Goal: Task Accomplishment & Management: Manage account settings

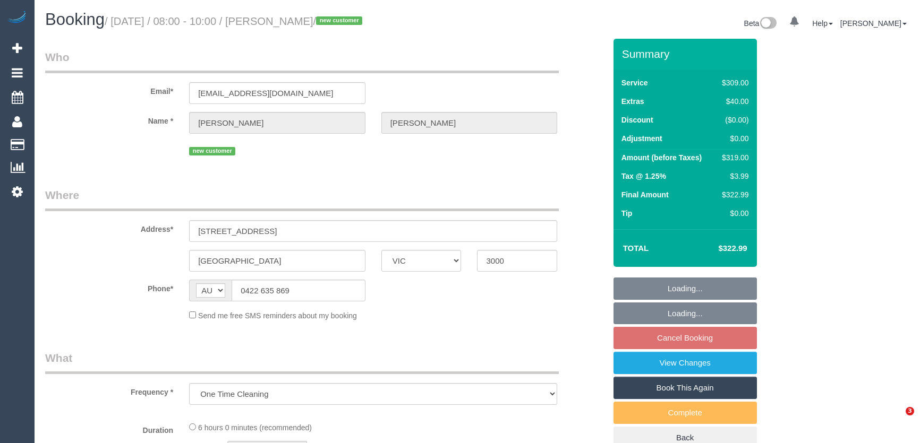
select select "VIC"
select select "string:stripe-pm_1RykKv2GScqysDRVreBqVrIj"
select select "number:28"
select select "number:14"
select select "number:20"
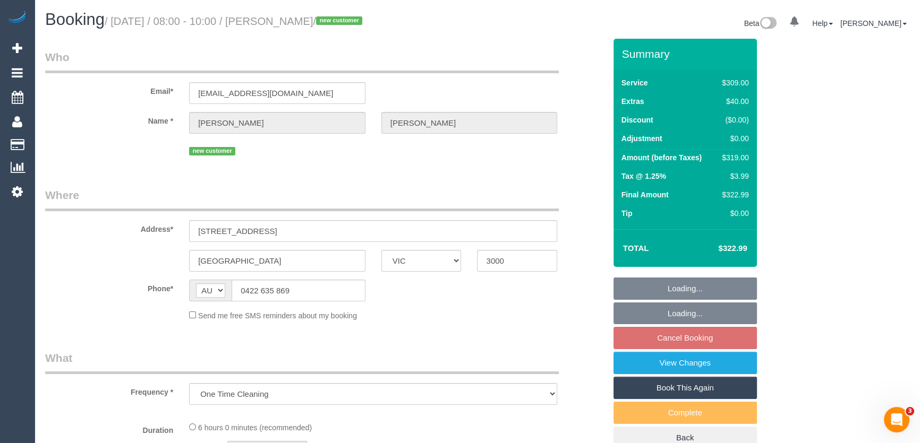
select select "number:25"
select select "number:26"
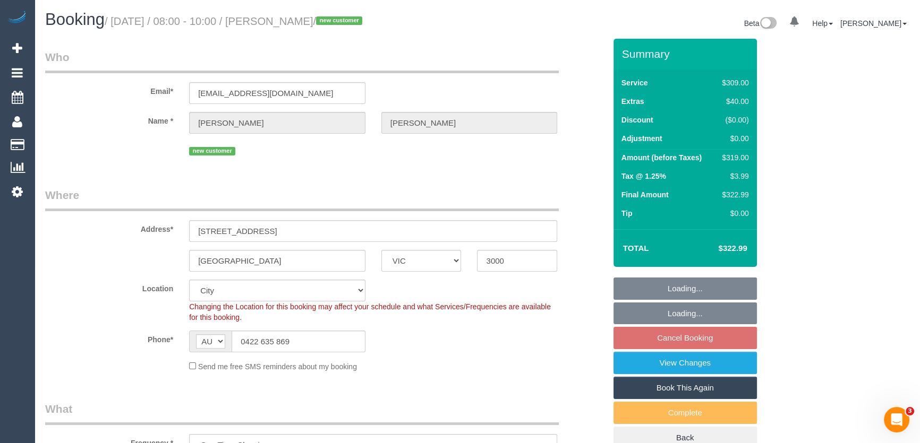
select select "object:1085"
select select "spot2"
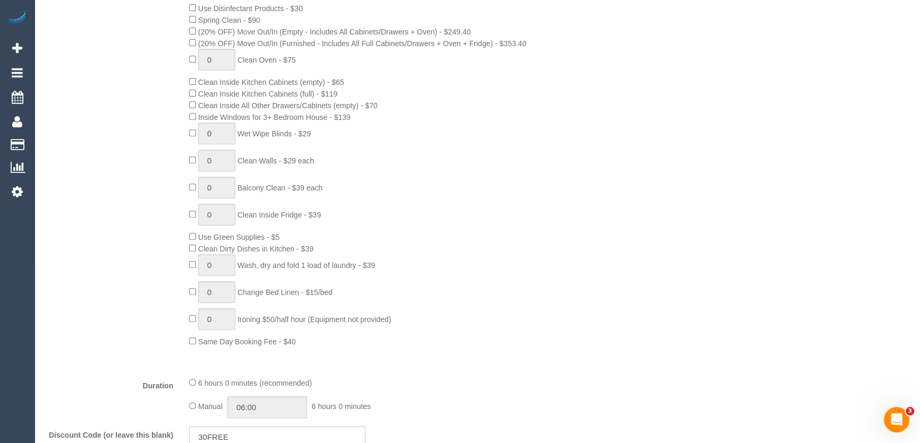
scroll to position [531, 0]
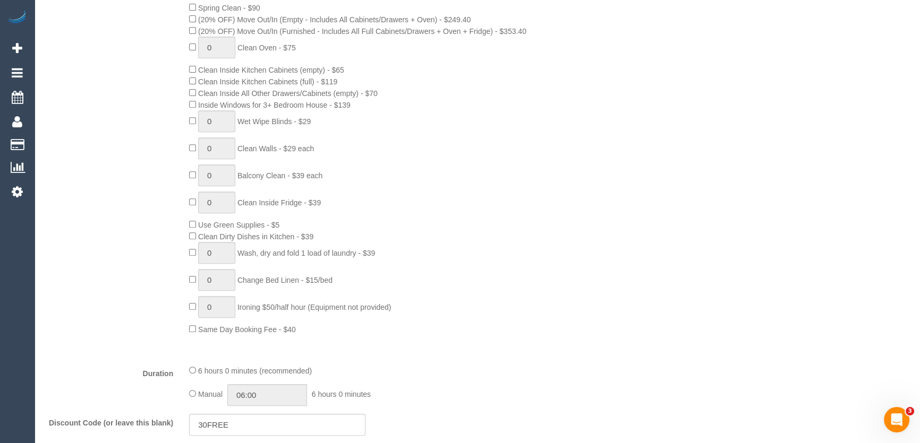
click at [414, 323] on div "0 Steam Cleaning - $55 per Unit ($110 Minimum) Use Disinfectant Products - $30 …" at bounding box center [397, 149] width 432 height 372
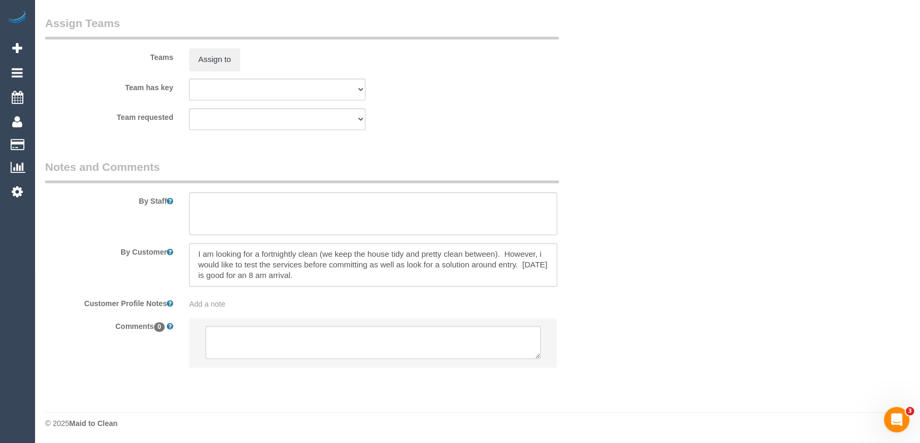
scroll to position [1611, 0]
click at [343, 338] on textarea at bounding box center [373, 341] width 335 height 33
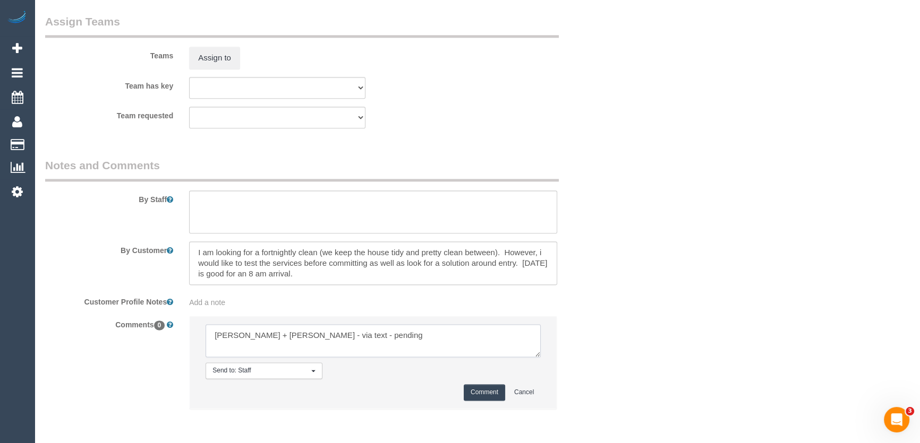
type textarea "Karina + Darly - via text - pending"
click at [338, 274] on textarea at bounding box center [373, 264] width 368 height 44
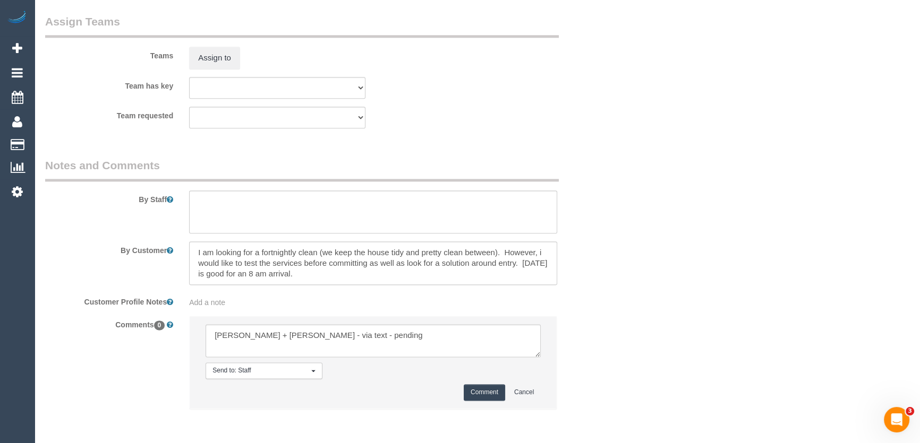
click at [480, 397] on button "Comment" at bounding box center [484, 392] width 41 height 16
click at [480, 396] on button "Comment" at bounding box center [484, 392] width 41 height 16
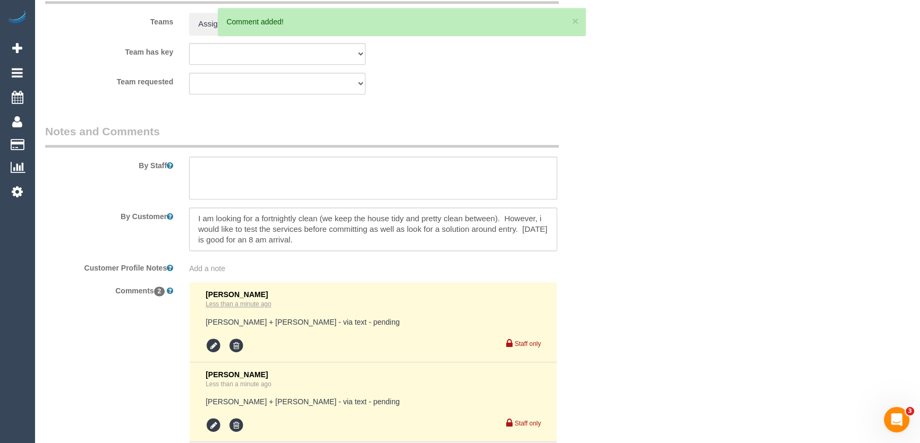
scroll to position [1659, 0]
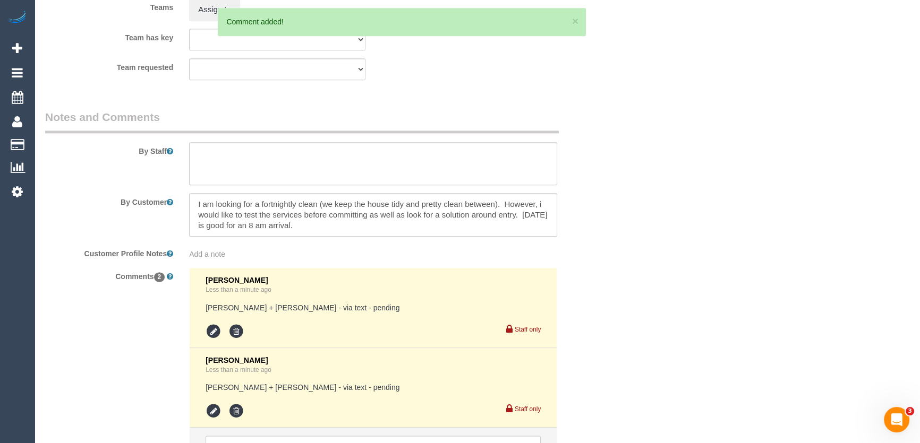
click at [235, 254] on div "Add a note" at bounding box center [373, 254] width 368 height 11
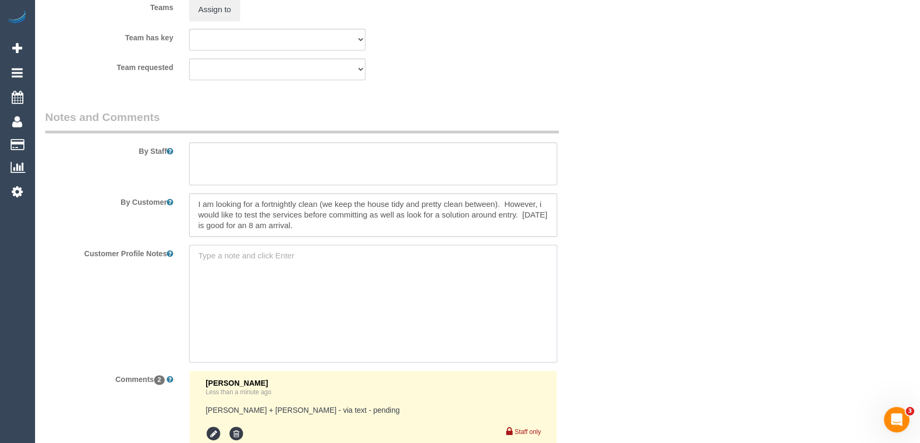
click at [235, 254] on textarea at bounding box center [373, 303] width 368 height 117
click at [338, 223] on textarea at bounding box center [373, 215] width 368 height 44
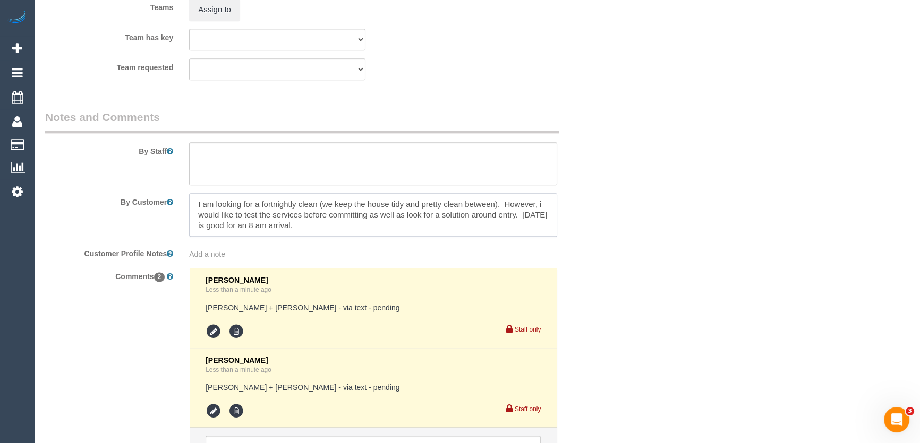
click at [338, 223] on textarea at bounding box center [373, 215] width 368 height 44
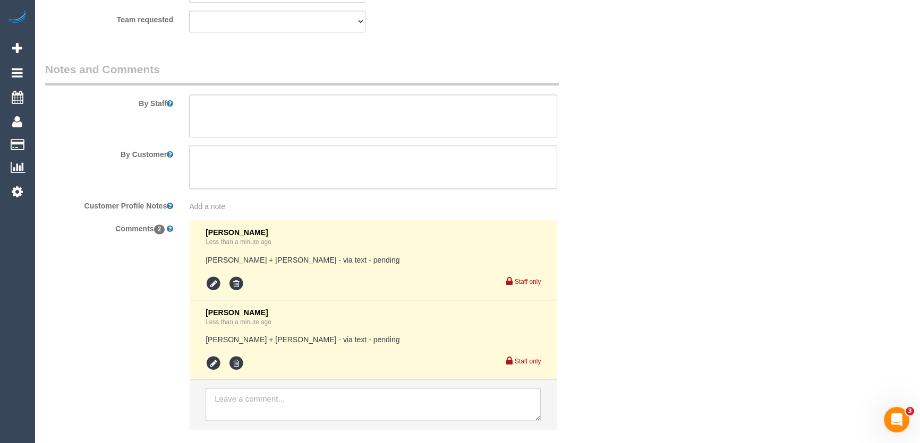
scroll to position [1771, 0]
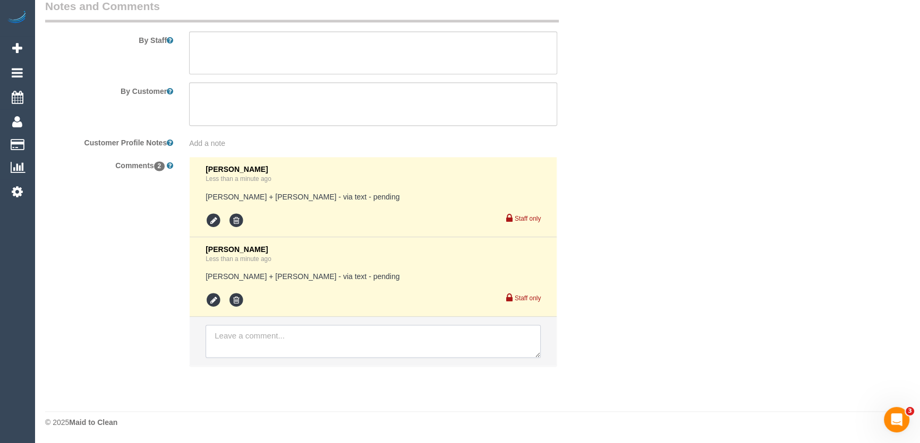
click at [253, 338] on textarea at bounding box center [373, 341] width 335 height 33
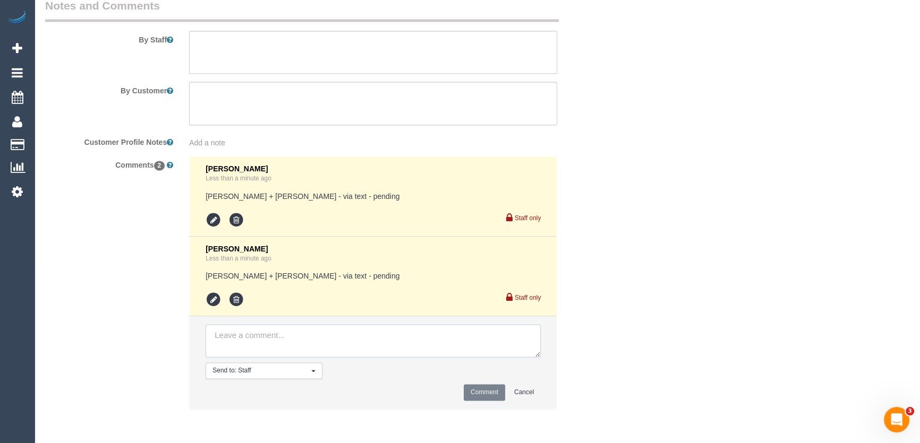
paste textarea "I am looking for a fortnightly clean (we keep the house tidy and pretty clean b…"
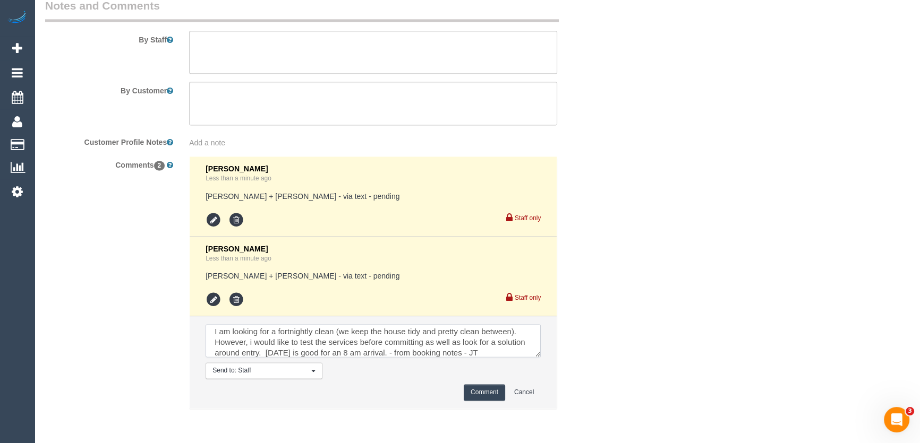
scroll to position [14, 0]
type textarea "I am looking for a fortnightly clean (we keep the house tidy and pretty clean b…"
click at [474, 391] on button "Comment" at bounding box center [484, 392] width 41 height 16
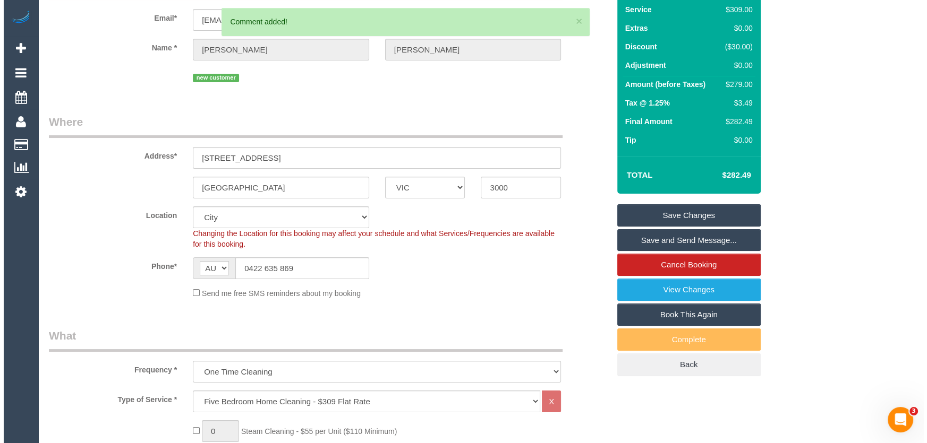
scroll to position [0, 0]
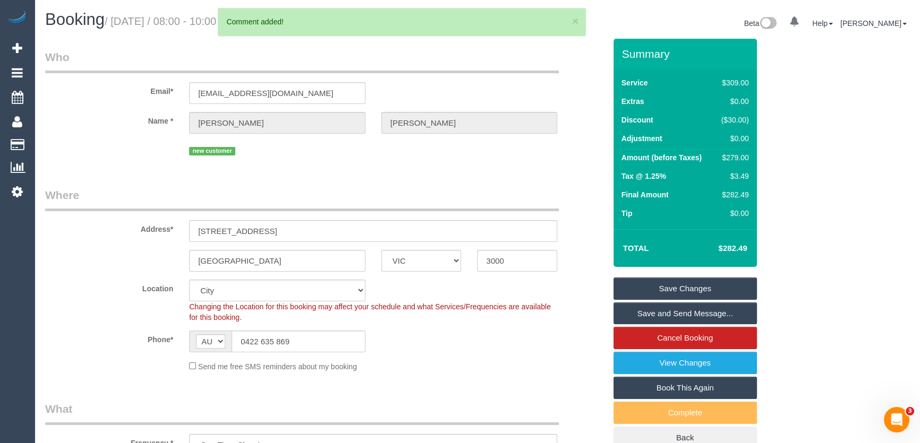
click at [680, 287] on link "Save Changes" at bounding box center [684, 289] width 143 height 22
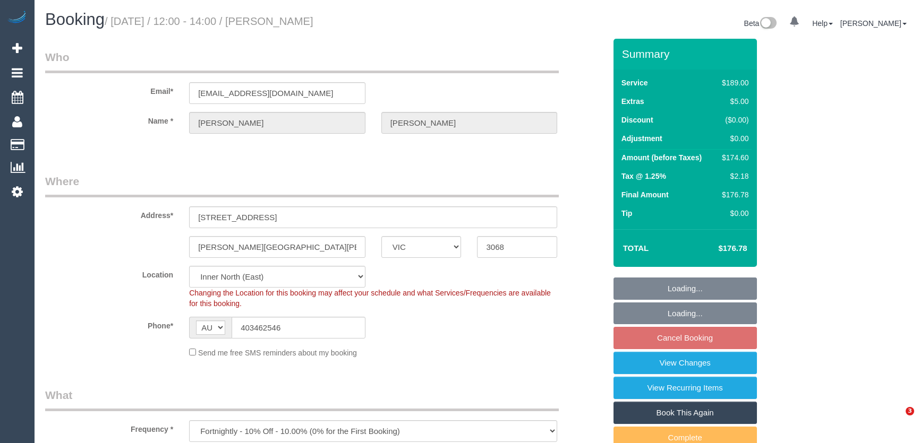
select select "VIC"
select select "number:27"
select select "number:16"
select select "number:19"
select select "number:24"
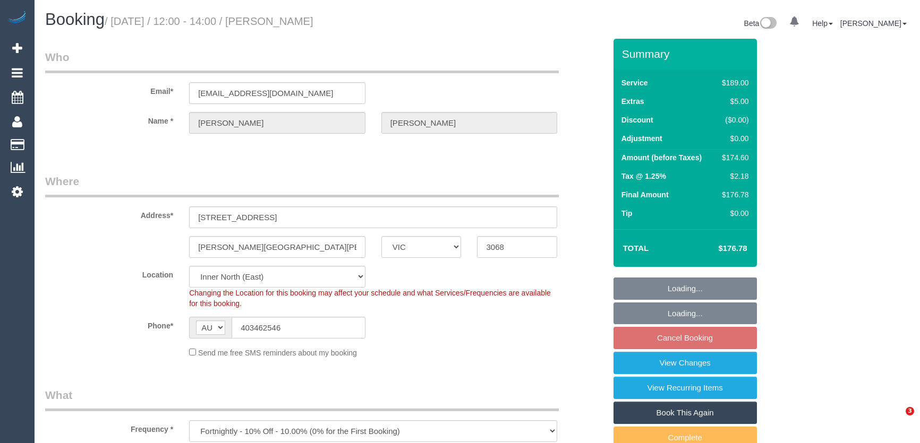
select select "number:35"
select select "number:11"
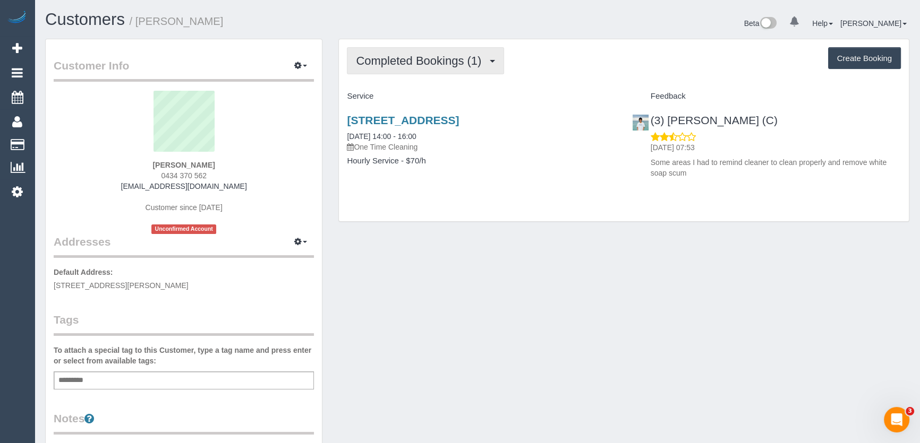
click at [456, 67] on button "Completed Bookings (1)" at bounding box center [425, 60] width 157 height 27
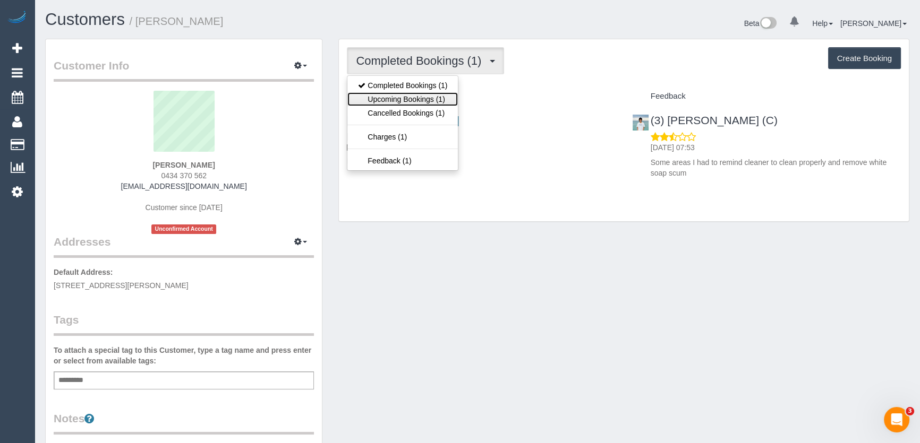
click at [442, 99] on link "Upcoming Bookings (1)" at bounding box center [402, 99] width 110 height 14
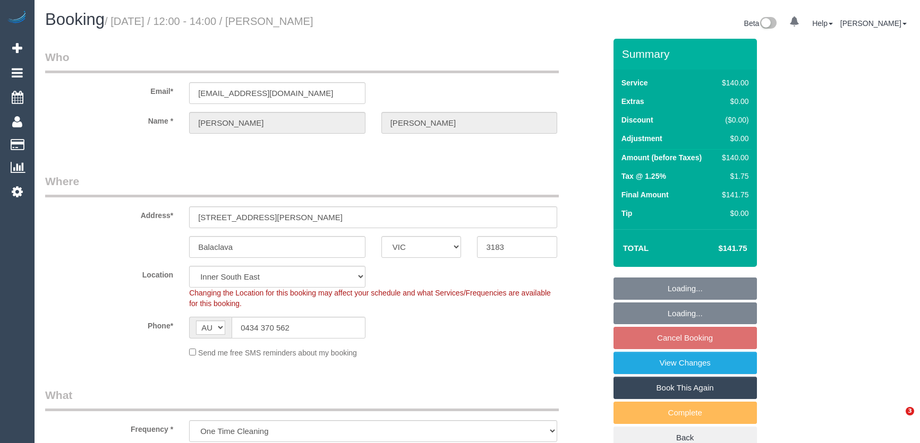
select select "VIC"
select select "number:28"
select select "number:14"
select select "number:18"
select select "number:36"
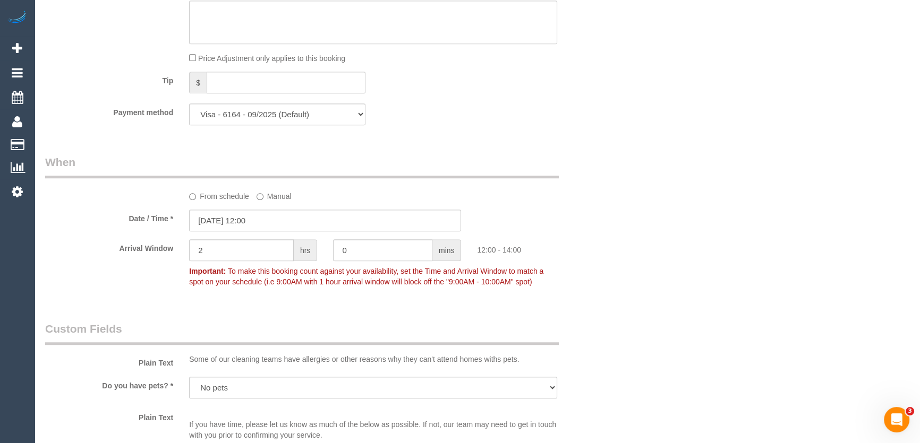
scroll to position [1062, 0]
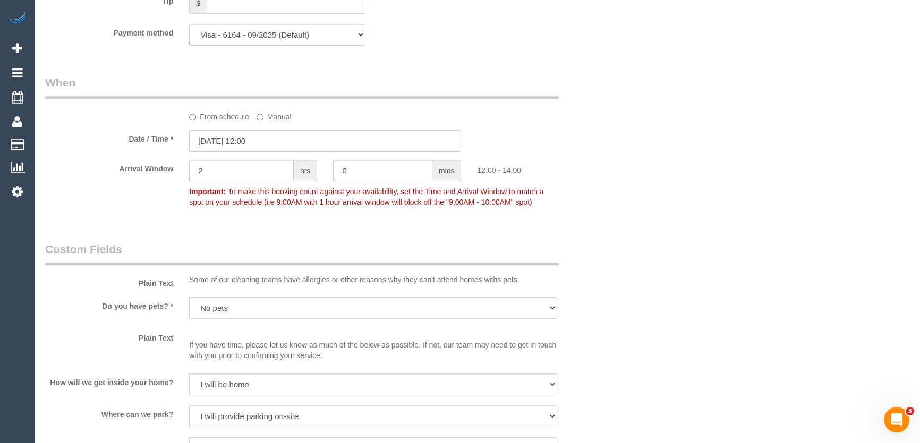
click at [276, 142] on input "[DATE] 12:00" at bounding box center [325, 141] width 272 height 22
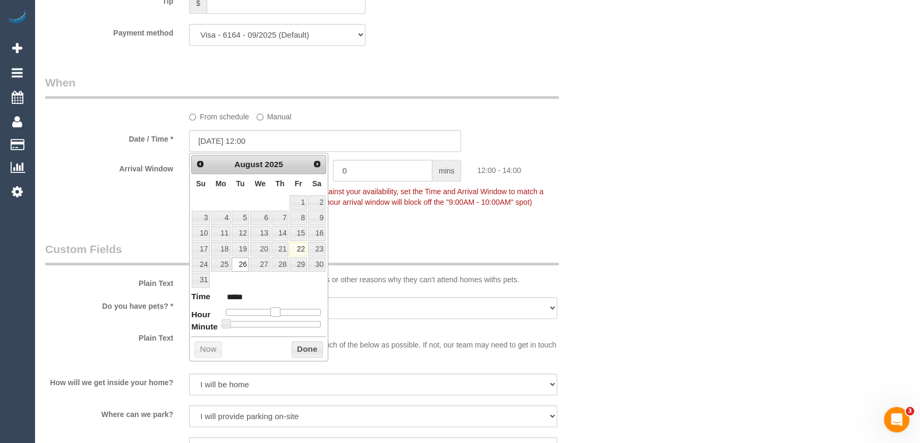
type input "26/08/2025 11:00"
type input "*****"
type input "[DATE] 10:00"
type input "*****"
type input "26/08/2025 09:00"
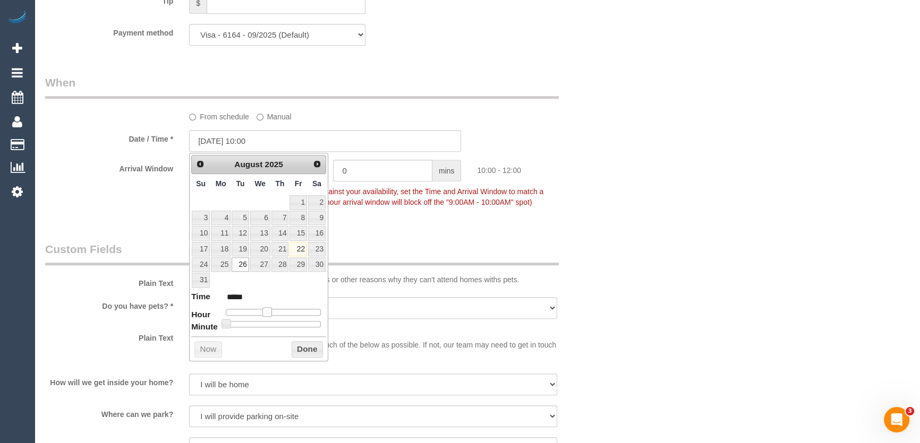
type input "*****"
type input "26/08/2025 08:00"
type input "*****"
type input "26/08/2025 07:00"
type input "*****"
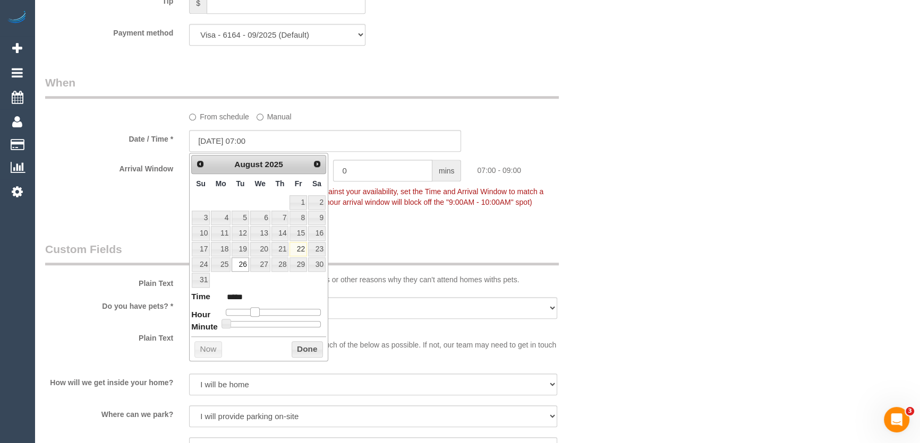
type input "26/08/2025 08:00"
type input "*****"
drag, startPoint x: 274, startPoint y: 309, endPoint x: 258, endPoint y: 310, distance: 16.0
click at [258, 310] on span at bounding box center [255, 312] width 10 height 10
click at [259, 310] on span at bounding box center [259, 312] width 10 height 10
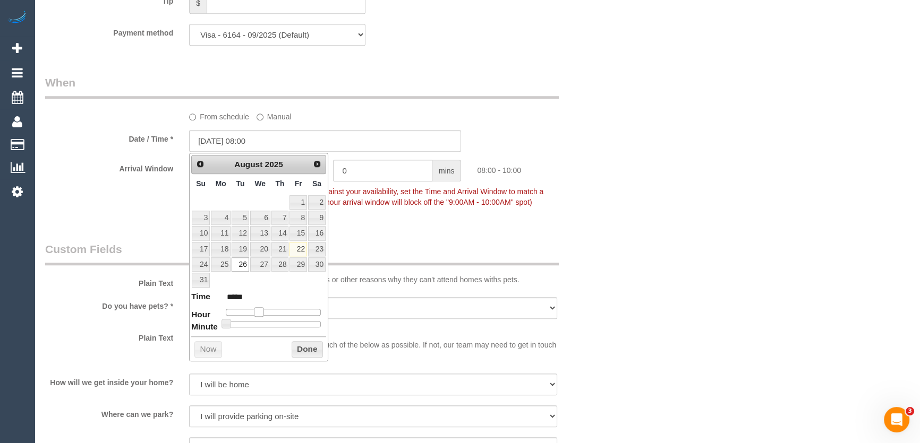
click at [259, 310] on span at bounding box center [259, 312] width 10 height 10
click at [375, 224] on div "Who Email* kalilou99@hotmail.com Name * Kathryn Perry Where Address* Unit 7/2 G…" at bounding box center [325, 59] width 576 height 2164
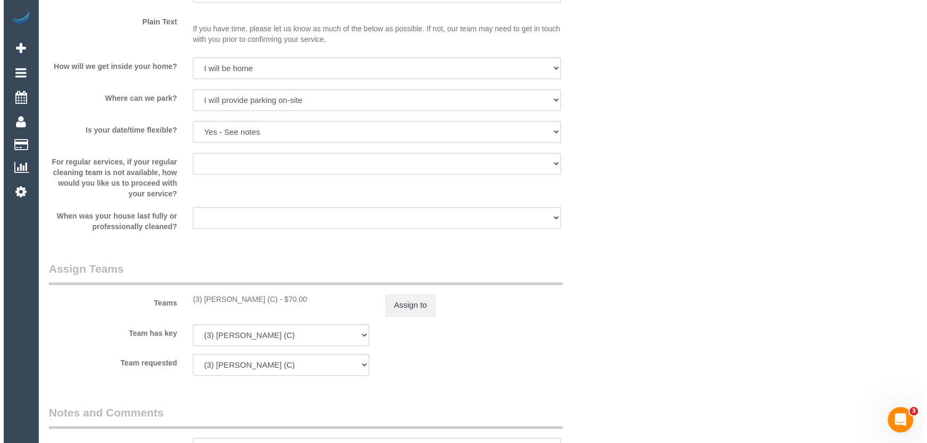
scroll to position [1448, 0]
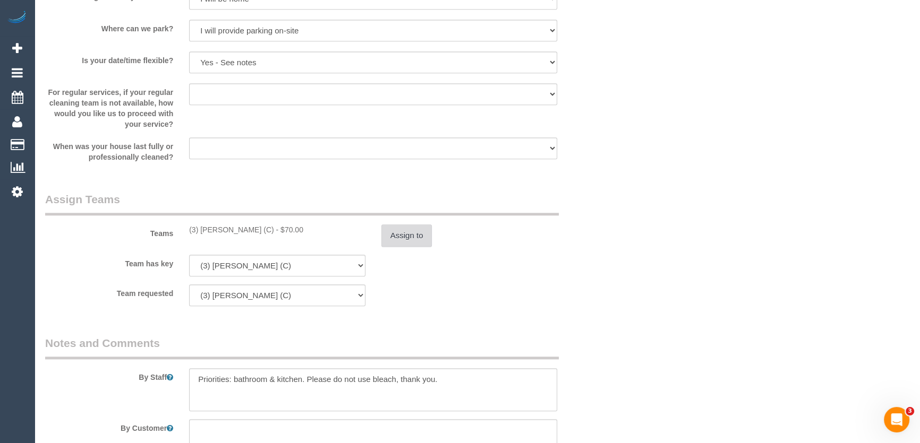
click at [397, 235] on button "Assign to" at bounding box center [406, 236] width 51 height 22
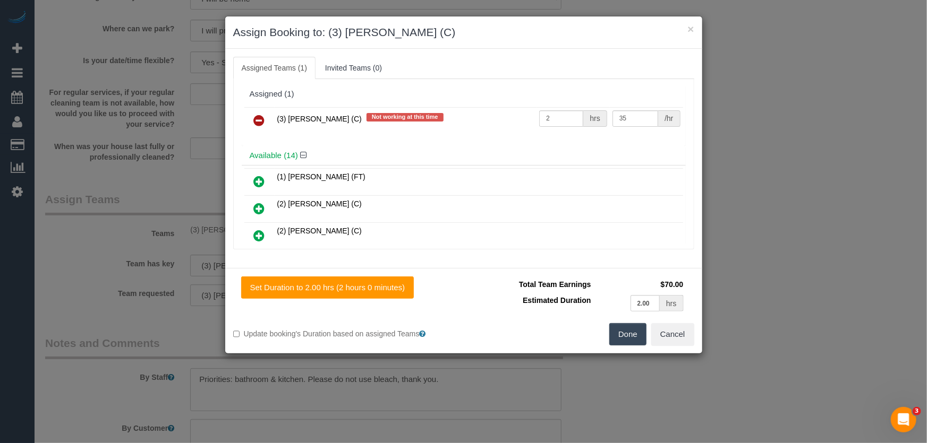
click at [254, 118] on icon at bounding box center [259, 120] width 11 height 13
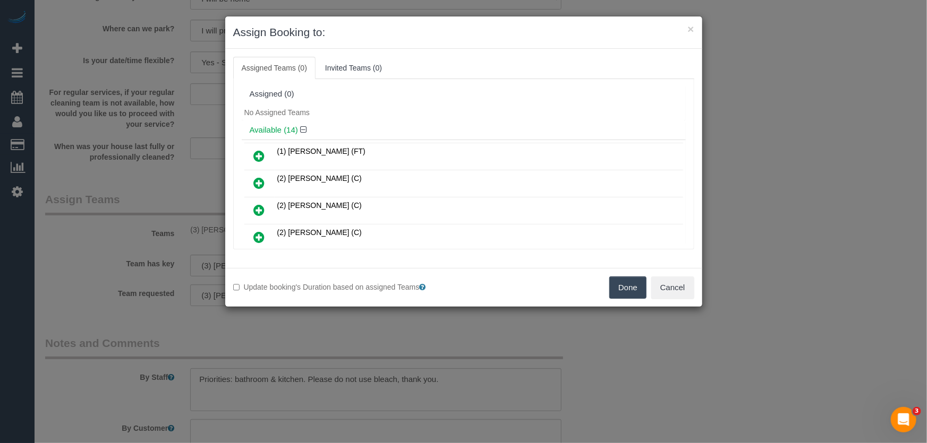
scroll to position [226, 0]
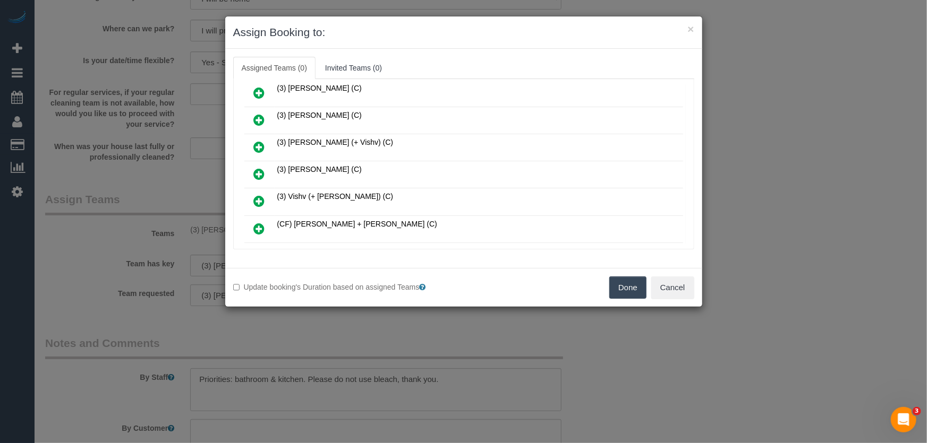
click at [263, 169] on icon at bounding box center [259, 174] width 11 height 13
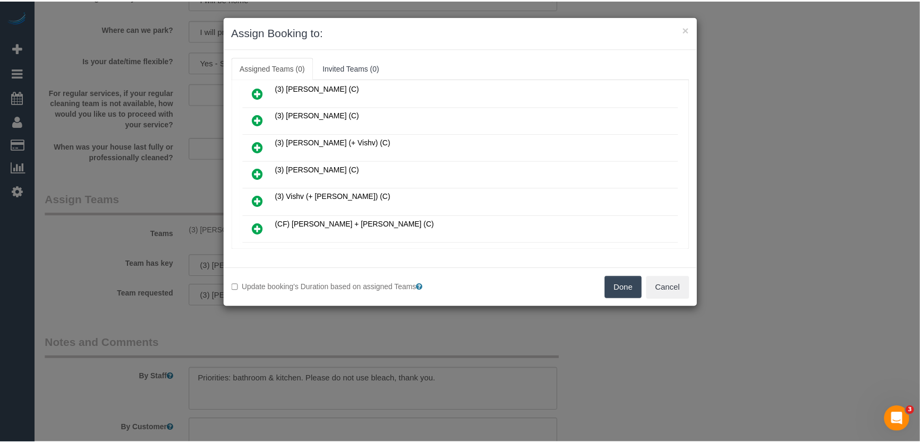
scroll to position [251, 0]
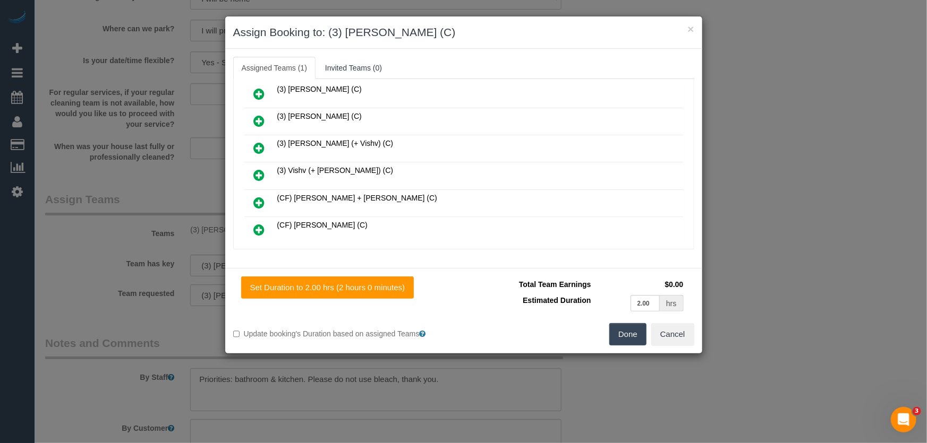
click at [617, 329] on button "Done" at bounding box center [627, 334] width 37 height 22
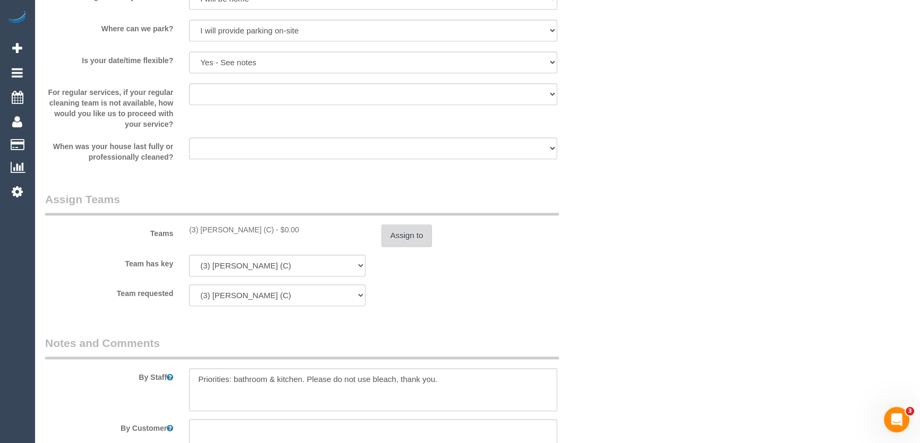
click at [400, 234] on button "Assign to" at bounding box center [406, 236] width 51 height 22
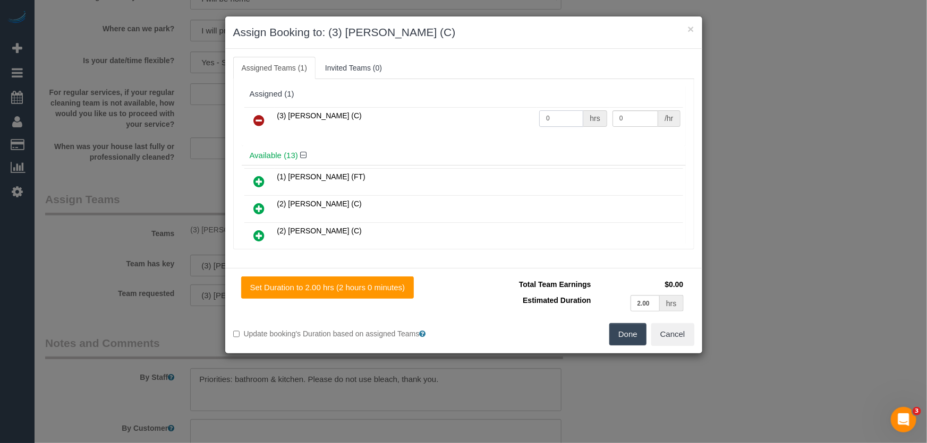
click at [551, 120] on input "0" at bounding box center [561, 118] width 44 height 16
type input "2"
type input "35"
click at [624, 336] on button "Done" at bounding box center [627, 334] width 37 height 22
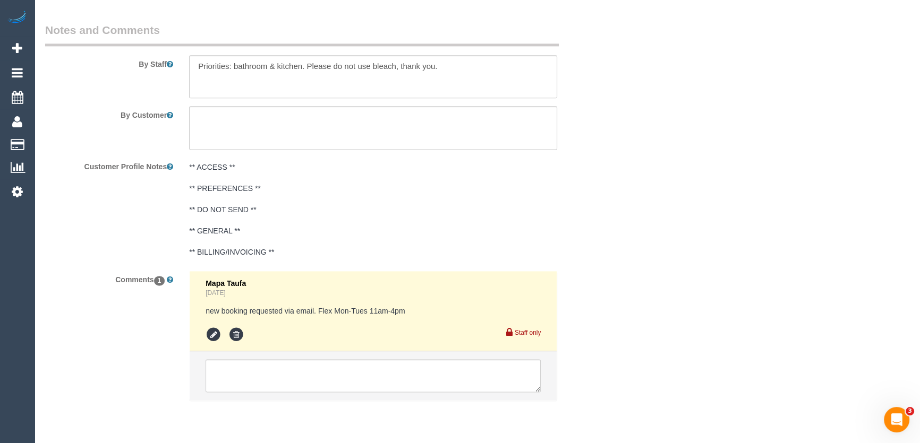
scroll to position [1795, 0]
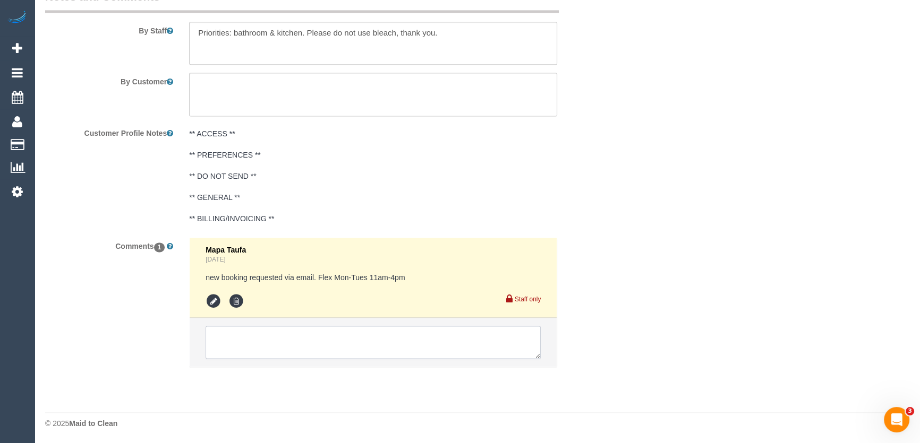
click at [274, 344] on textarea at bounding box center [373, 342] width 335 height 33
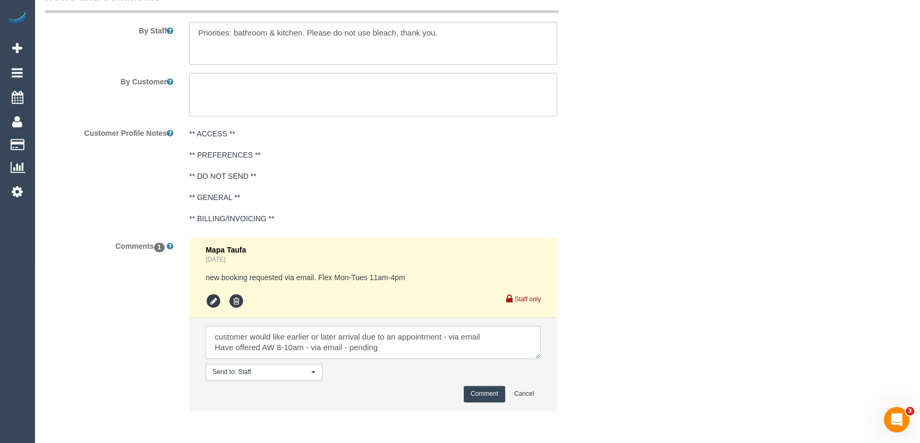
type textarea "customer would like earlier or later arrival due to an appointment - via email …"
click at [473, 397] on button "Comment" at bounding box center [484, 394] width 41 height 16
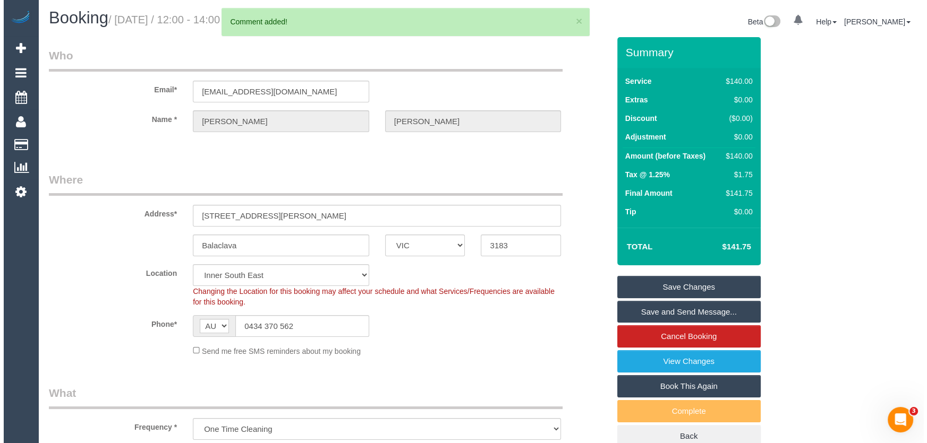
scroll to position [0, 0]
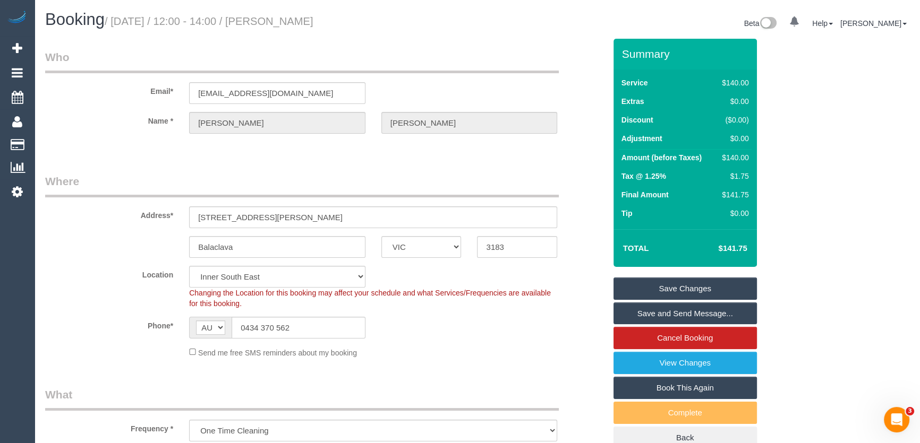
click at [290, 23] on small "/ August 26, 2025 / 12:00 - 14:00 / Kathryn Perry" at bounding box center [209, 21] width 209 height 12
copy small "Kathryn Perry"
click at [675, 286] on link "Save Changes" at bounding box center [684, 289] width 143 height 22
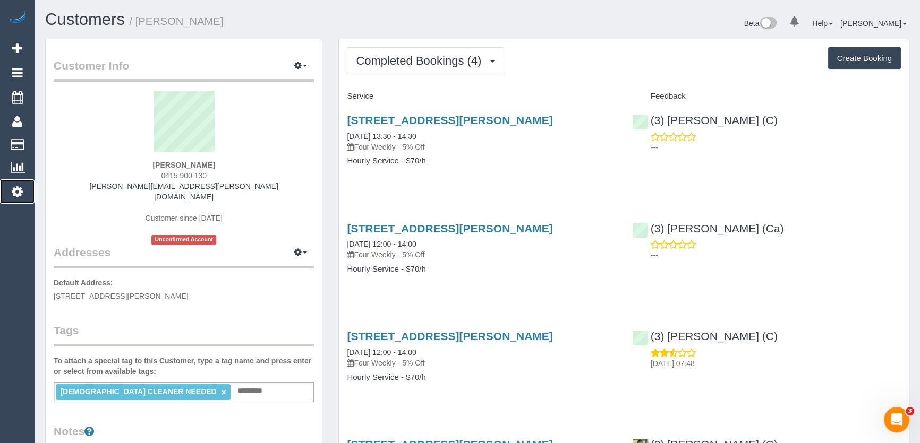
click at [15, 191] on icon at bounding box center [17, 191] width 11 height 13
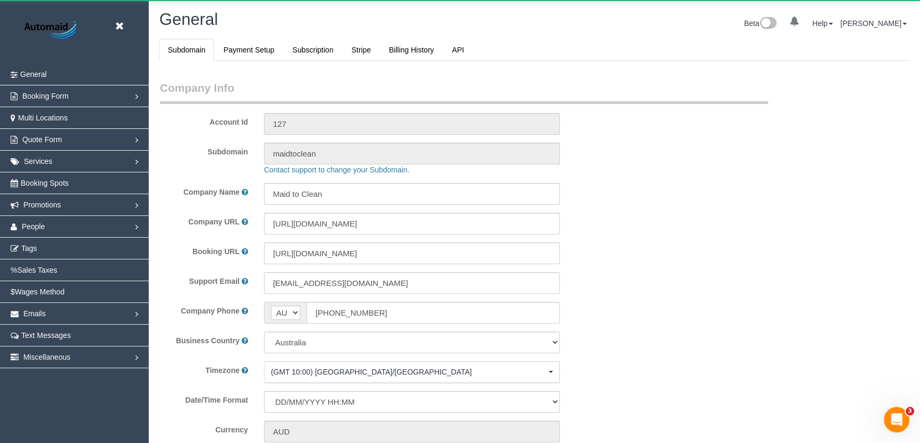
select select "string:AU"
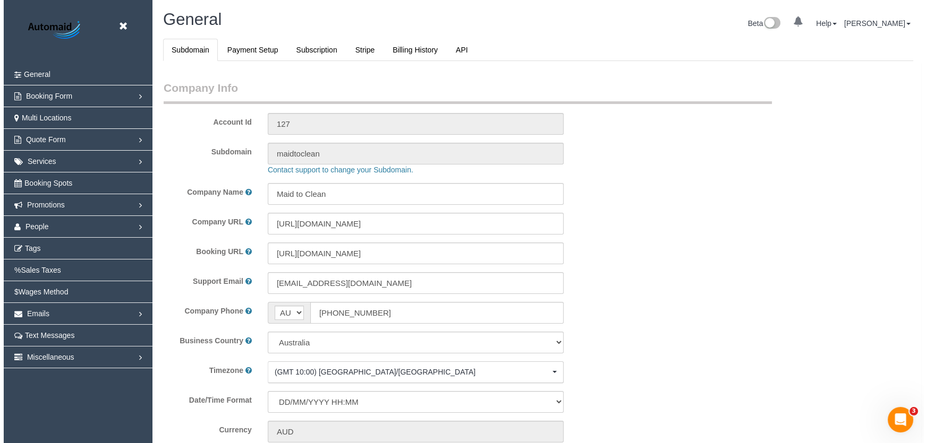
scroll to position [2423, 919]
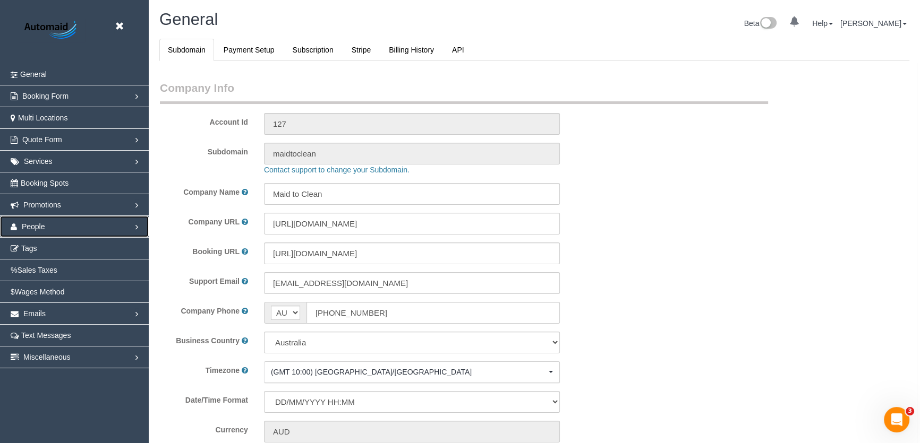
click at [45, 226] on link "People" at bounding box center [74, 226] width 149 height 21
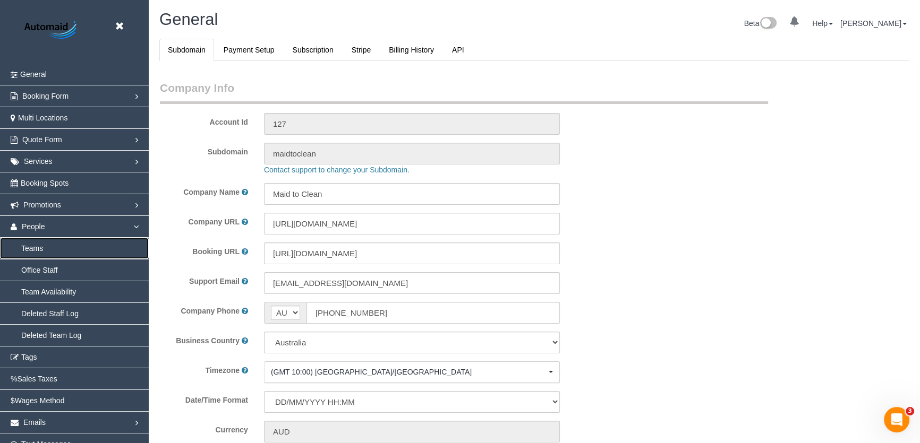
click at [32, 248] on link "Teams" at bounding box center [74, 248] width 149 height 21
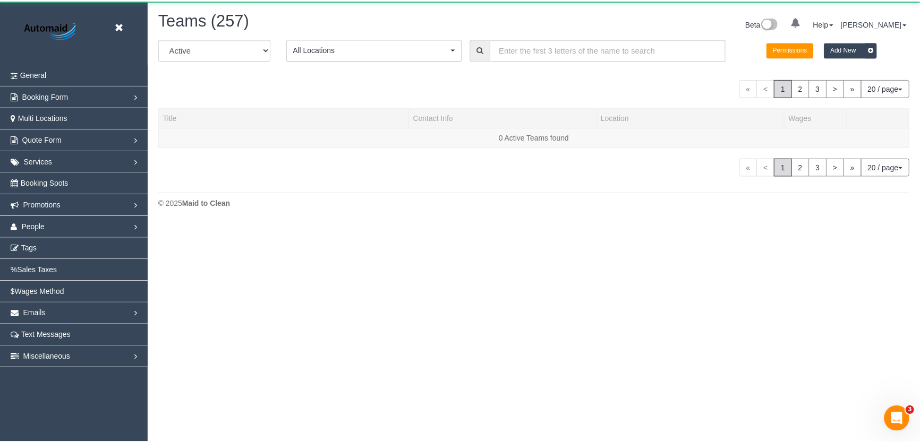
scroll to position [223, 927]
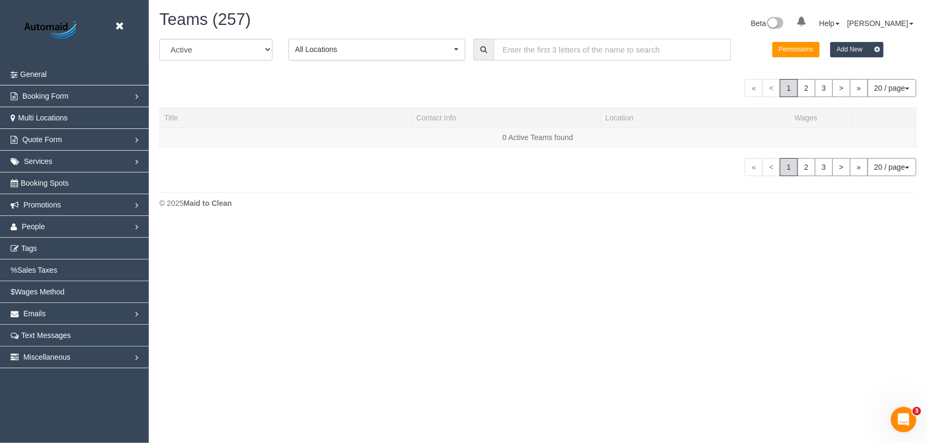
click at [529, 52] on input "text" at bounding box center [611, 50] width 237 height 22
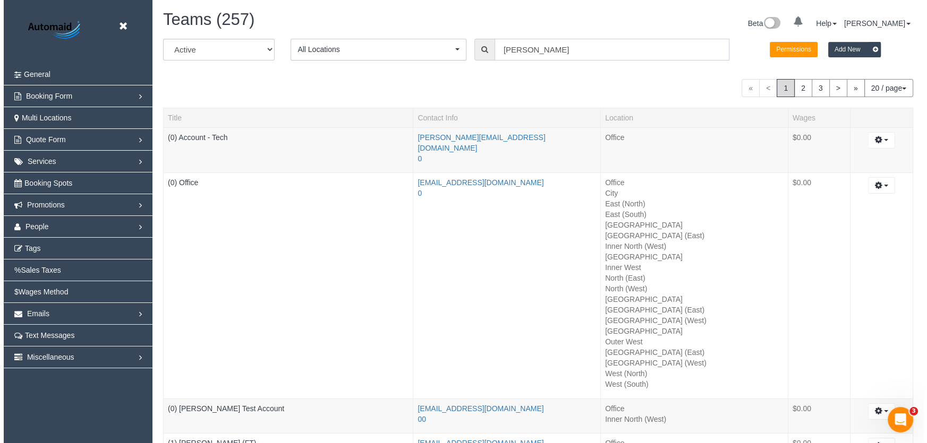
scroll to position [52865, 52178]
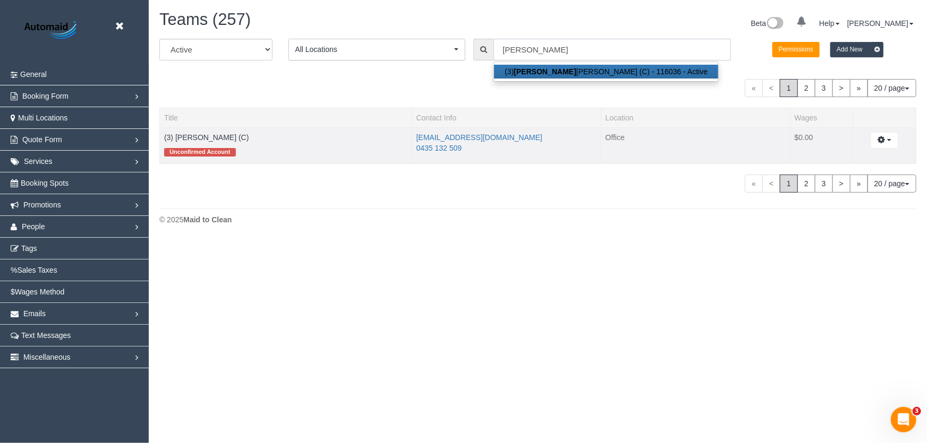
type input "rowan"
click at [470, 149] on li "0435 132 509" at bounding box center [506, 148] width 180 height 11
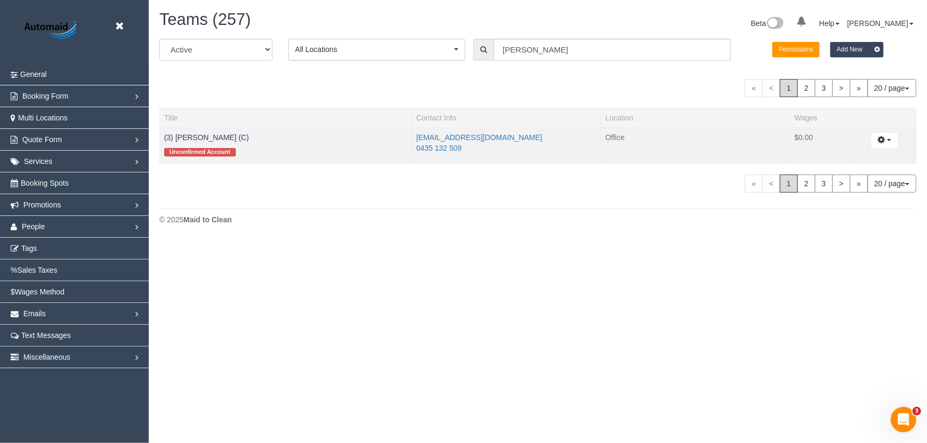
click at [470, 149] on li "0435 132 509" at bounding box center [506, 148] width 180 height 11
copy tr "0435 132 509"
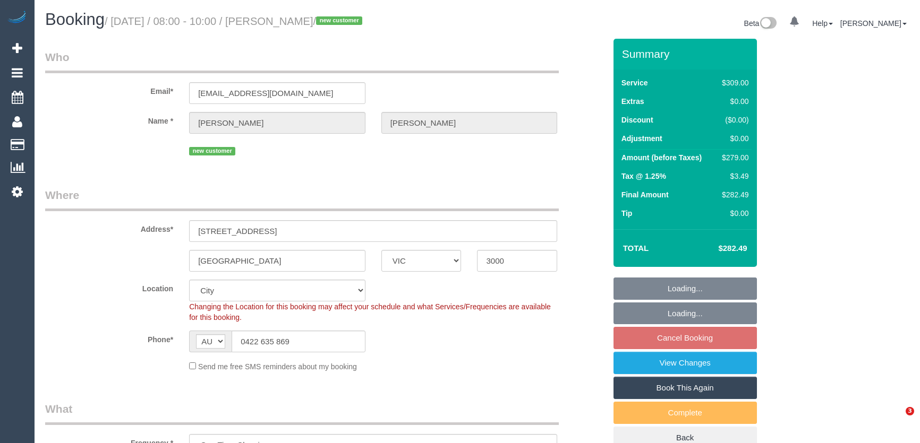
select select "VIC"
select select "number:28"
select select "number:14"
select select "number:20"
select select "number:25"
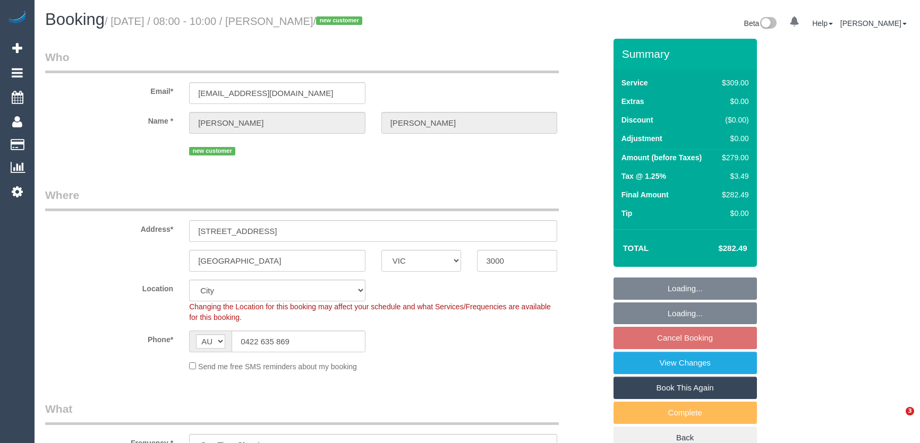
select select "number:26"
select select "object:1252"
select select "string:stripe-pm_1RykKv2GScqysDRVreBqVrIj"
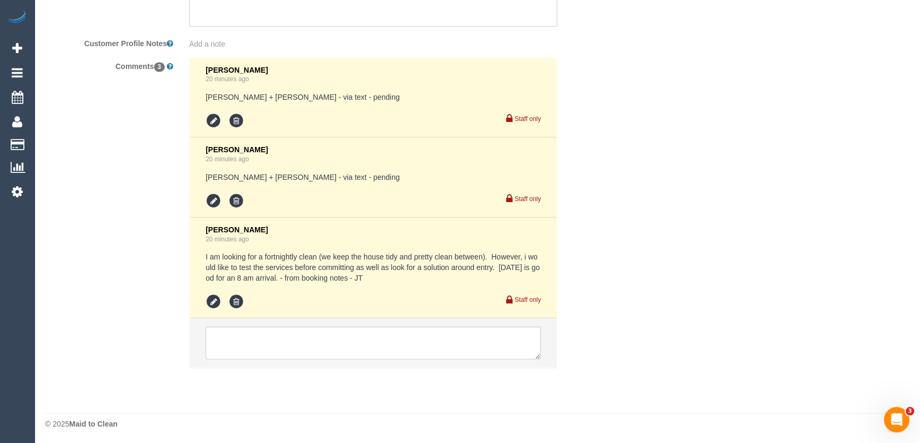
scroll to position [1930, 0]
click at [215, 202] on icon at bounding box center [214, 200] width 16 height 16
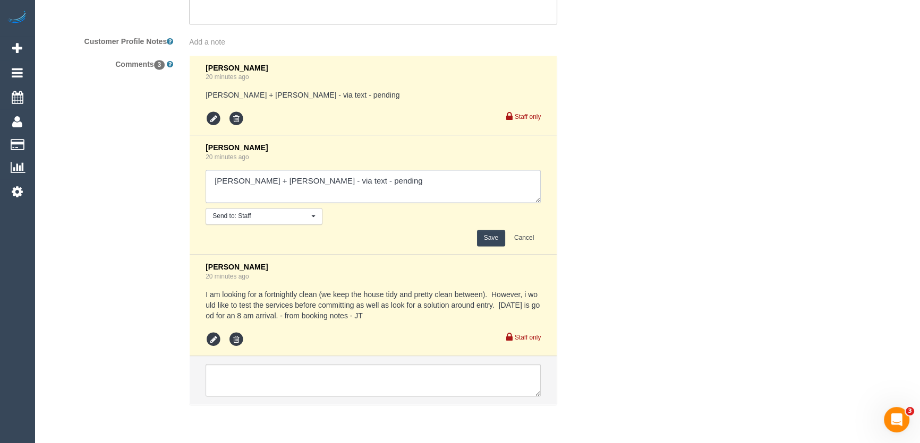
click at [340, 181] on textarea at bounding box center [373, 186] width 335 height 33
type textarea "Karina + Darly - via text - declined"
click at [485, 241] on button "Save" at bounding box center [491, 238] width 28 height 16
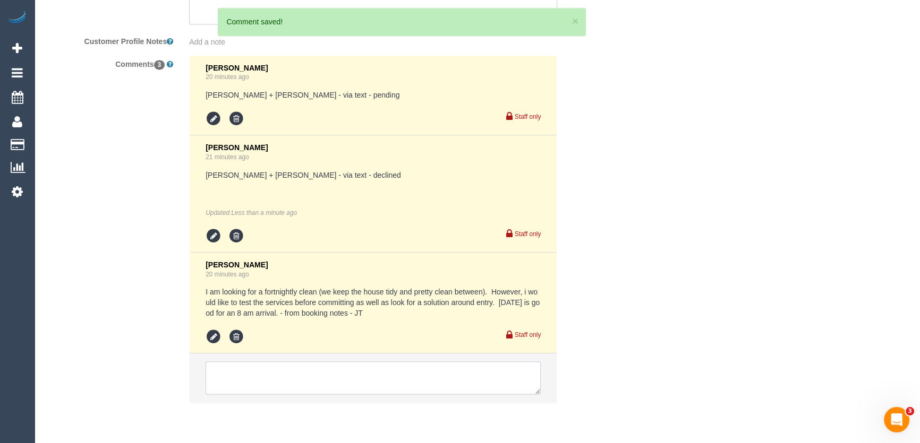
click at [255, 374] on textarea at bounding box center [373, 378] width 335 height 33
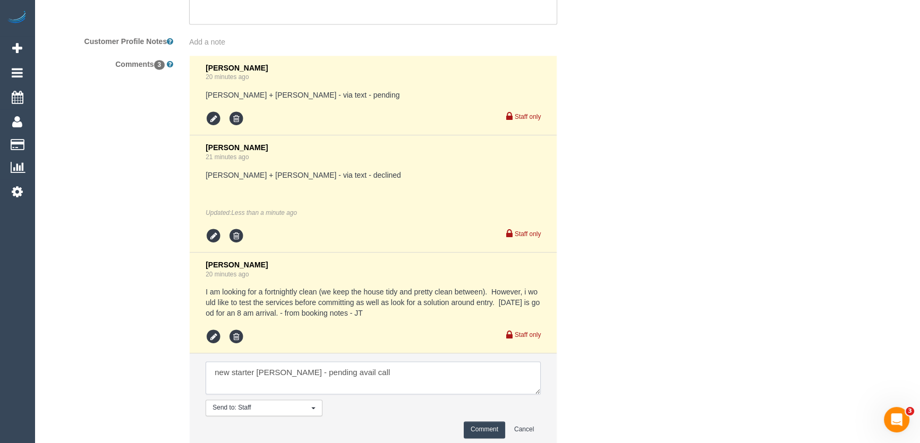
type textarea "new starter Rowan - pending avail call"
click at [495, 434] on button "Comment" at bounding box center [484, 430] width 41 height 16
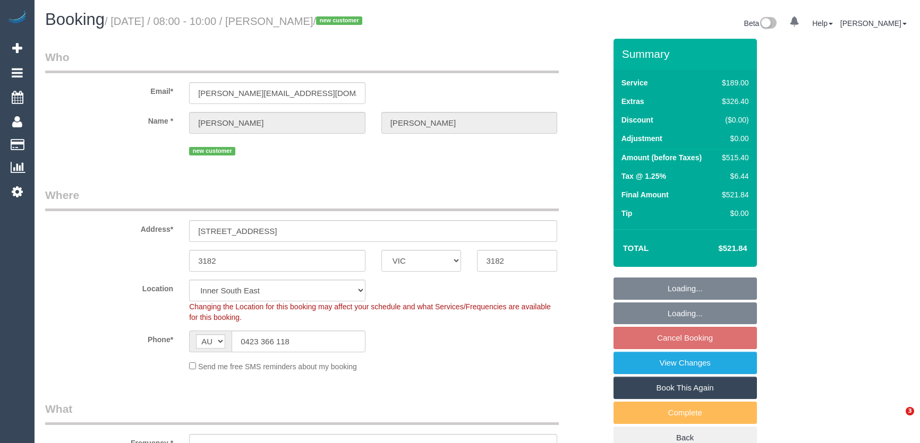
select select "VIC"
select select "object:560"
select select "number:28"
select select "number:14"
select select "number:18"
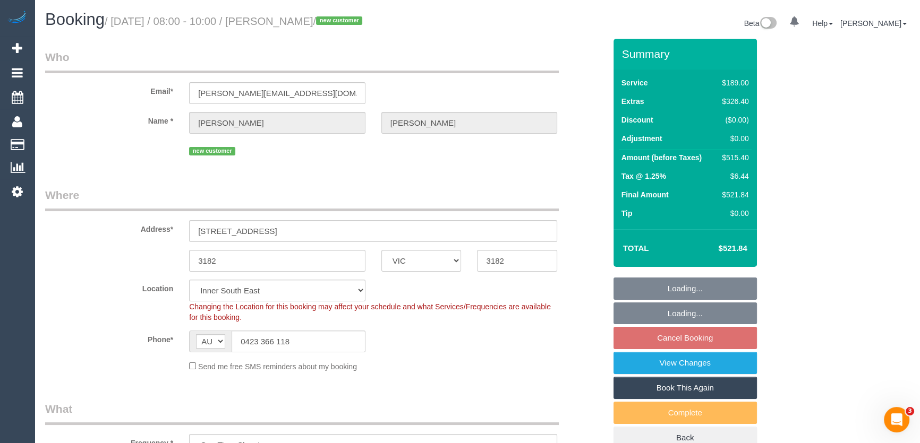
select select "number:25"
select select "number:35"
select select "number:12"
select select "object:661"
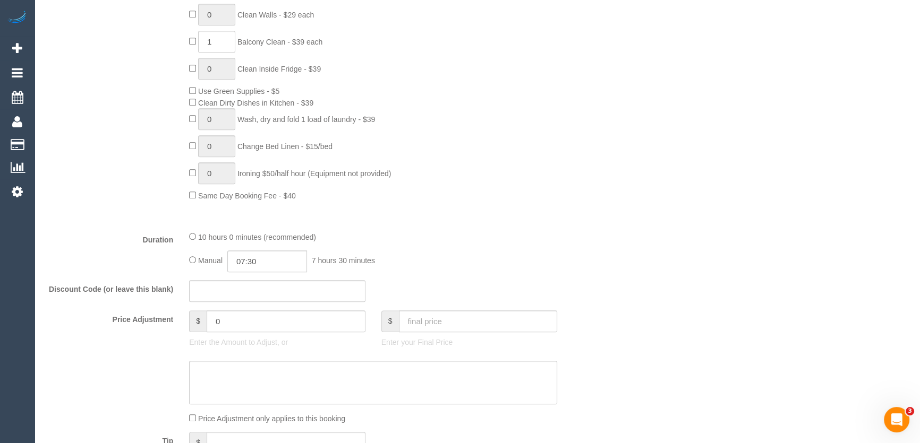
scroll to position [772, 0]
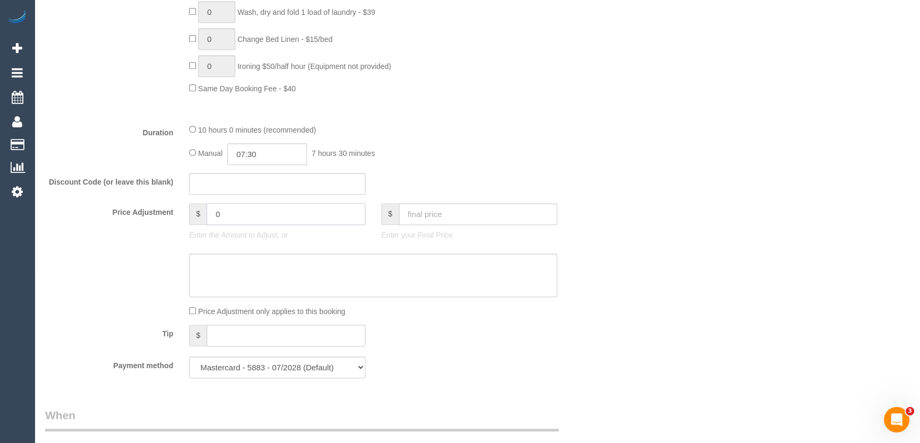
click at [251, 212] on input "0" at bounding box center [286, 214] width 159 height 22
click at [254, 270] on textarea at bounding box center [373, 276] width 368 height 44
type input "27.5"
type textarea "S"
type textarea "$27.50 S/C hallway - JT"
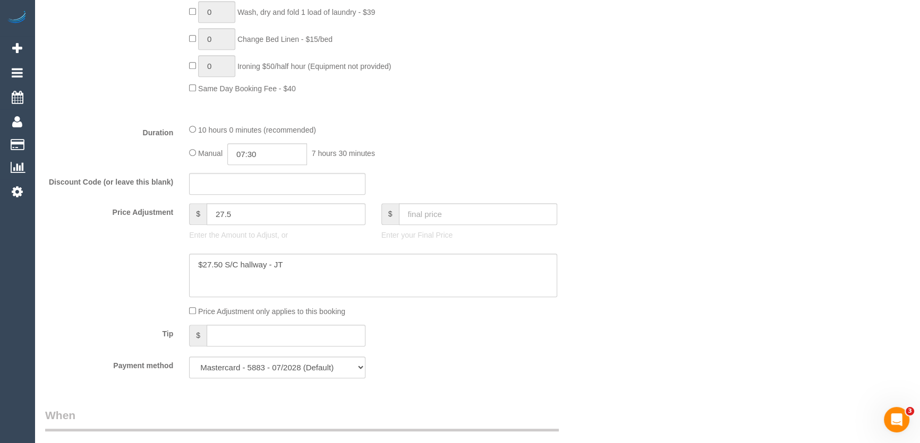
click at [558, 398] on div "Who Email* j.khojasteh@ttmrail.com.au Name * Julian Khojasteh new customer Wher…" at bounding box center [325, 325] width 576 height 2116
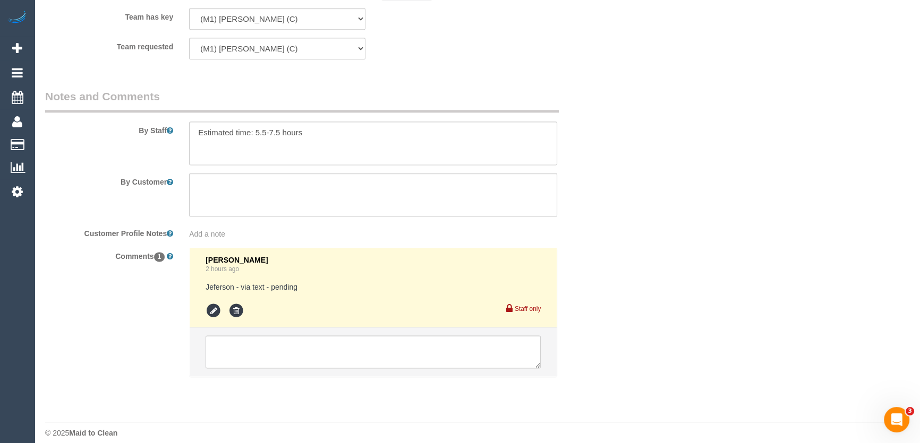
scroll to position [1749, 0]
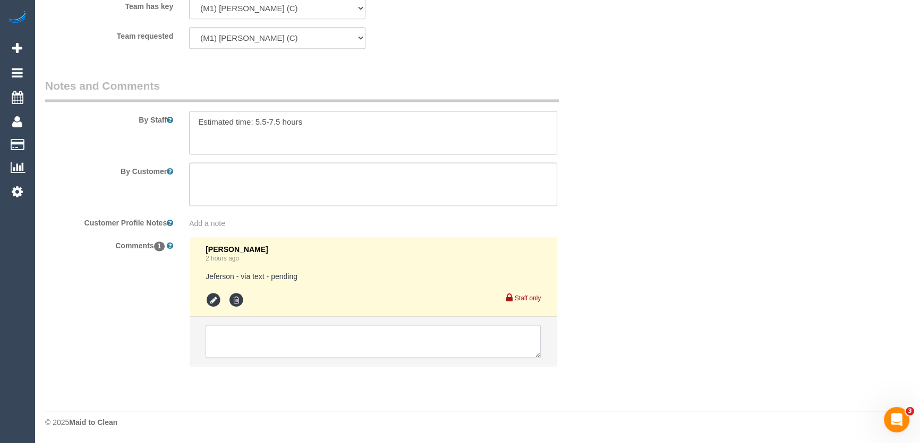
click at [228, 336] on textarea at bounding box center [373, 341] width 335 height 33
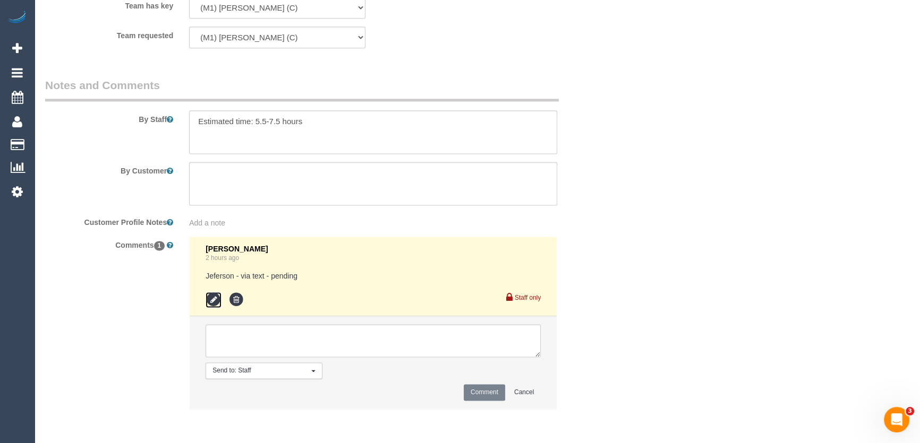
click at [216, 297] on icon at bounding box center [214, 300] width 16 height 16
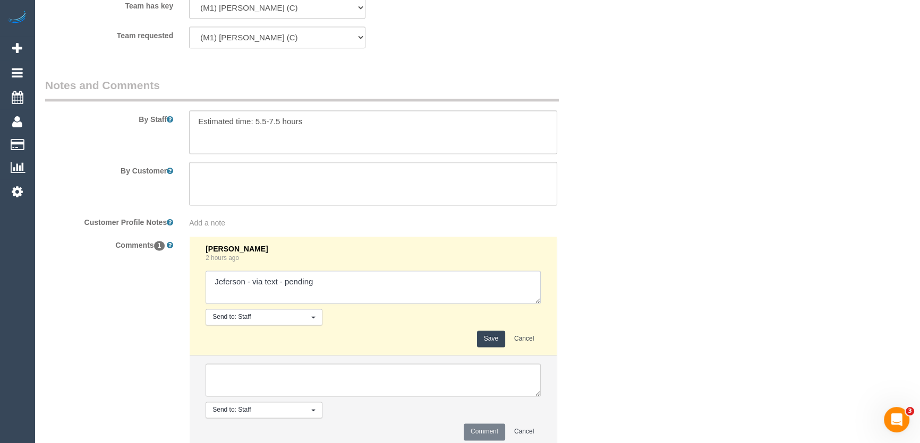
click at [333, 288] on textarea at bounding box center [373, 287] width 335 height 33
type textarea "Jeferson - via text - confirmed S/C email - confirmed Mark AW 1-2pm - via text …"
click at [489, 343] on button "Save" at bounding box center [491, 339] width 28 height 16
click at [321, 124] on textarea at bounding box center [373, 132] width 368 height 44
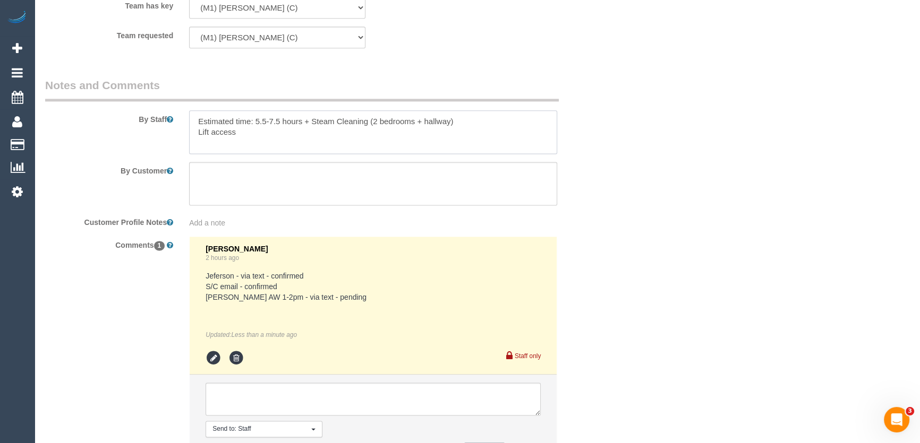
type textarea "Estimated time: 5.5-7.5 hours + Steam Cleaning (2 bedrooms + hallway) Lift acce…"
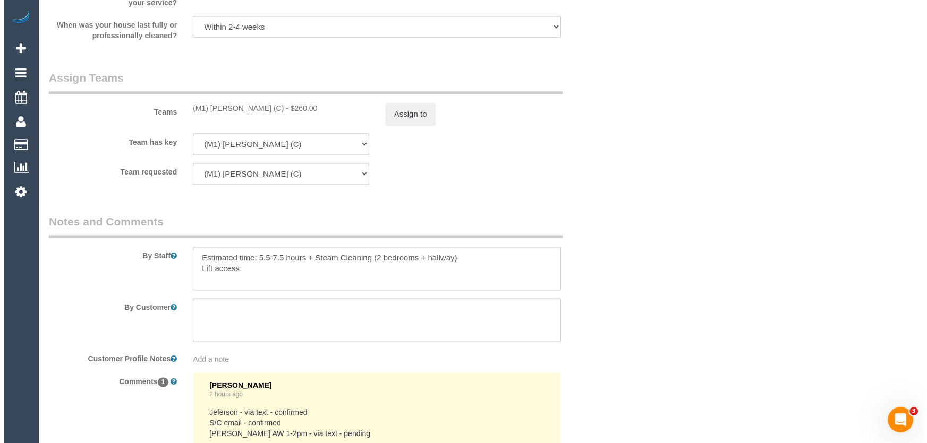
scroll to position [1604, 0]
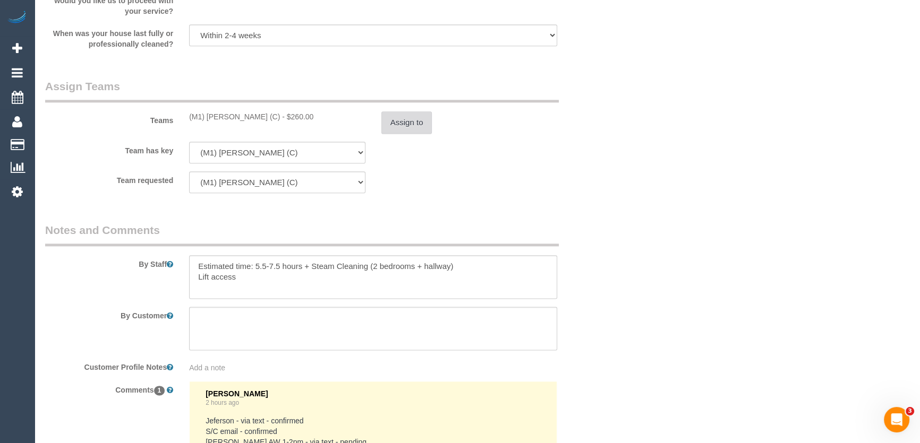
click at [409, 130] on button "Assign to" at bounding box center [406, 123] width 51 height 22
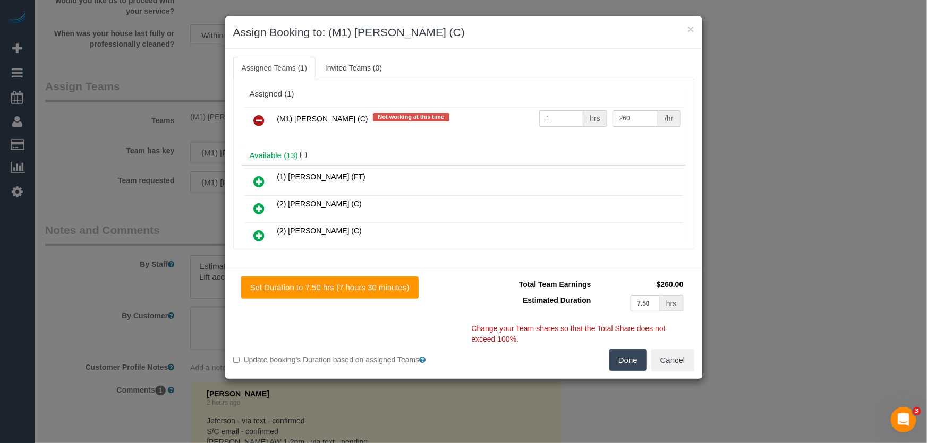
scroll to position [2056, 0]
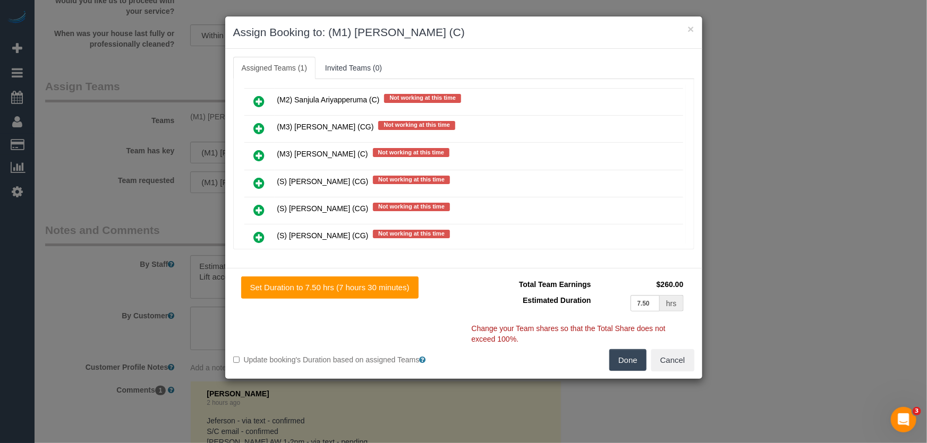
click at [260, 204] on icon at bounding box center [259, 210] width 11 height 13
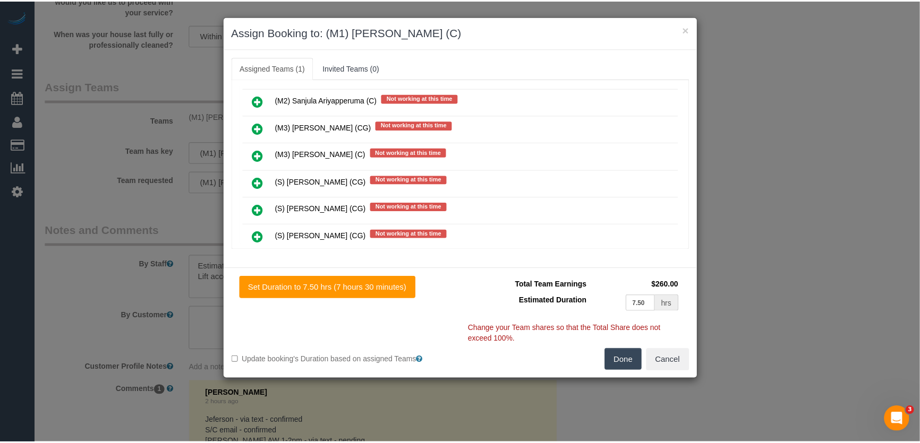
scroll to position [2082, 0]
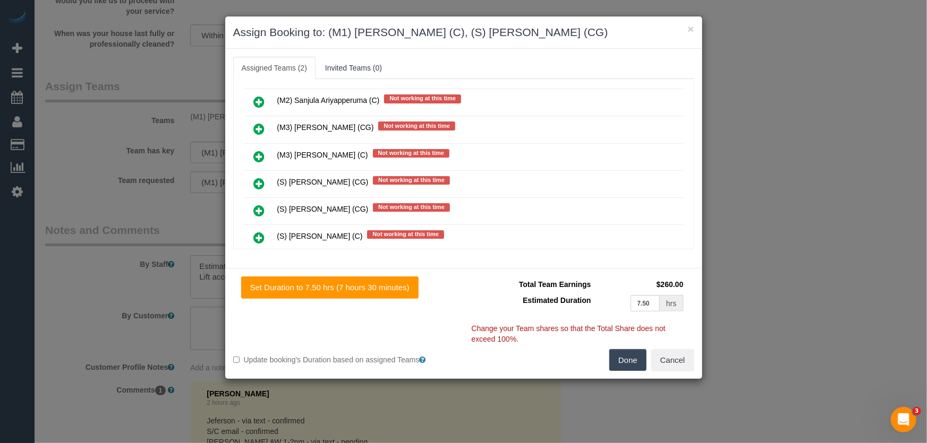
drag, startPoint x: 635, startPoint y: 361, endPoint x: 617, endPoint y: 343, distance: 25.5
click at [635, 361] on button "Done" at bounding box center [627, 360] width 37 height 22
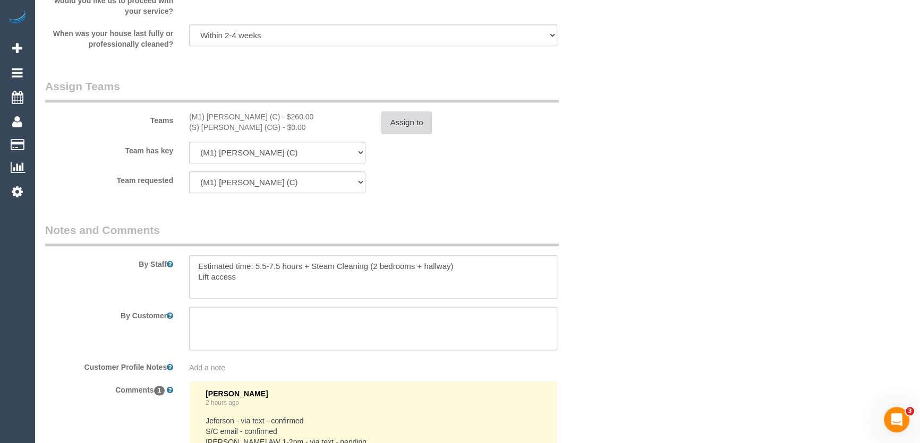
click at [407, 121] on button "Assign to" at bounding box center [406, 123] width 51 height 22
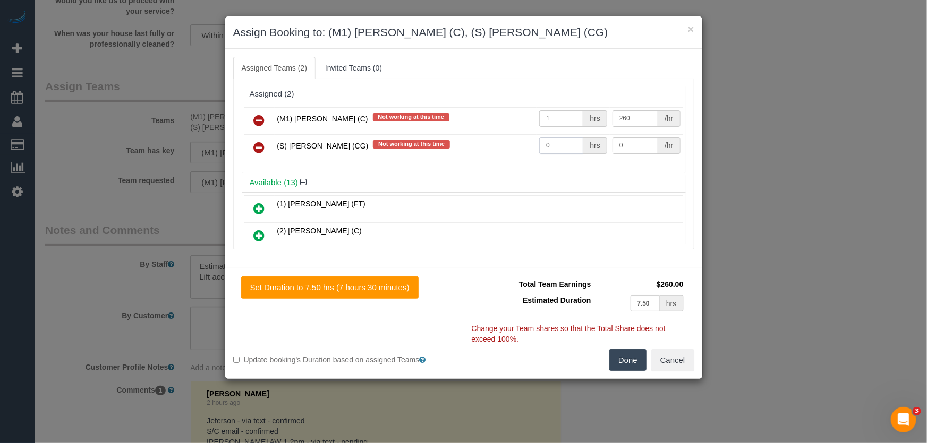
click at [561, 143] on input "0" at bounding box center [561, 146] width 44 height 16
type input "1"
type input "95"
click at [629, 356] on button "Done" at bounding box center [627, 360] width 37 height 22
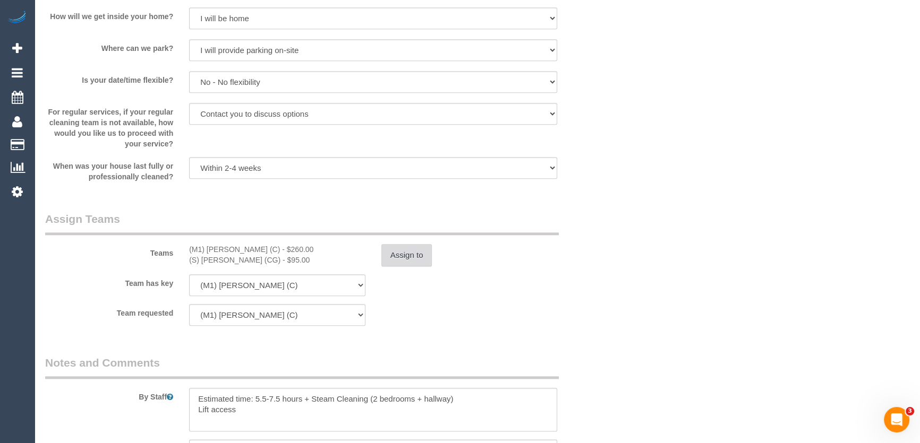
scroll to position [1545, 0]
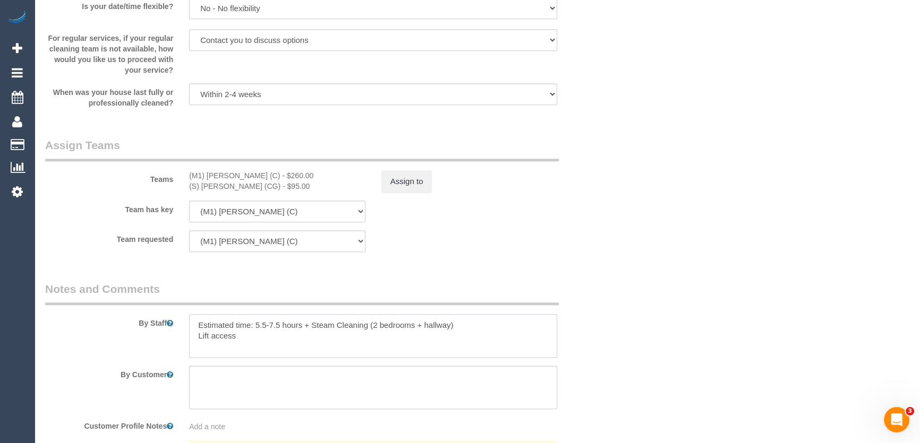
click at [194, 323] on textarea at bounding box center [373, 336] width 368 height 44
paste textarea "Est. time: _hrs + SC of _(areas)__ Steam cleaner to arrive at ___ Please ensure…"
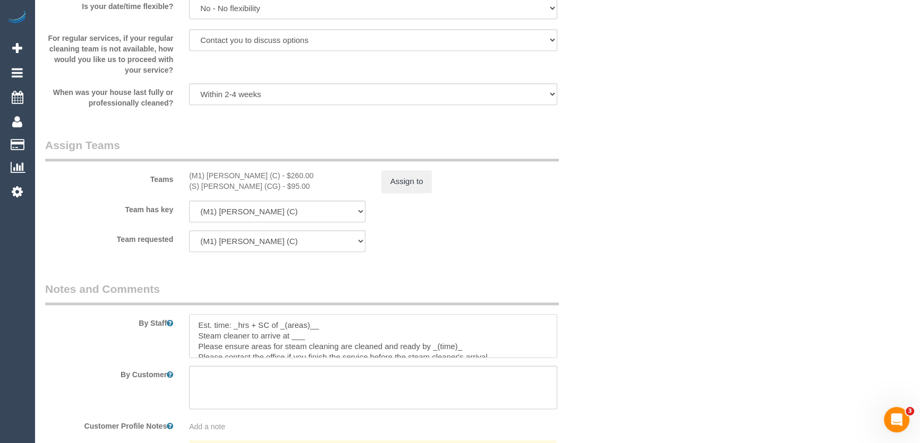
scroll to position [4, 0]
click at [239, 323] on textarea at bounding box center [373, 336] width 368 height 44
click at [344, 324] on textarea at bounding box center [373, 336] width 368 height 44
click at [307, 335] on textarea at bounding box center [373, 336] width 368 height 44
click at [471, 337] on textarea at bounding box center [373, 336] width 368 height 44
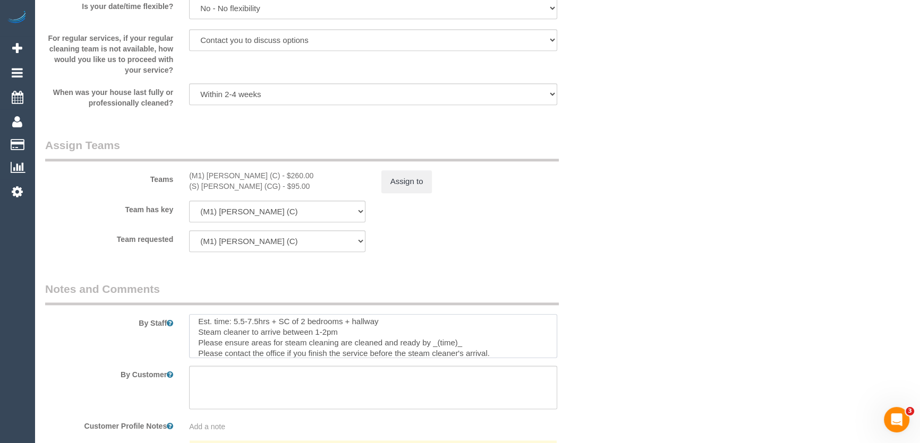
click at [465, 345] on textarea at bounding box center [373, 336] width 368 height 44
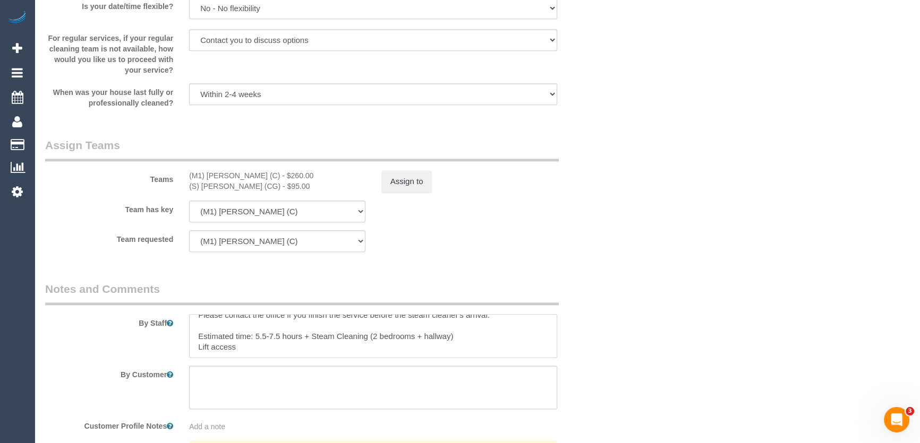
click at [468, 343] on textarea at bounding box center [373, 336] width 368 height 44
click at [469, 337] on textarea at bounding box center [373, 336] width 368 height 44
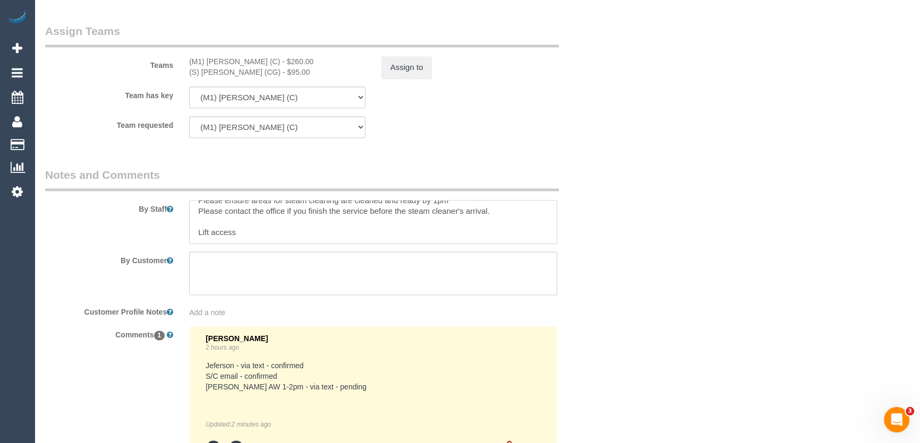
scroll to position [1561, 0]
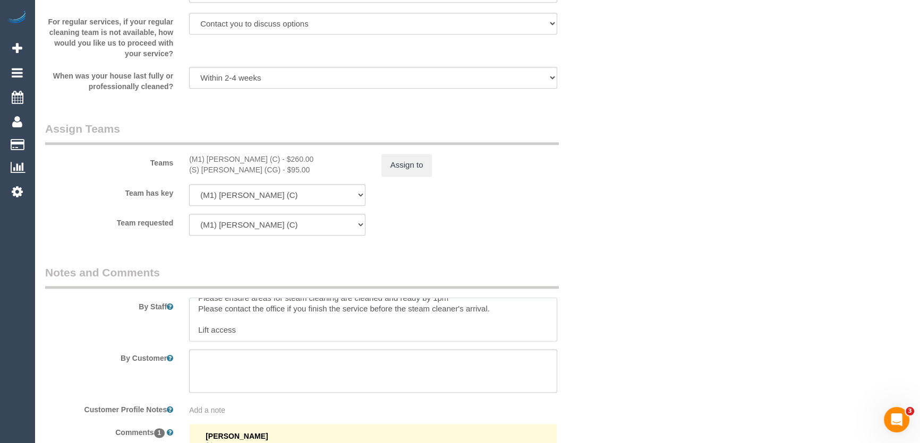
type textarea "Est. time: 5.5-7.5hrs + SC of 2 bedrooms + hallway Steam cleaner to arrive betw…"
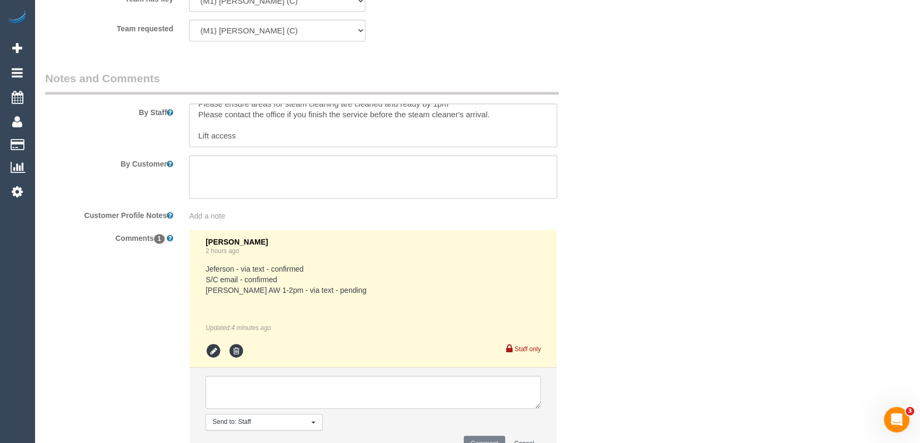
scroll to position [1802, 0]
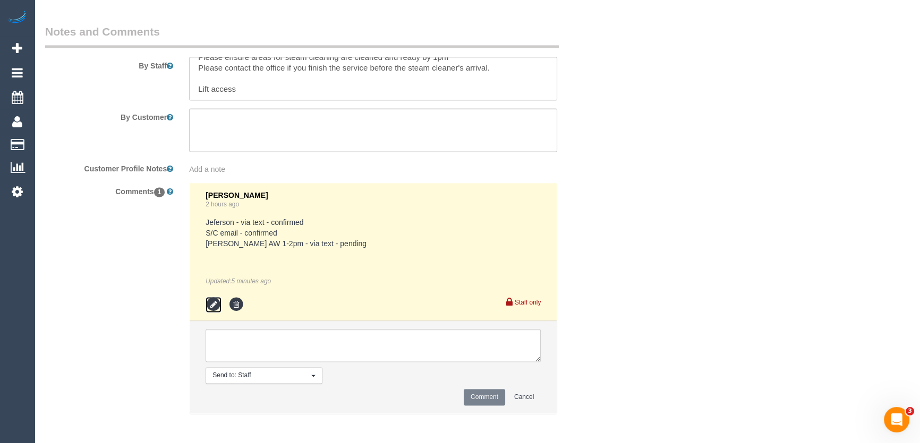
click at [210, 303] on icon at bounding box center [214, 305] width 16 height 16
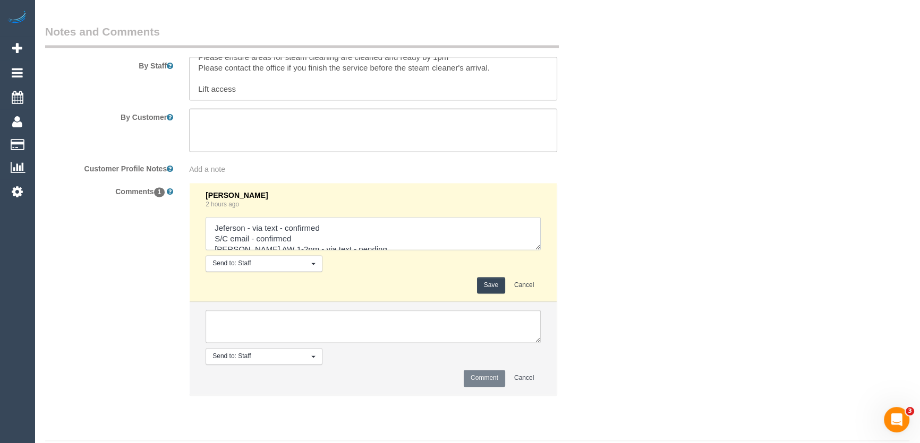
scroll to position [11, 0]
click at [383, 247] on textarea at bounding box center [373, 233] width 335 height 33
type textarea "Jeferson - via text - confirmed S/C email - confirmed Mark AW 1-2pm - via text …"
click at [487, 279] on button "Save" at bounding box center [491, 285] width 28 height 16
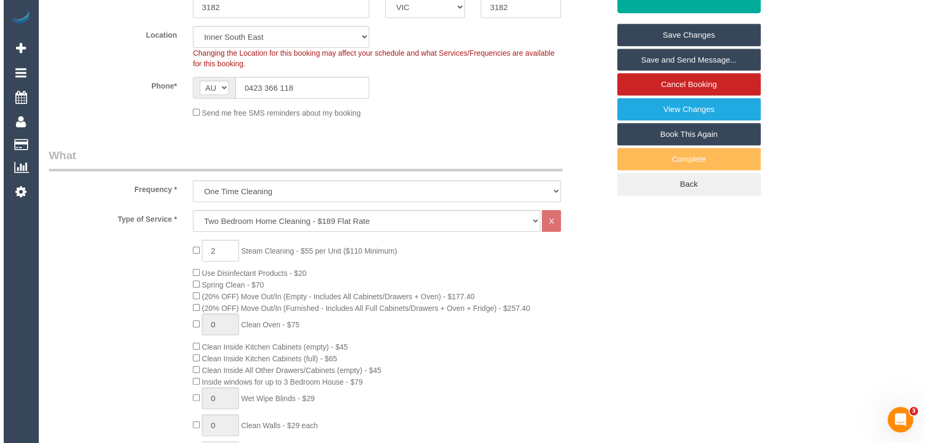
scroll to position [0, 0]
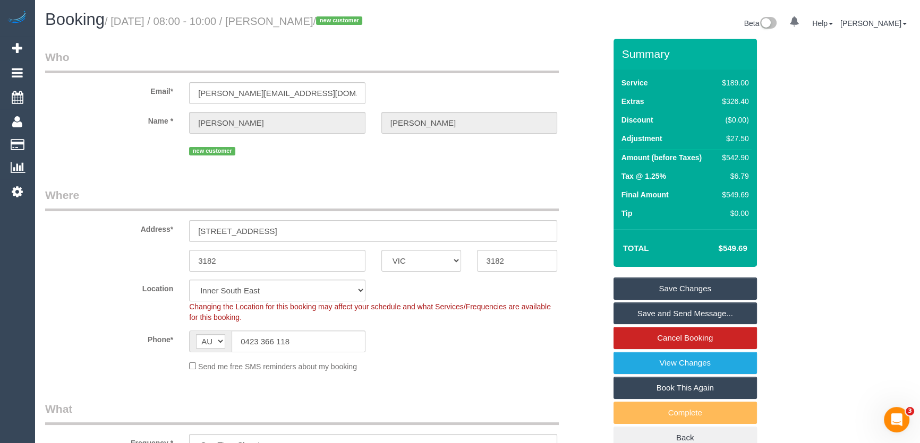
click at [286, 21] on small "/ August 26, 2025 / 08:00 - 10:00 / Julian Khojasteh / new customer" at bounding box center [235, 21] width 261 height 12
copy small "Julian Khojasteh"
click at [662, 313] on link "Save and Send Message..." at bounding box center [684, 314] width 143 height 22
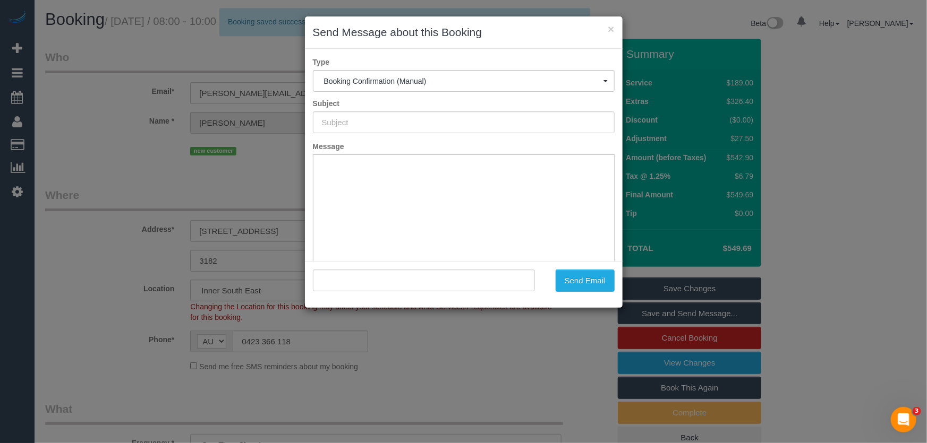
type input "Booking Confirmed"
type input ""Julian Khojasteh" <j.khojasteh@ttmrail.com.au>"
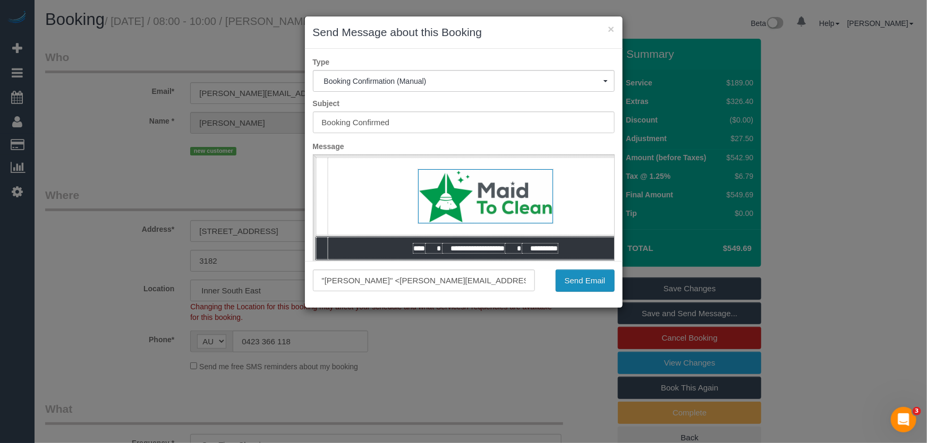
click at [583, 279] on button "Send Email" at bounding box center [584, 281] width 59 height 22
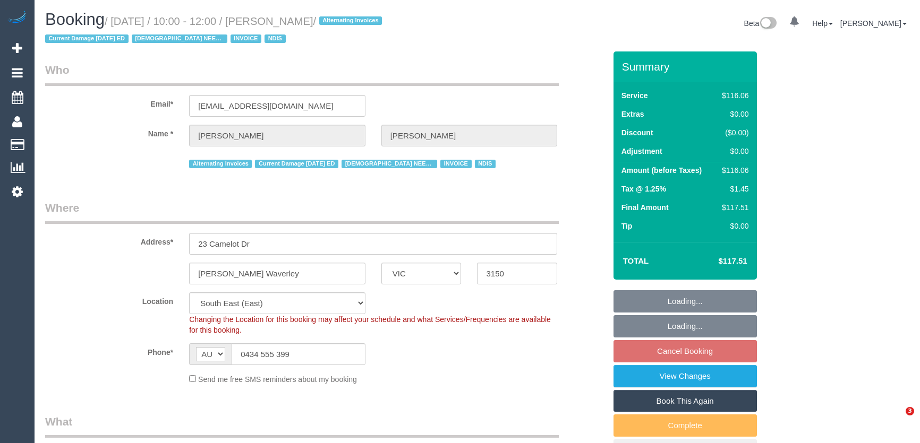
select select "VIC"
select select "object:650"
select select "spot3"
select select "number:30"
select select "number:14"
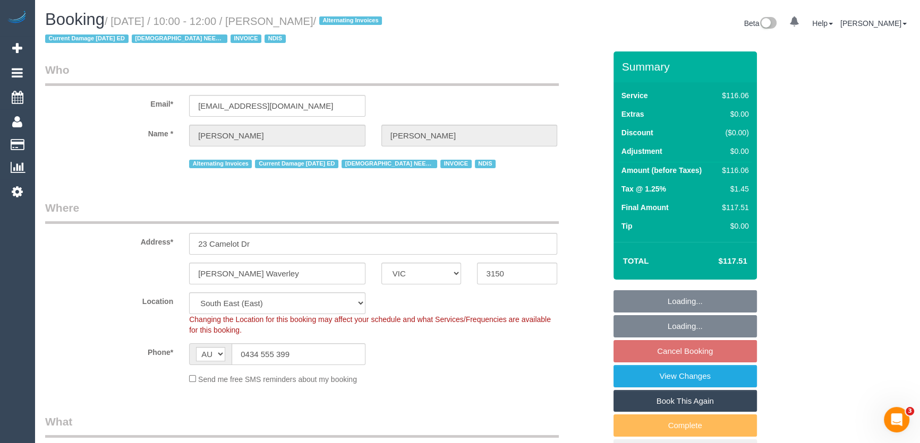
select select "number:19"
select select "number:23"
select select "number:34"
select select "number:11"
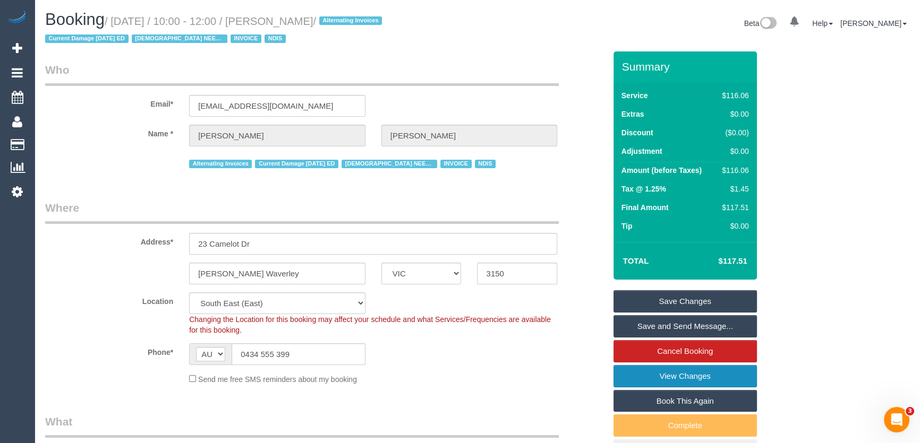
click at [679, 378] on link "View Changes" at bounding box center [684, 376] width 143 height 22
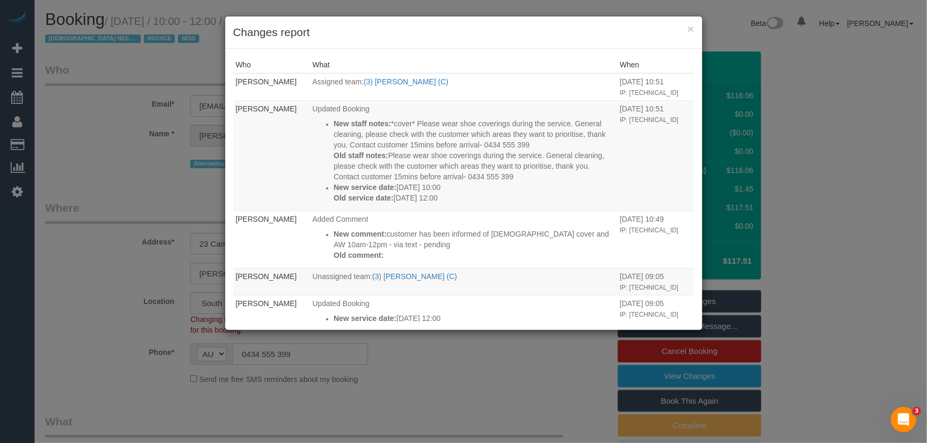
click at [536, 377] on div "× Changes report Who What When [PERSON_NAME] Assigned team: (3) [PERSON_NAME] (…" at bounding box center [463, 221] width 927 height 443
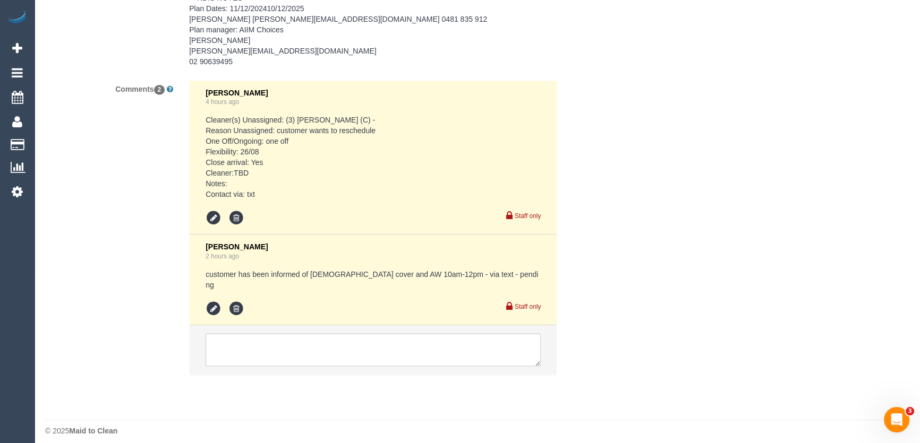
scroll to position [1813, 0]
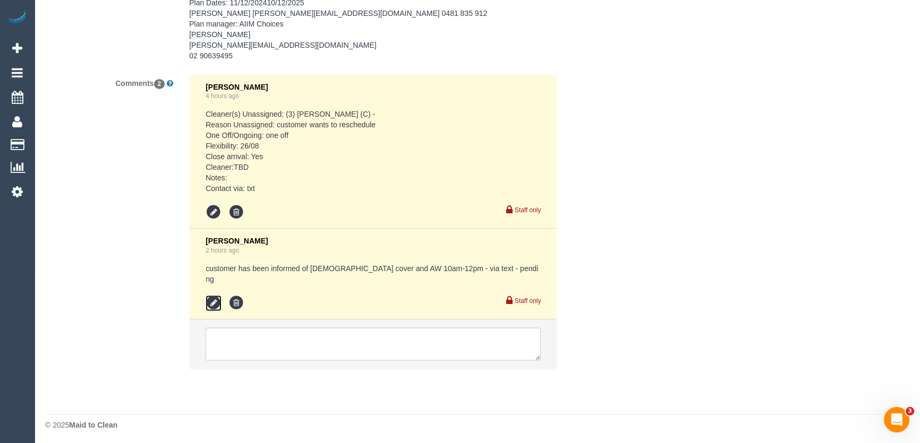
click at [212, 303] on icon at bounding box center [214, 303] width 16 height 16
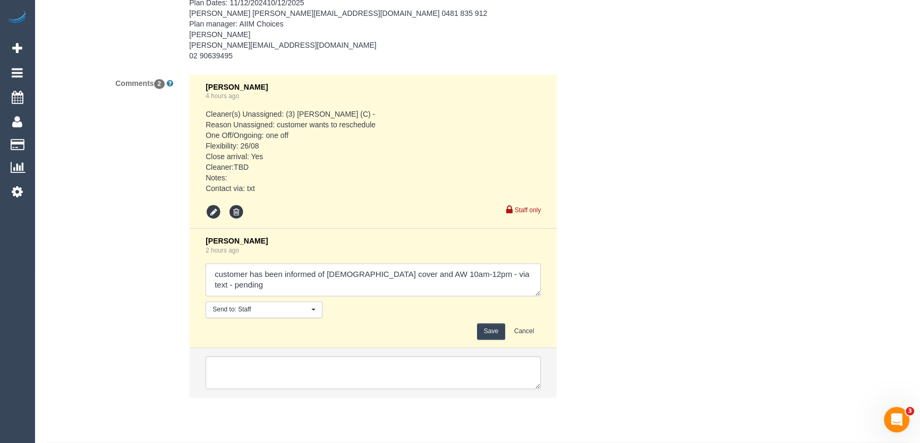
click at [518, 287] on textarea at bounding box center [373, 279] width 335 height 33
type textarea "customer has been informed of [DEMOGRAPHIC_DATA] cover and AW 10am-12pm - via t…"
click at [489, 340] on button "Save" at bounding box center [491, 331] width 28 height 16
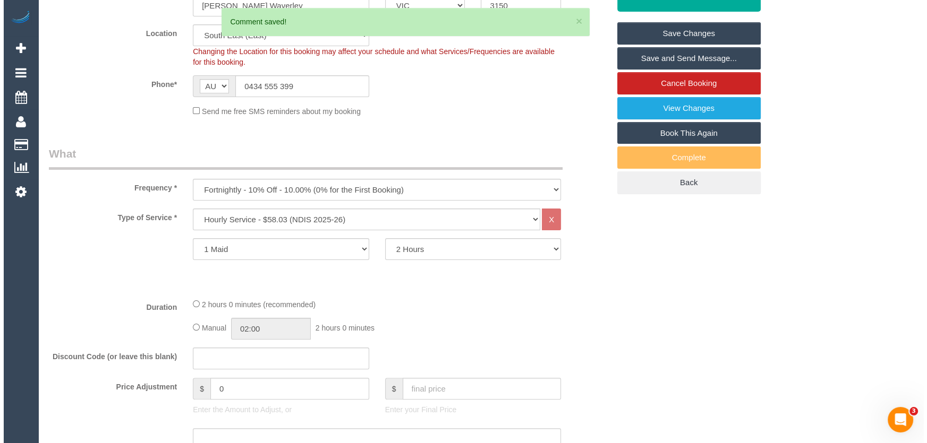
scroll to position [0, 0]
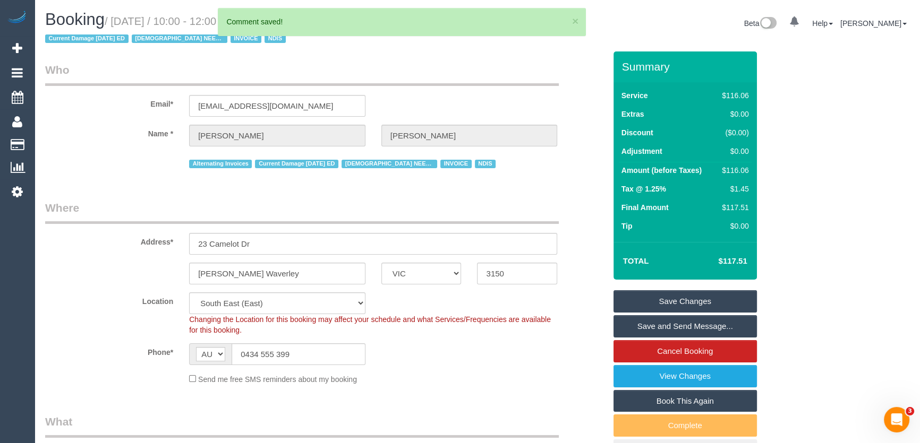
click at [693, 324] on link "Save and Send Message..." at bounding box center [684, 326] width 143 height 22
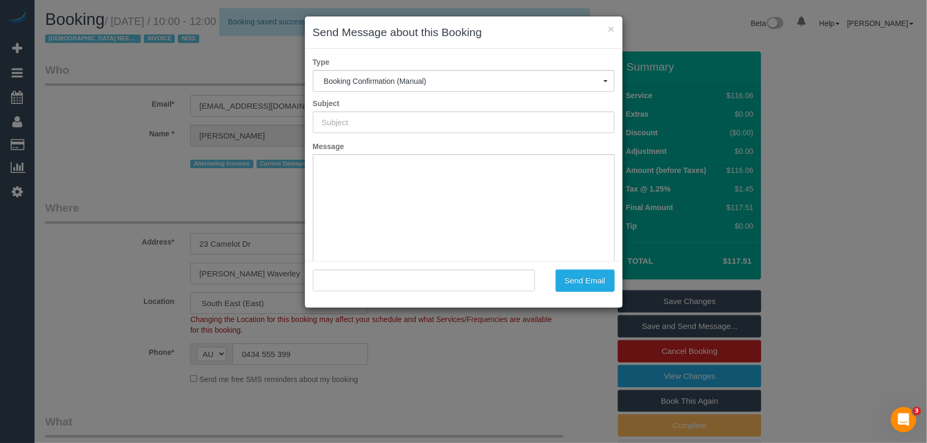
type input "Booking Confirmed"
type input ""Angelica Shiu" <angelicashiu05@gmail.com>"
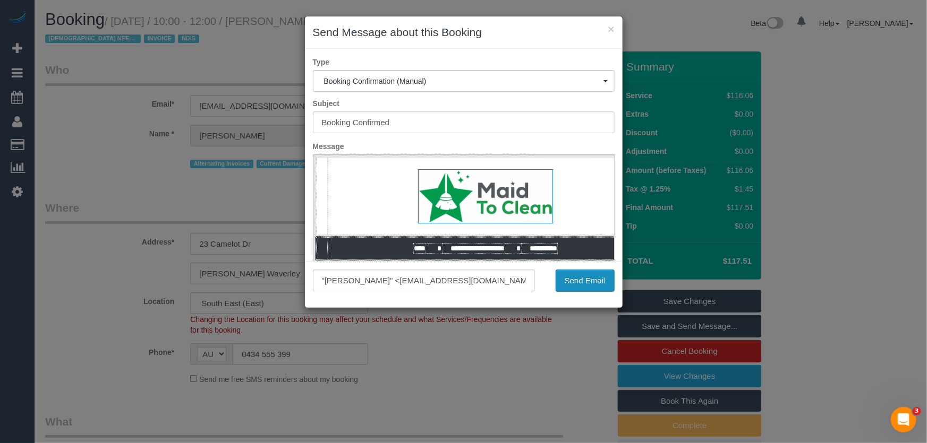
click at [584, 287] on button "Send Email" at bounding box center [584, 281] width 59 height 22
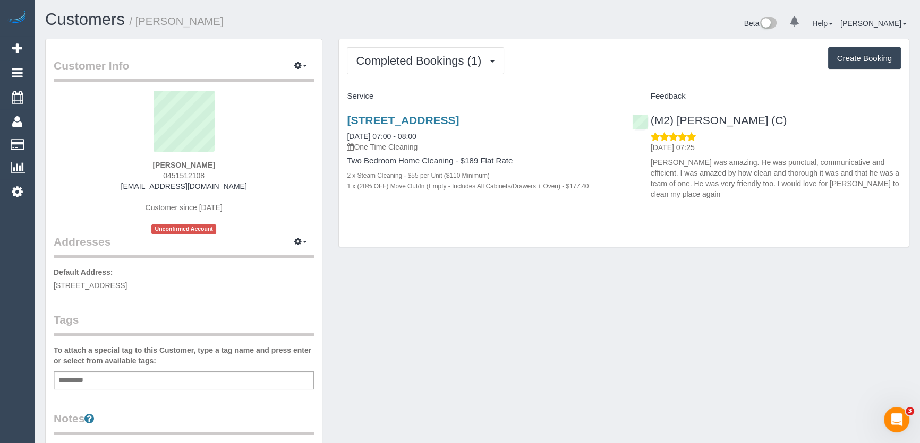
click at [212, 174] on div "Sian Mahony 0451512108 sianmahony98@gmail.com Customer since 2025 Unconfirmed A…" at bounding box center [184, 162] width 260 height 143
copy div "0451512108"
click at [444, 59] on span "Completed Bookings (1)" at bounding box center [421, 60] width 131 height 13
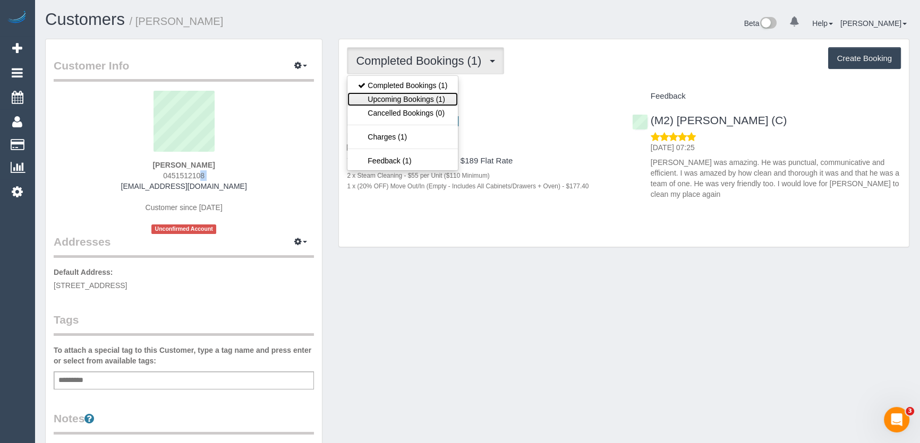
click at [440, 100] on link "Upcoming Bookings (1)" at bounding box center [402, 99] width 110 height 14
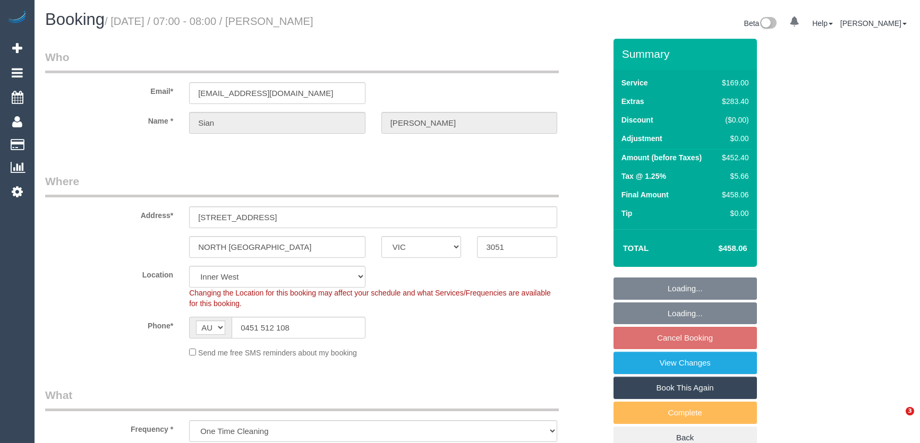
select select "VIC"
select select "number:28"
select select "number:14"
select select "number:19"
select select "number:25"
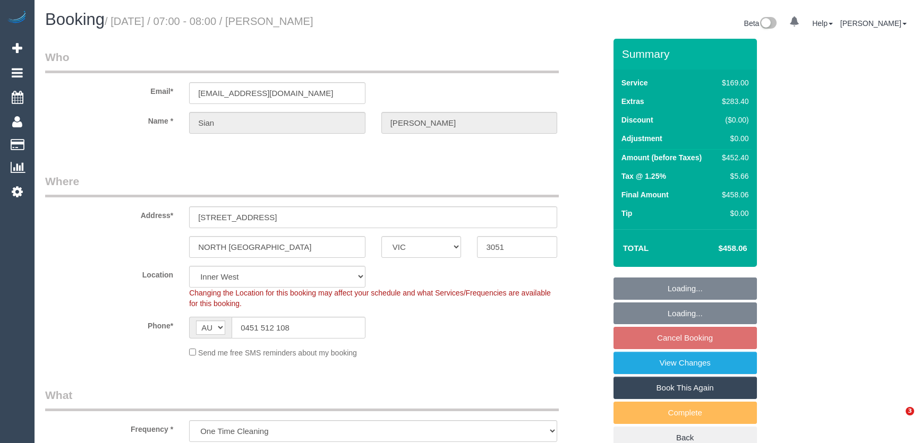
select select "number:26"
select select "spot1"
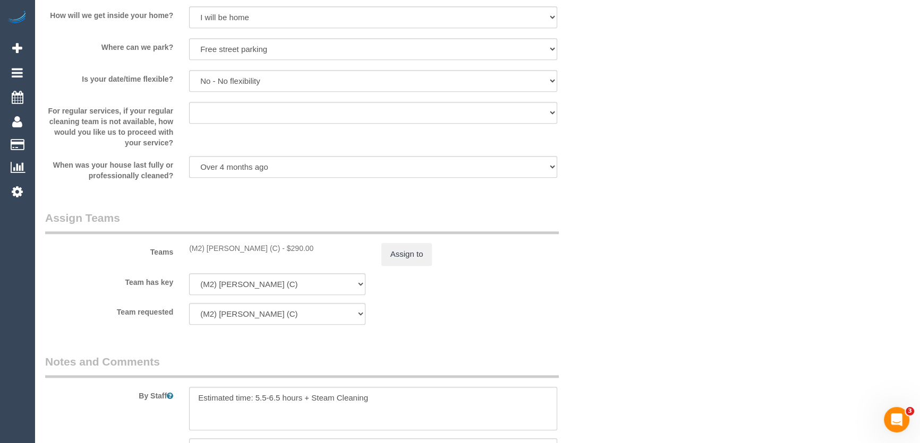
scroll to position [1545, 0]
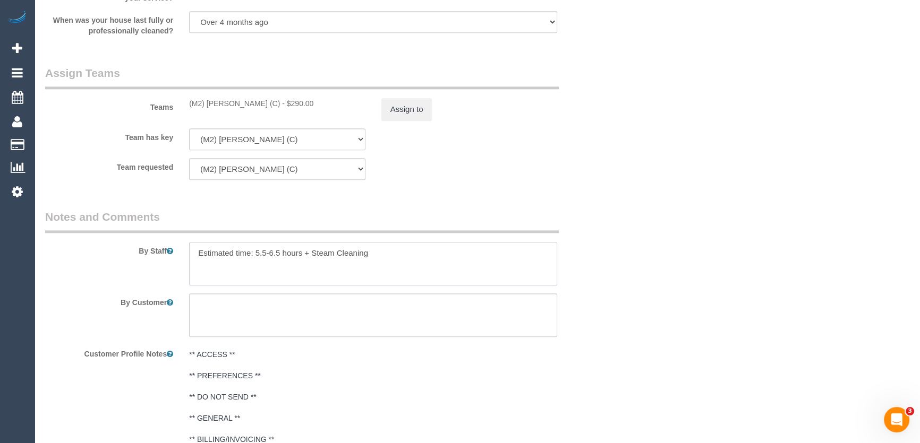
click at [387, 252] on textarea at bounding box center [373, 264] width 368 height 44
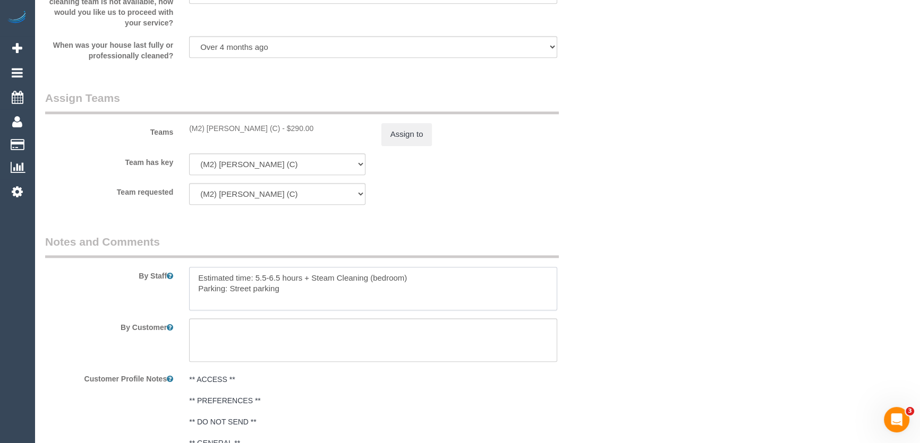
scroll to position [1593, 0]
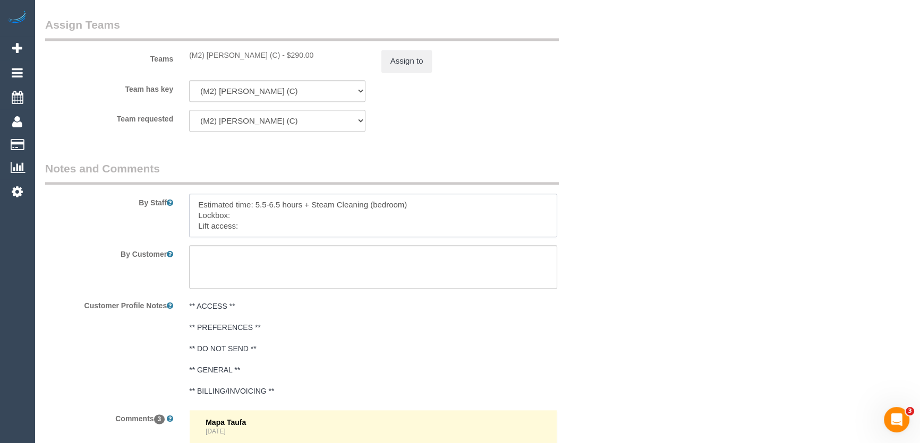
click at [234, 217] on textarea at bounding box center [373, 216] width 368 height 44
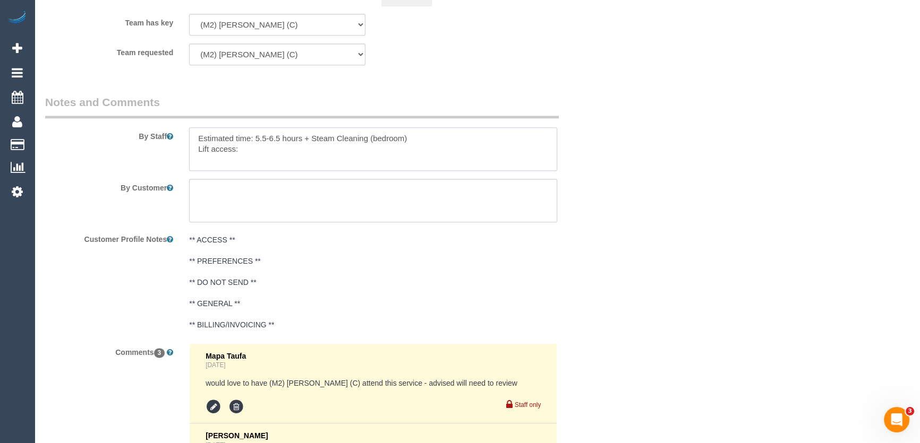
scroll to position [1674, 0]
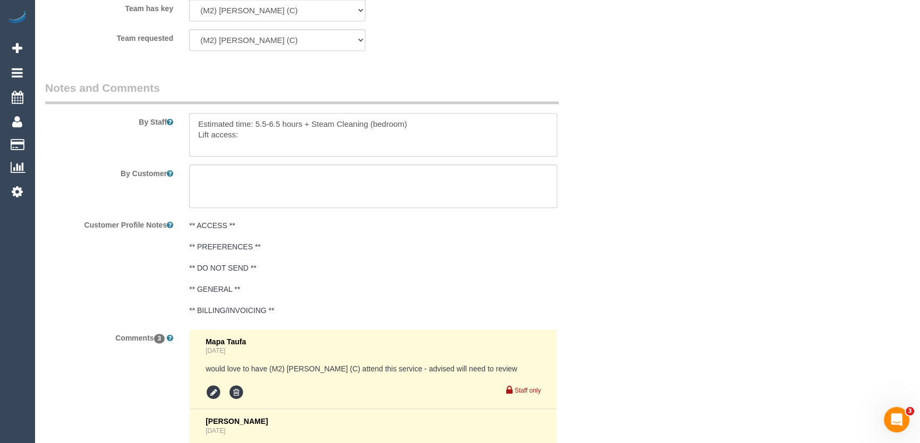
click at [254, 135] on textarea at bounding box center [373, 135] width 368 height 44
type textarea "Estimated time: 5.5-6.5 hours + Steam Cleaning (bedroom) Lift access"
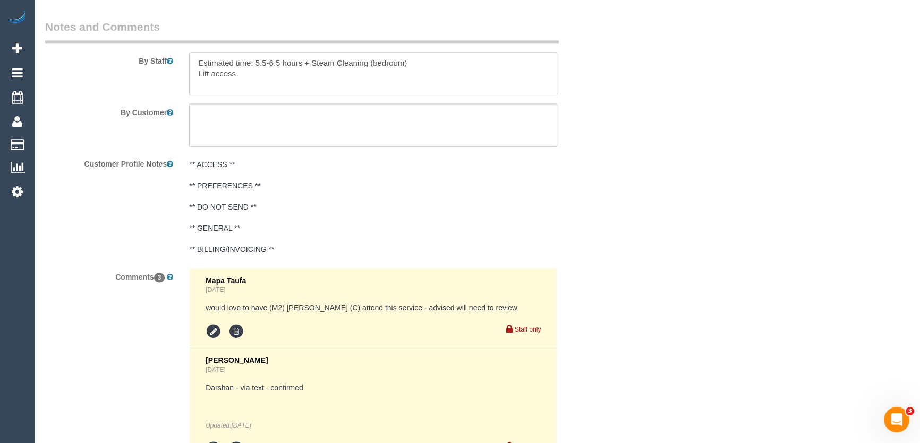
scroll to position [1867, 0]
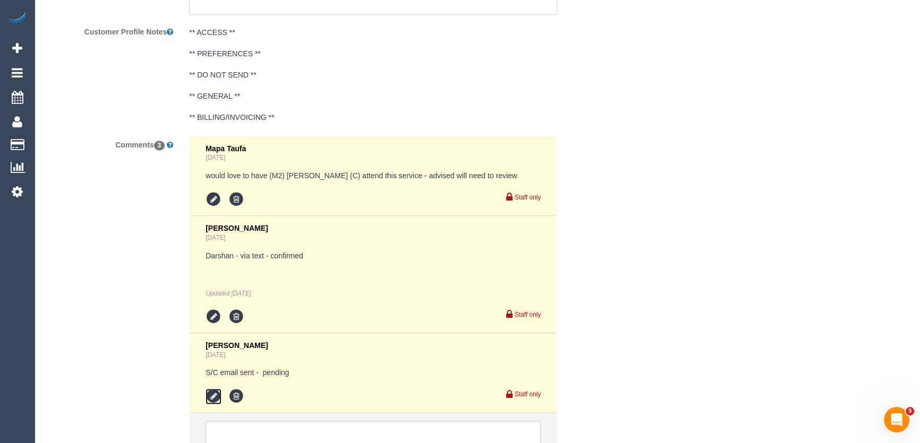
click at [211, 403] on icon at bounding box center [214, 397] width 16 height 16
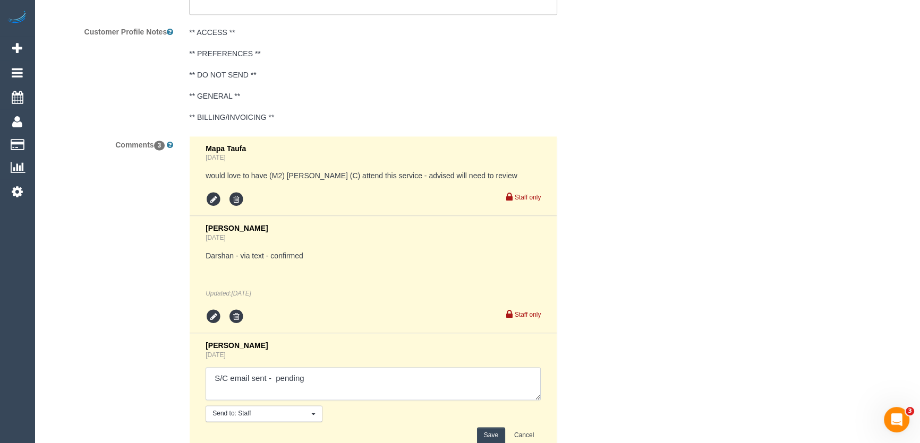
click at [320, 378] on textarea at bounding box center [373, 383] width 335 height 33
type textarea "S/C email sent - confirmed"
click at [486, 439] on button "Save" at bounding box center [491, 436] width 28 height 16
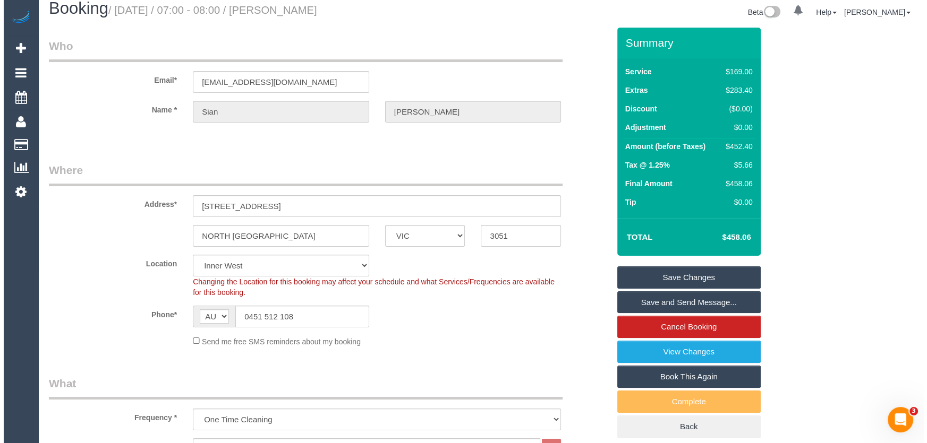
scroll to position [0, 0]
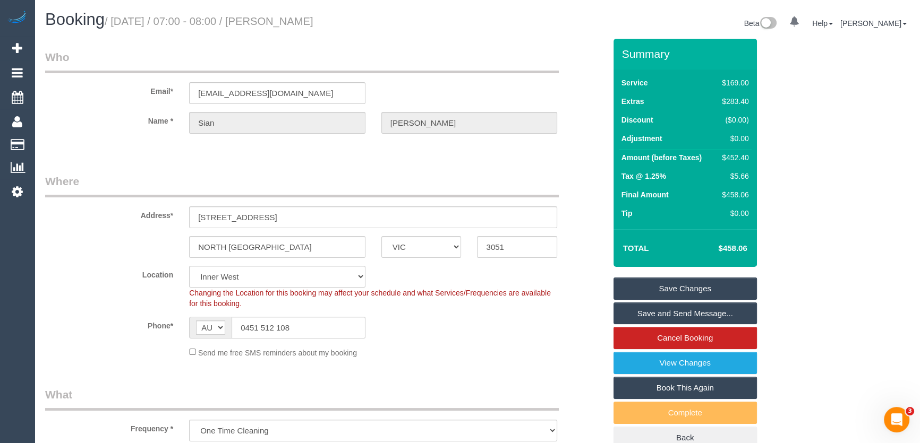
drag, startPoint x: 664, startPoint y: 311, endPoint x: 659, endPoint y: 312, distance: 5.4
click at [664, 311] on link "Save and Send Message..." at bounding box center [684, 314] width 143 height 22
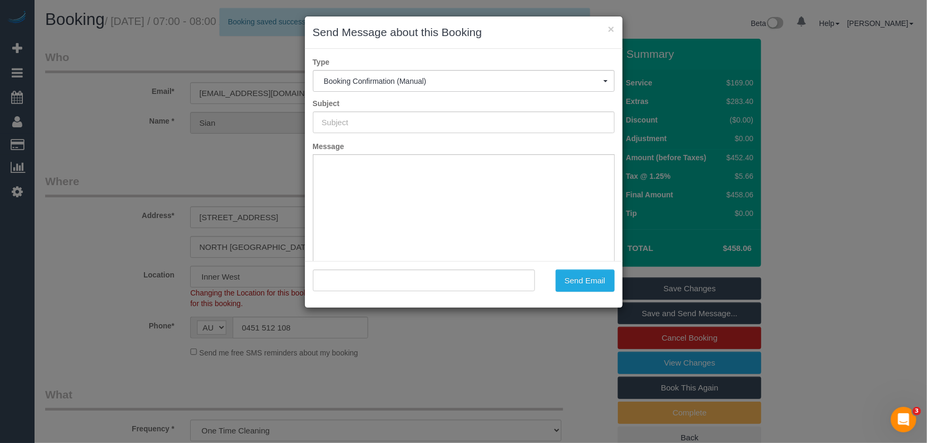
type input "Booking Confirmed"
type input ""Sian Mahony" <sianmahony98@gmail.com>"
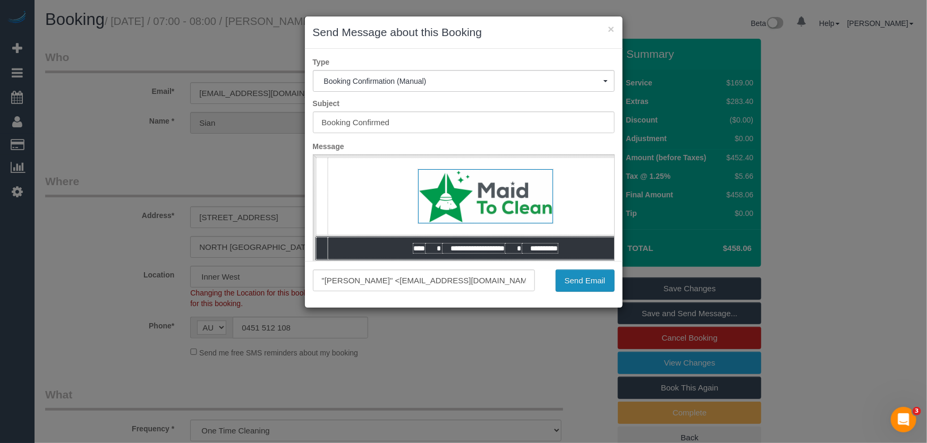
click at [580, 278] on button "Send Email" at bounding box center [584, 281] width 59 height 22
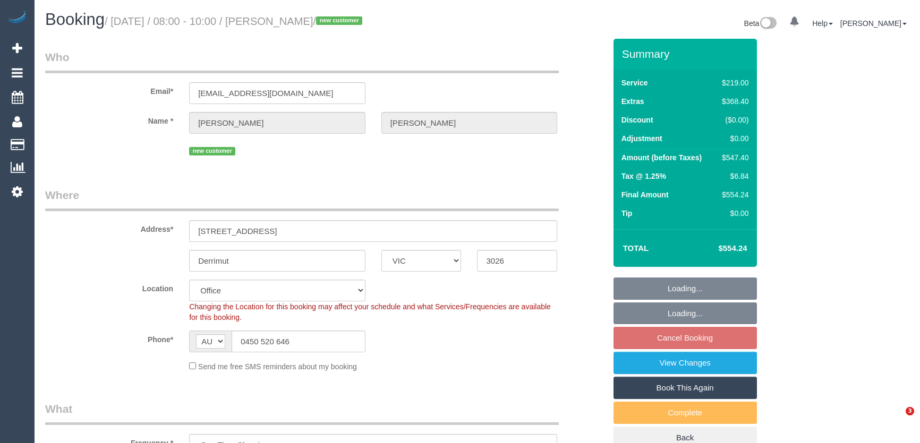
select select "VIC"
select select "number:28"
select select "number:14"
select select "number:19"
select select "number:25"
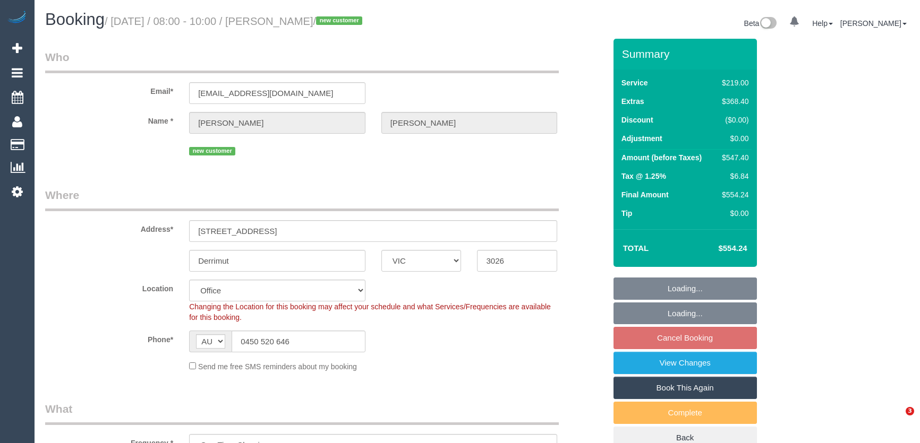
select select "number:13"
click at [306, 344] on input "0450 520 646" at bounding box center [299, 342] width 134 height 22
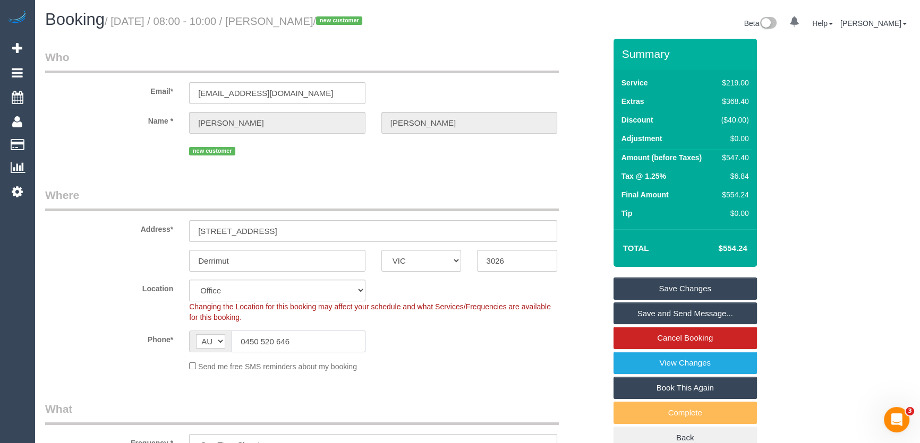
click at [306, 344] on input "0450 520 646" at bounding box center [299, 342] width 134 height 22
click at [298, 340] on input "0450 520 646" at bounding box center [299, 342] width 134 height 22
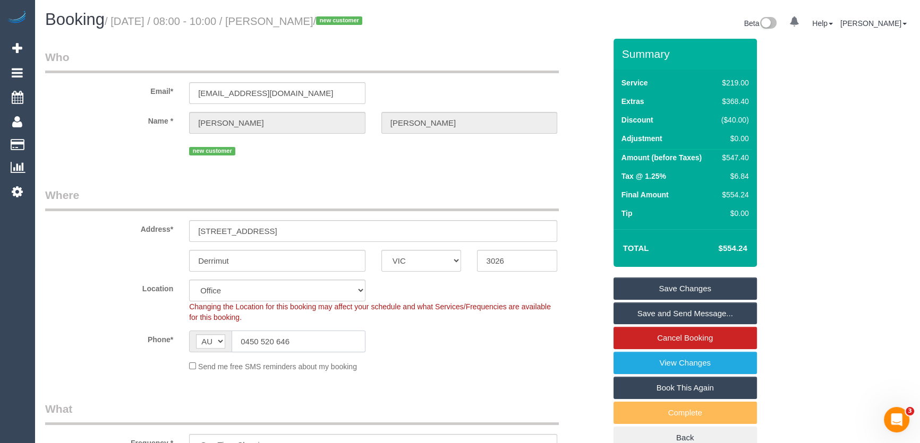
click at [298, 340] on input "0450 520 646" at bounding box center [299, 342] width 134 height 22
click at [309, 340] on input "0450 520 646" at bounding box center [299, 342] width 134 height 22
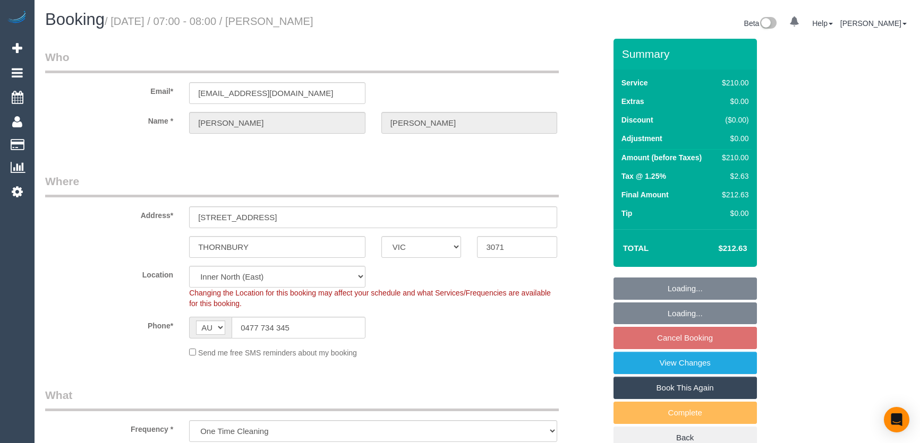
select select "VIC"
select select "180"
select select "number:28"
select select "number:14"
select select "number:19"
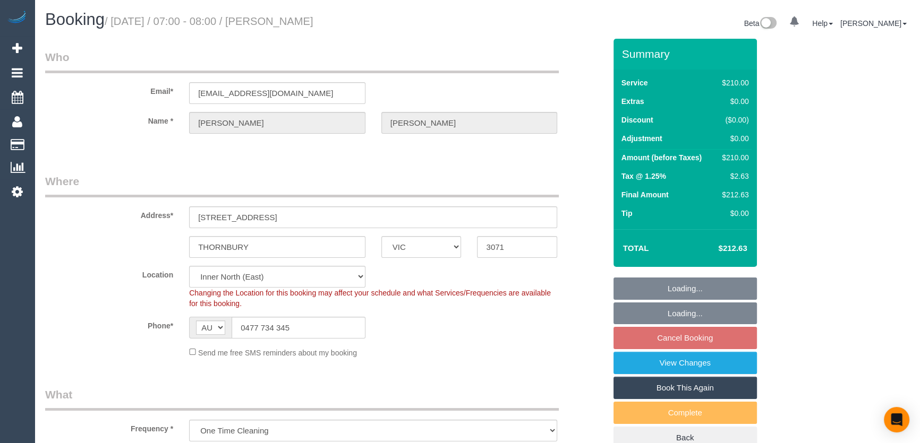
select select "number:22"
select select "object:1554"
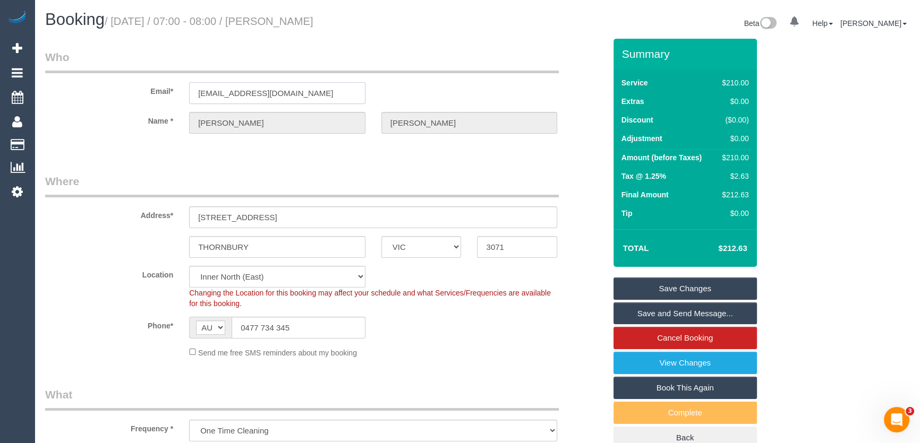
click at [323, 95] on input "[EMAIL_ADDRESS][DOMAIN_NAME]" at bounding box center [277, 93] width 176 height 22
click at [711, 371] on link "View Changes" at bounding box center [684, 363] width 143 height 22
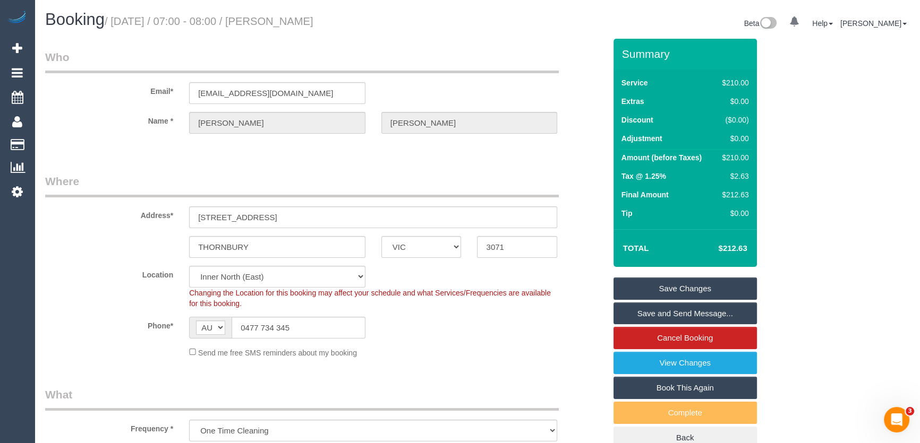
click at [674, 312] on link "Save and Send Message..." at bounding box center [684, 314] width 143 height 22
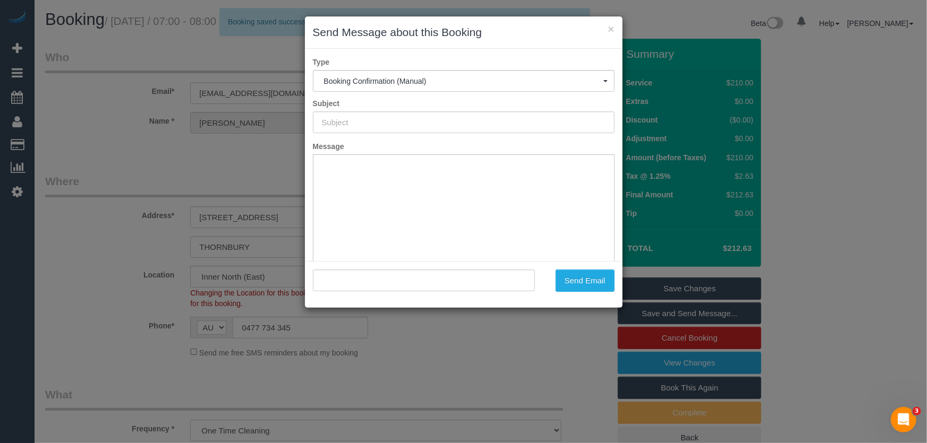
type input "Booking Confirmed"
type input ""[PERSON_NAME]" <[EMAIL_ADDRESS][DOMAIN_NAME]>"
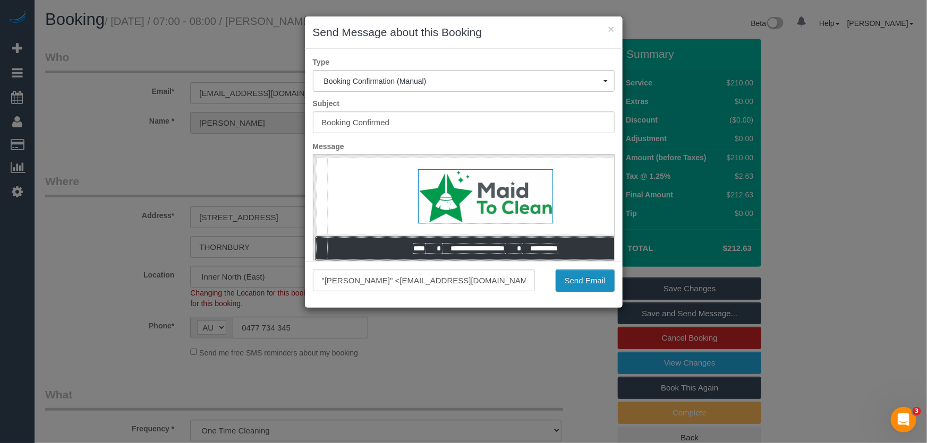
click at [585, 276] on button "Send Email" at bounding box center [584, 281] width 59 height 22
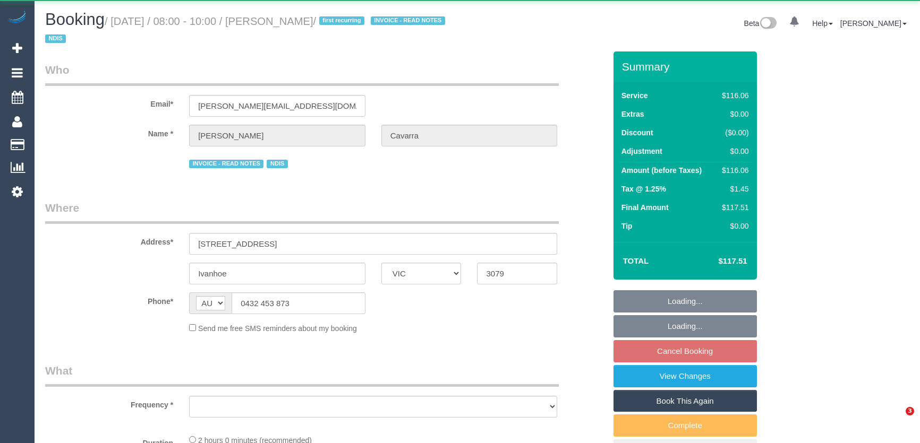
select select "VIC"
select select "number:28"
select select "number:14"
select select "number:19"
select select "number:36"
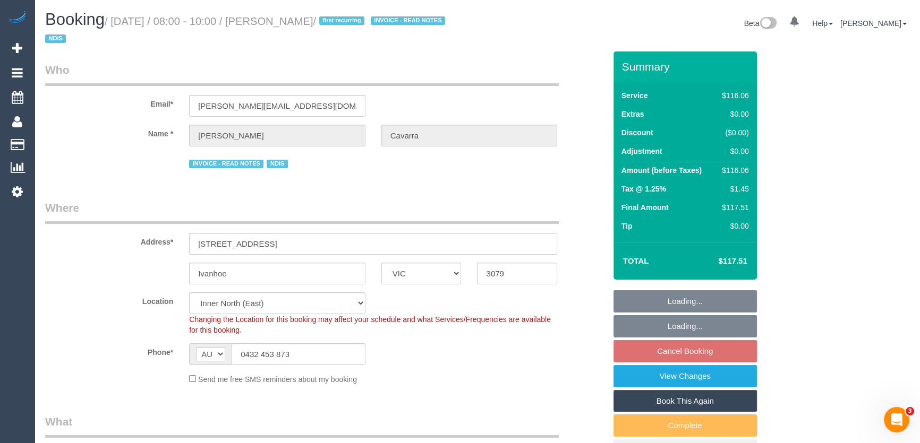
select select "object:1590"
click at [306, 356] on input "0432 453 873" at bounding box center [299, 355] width 134 height 22
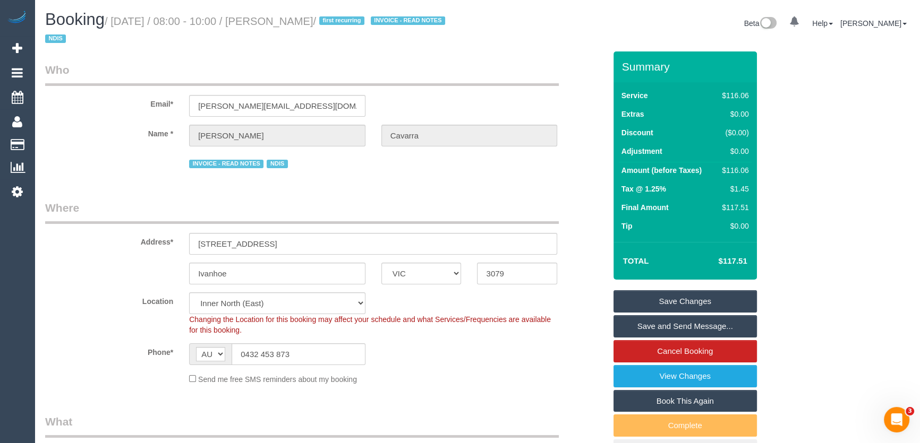
click at [679, 329] on link "Save and Send Message..." at bounding box center [684, 326] width 143 height 22
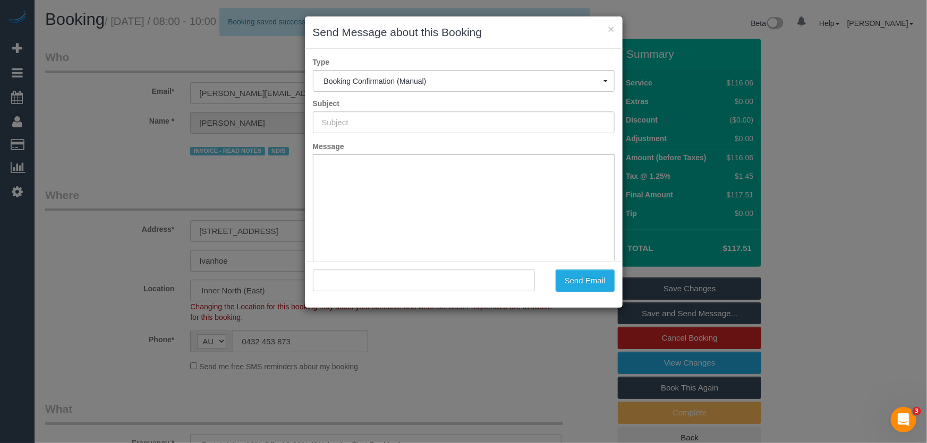
type input "Booking Confirmed"
type input ""Christine Cavarra" <linda@joiningthedots.net.au>"
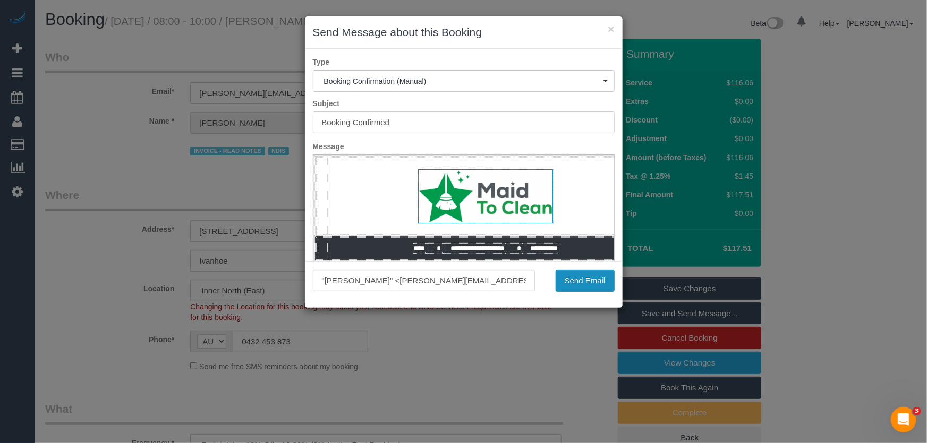
click at [585, 284] on button "Send Email" at bounding box center [584, 281] width 59 height 22
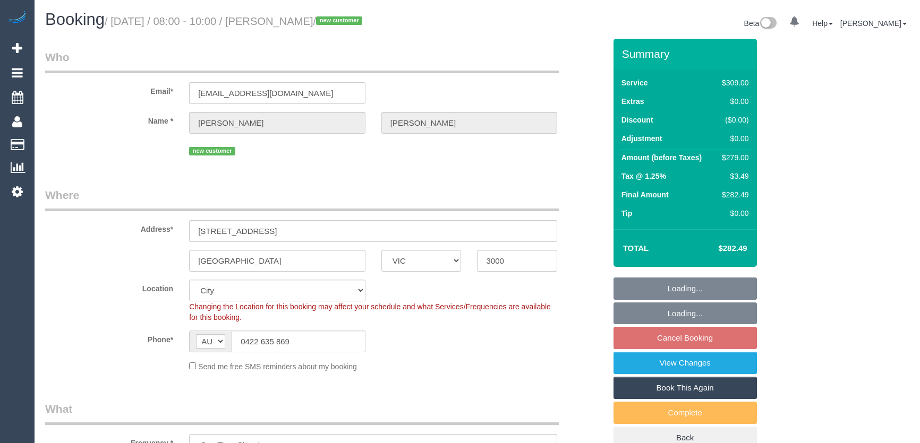
select select "VIC"
select select "number:28"
select select "number:14"
select select "number:20"
select select "number:25"
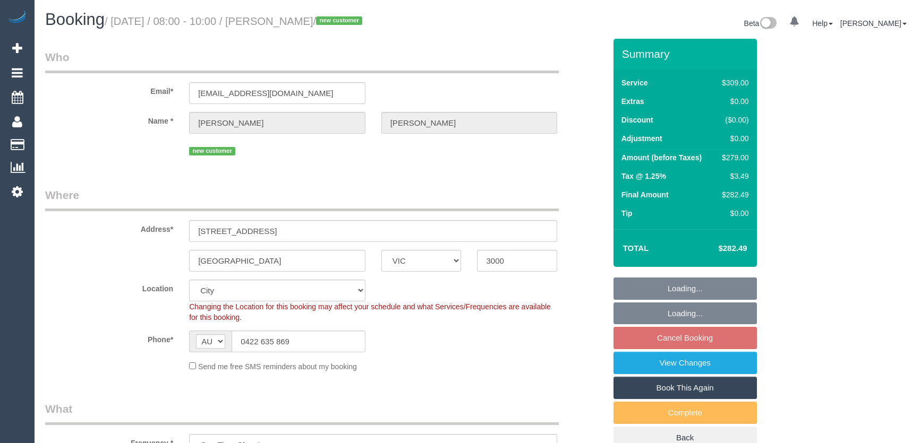
select select "number:26"
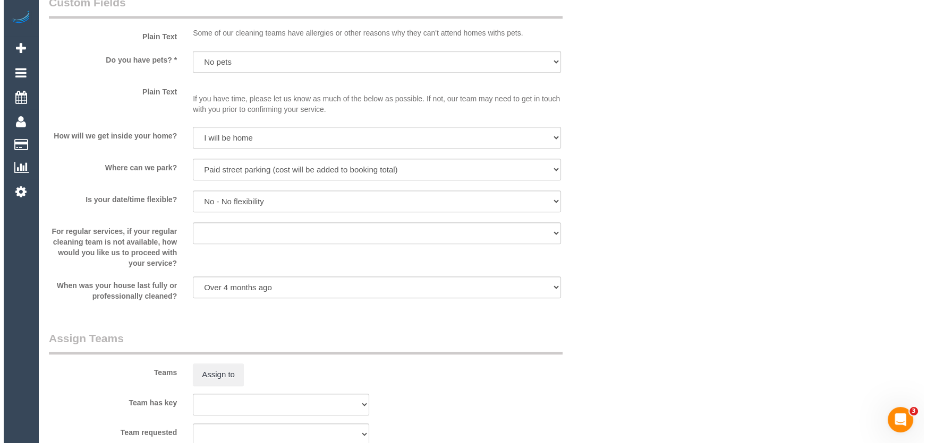
scroll to position [1497, 0]
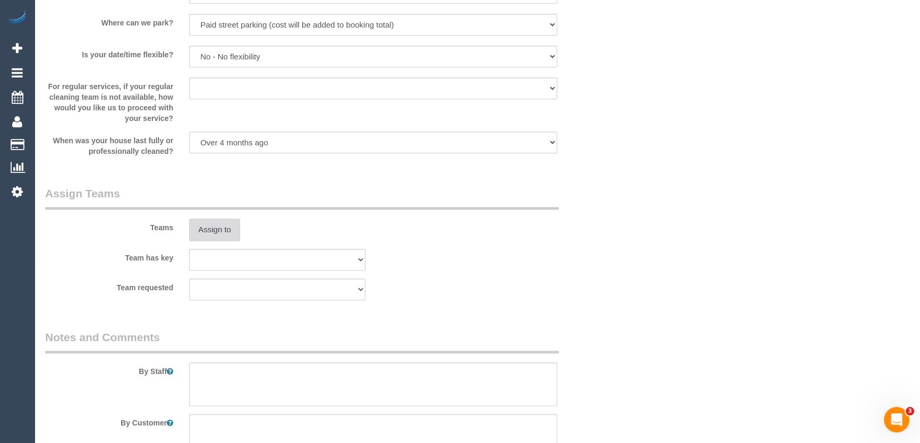
click at [218, 235] on button "Assign to" at bounding box center [214, 230] width 51 height 22
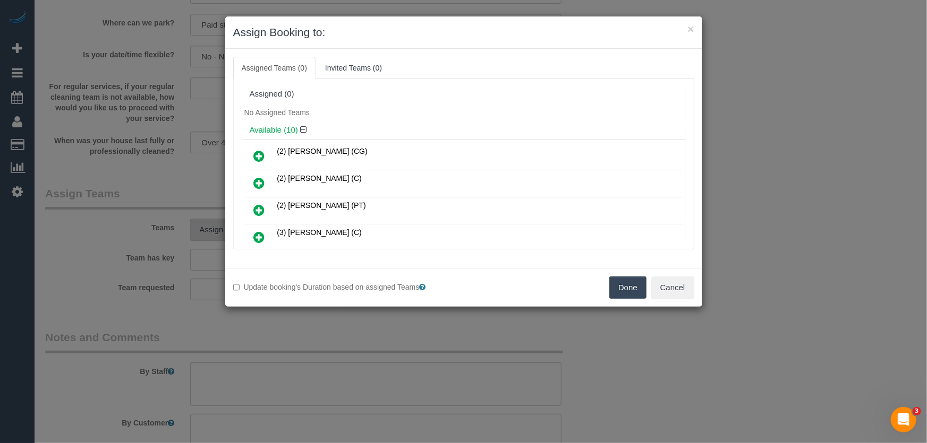
scroll to position [146, 0]
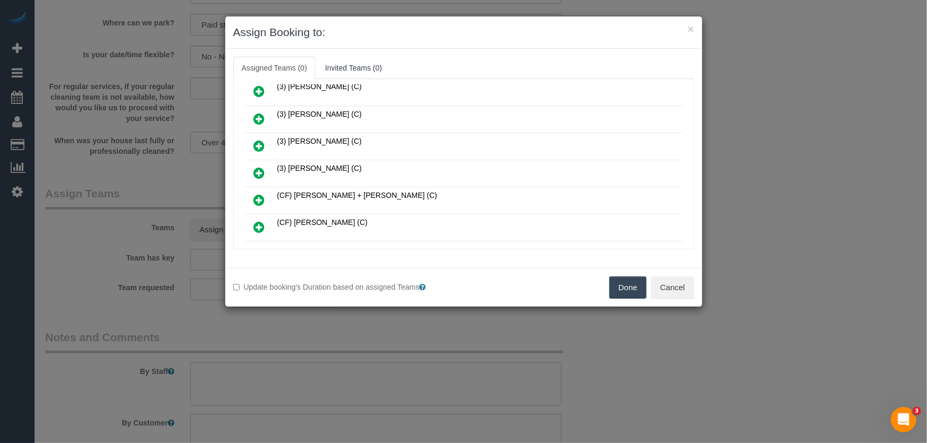
click at [259, 169] on icon at bounding box center [259, 173] width 11 height 13
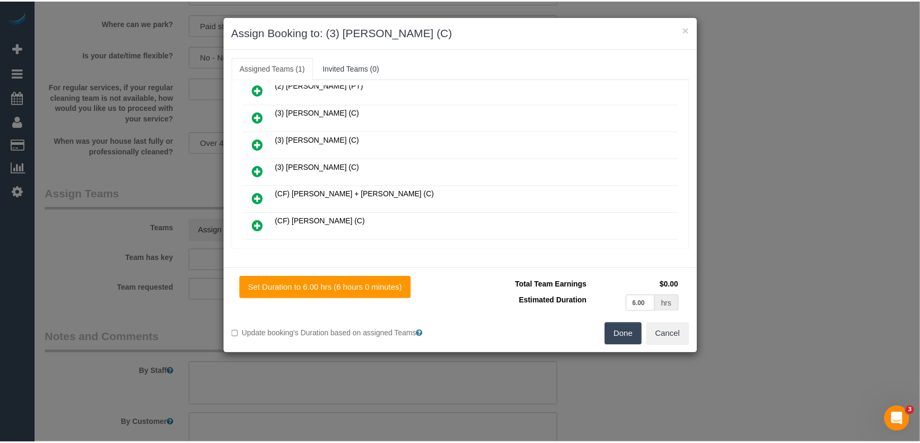
scroll to position [170, 0]
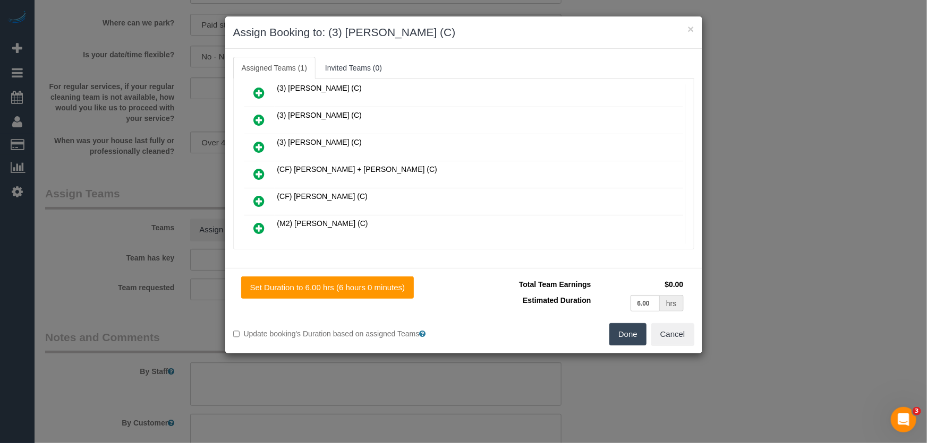
click at [628, 335] on button "Done" at bounding box center [627, 334] width 37 height 22
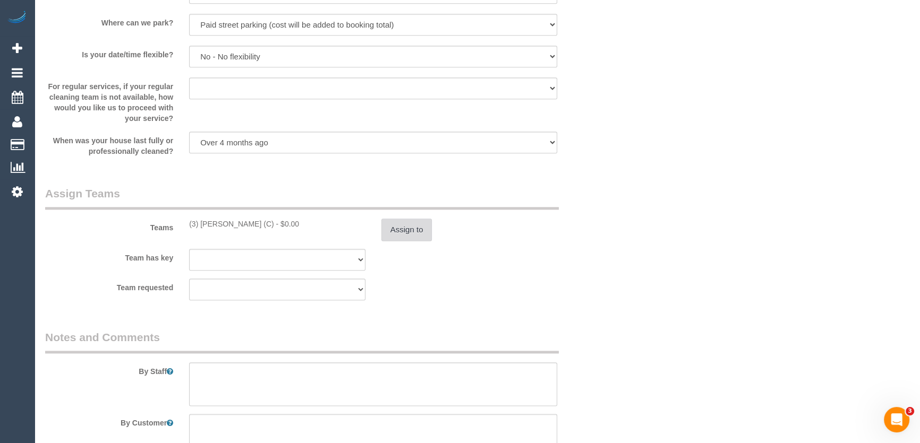
click at [411, 235] on button "Assign to" at bounding box center [406, 230] width 51 height 22
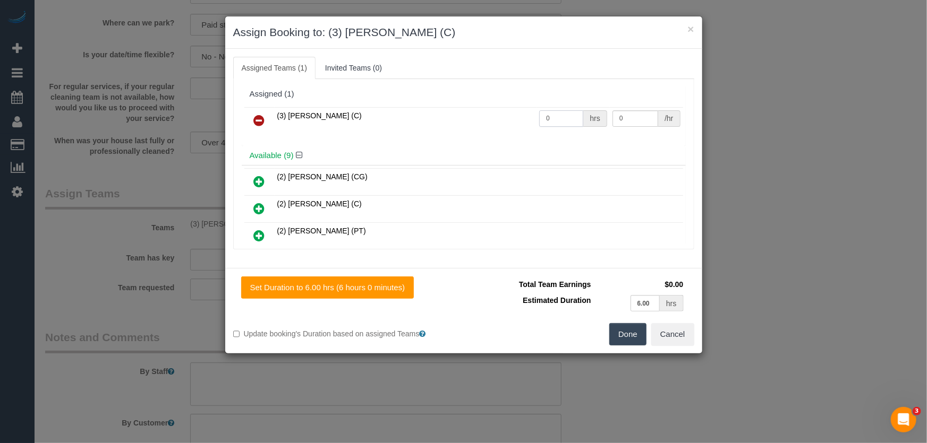
click at [560, 121] on input "0" at bounding box center [561, 118] width 44 height 16
type input "1"
click at [622, 117] on input "0" at bounding box center [635, 118] width 46 height 16
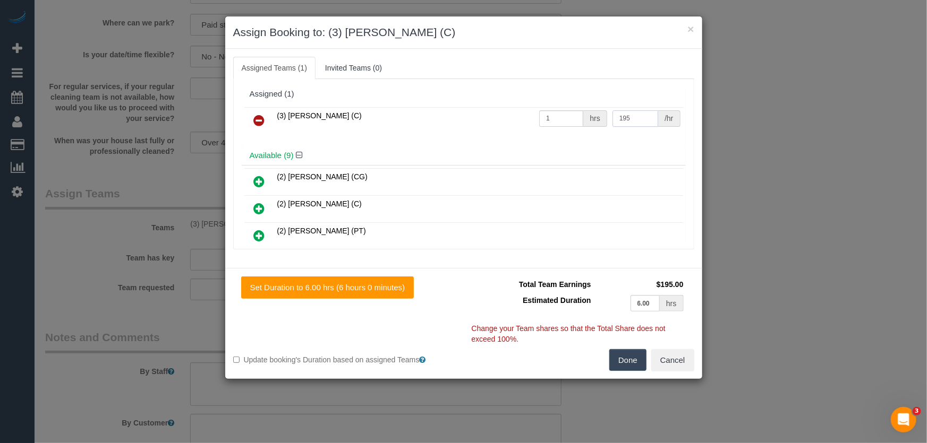
type input "195"
click at [621, 355] on button "Done" at bounding box center [627, 360] width 37 height 22
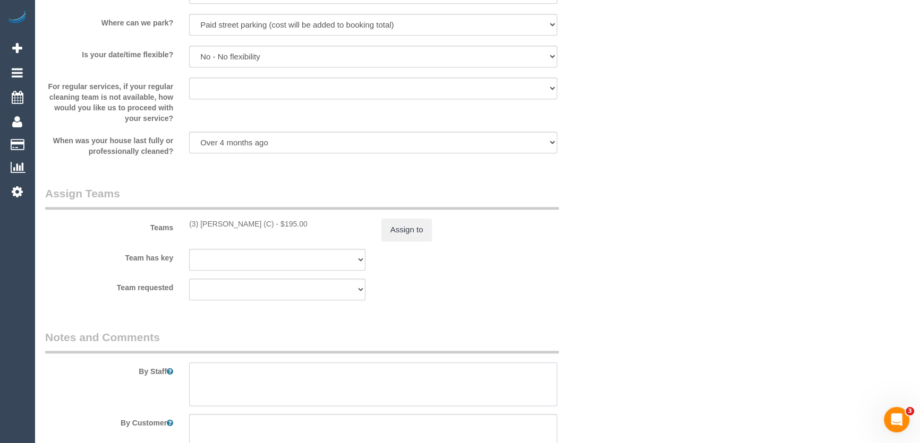
click at [218, 377] on textarea at bounding box center [373, 385] width 368 height 44
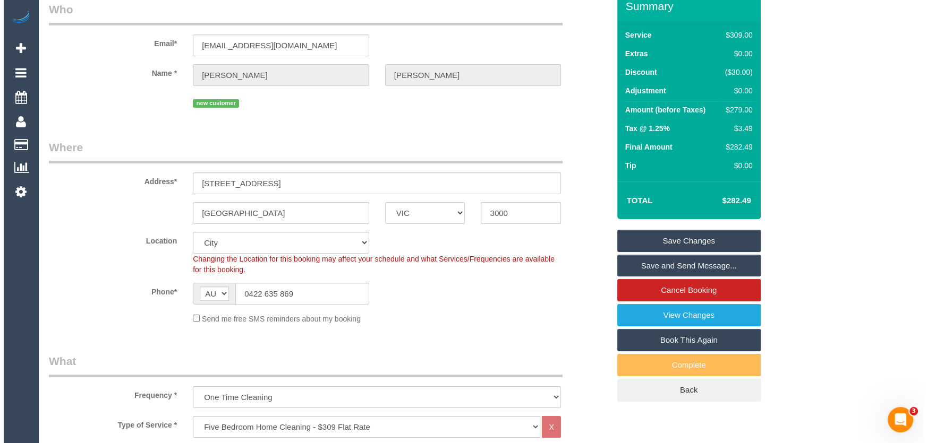
scroll to position [0, 0]
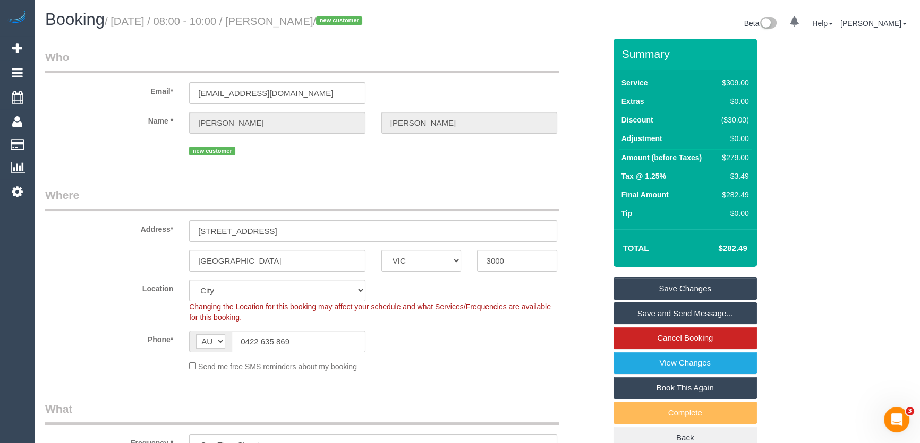
type textarea "Estimated time: 5-6 hours"
click at [288, 23] on small "/ August 26, 2025 / 08:00 - 10:00 / Louise Burke / new customer" at bounding box center [235, 21] width 261 height 12
copy small "Louise Burke"
click at [687, 314] on link "Save and Send Message..." at bounding box center [684, 314] width 143 height 22
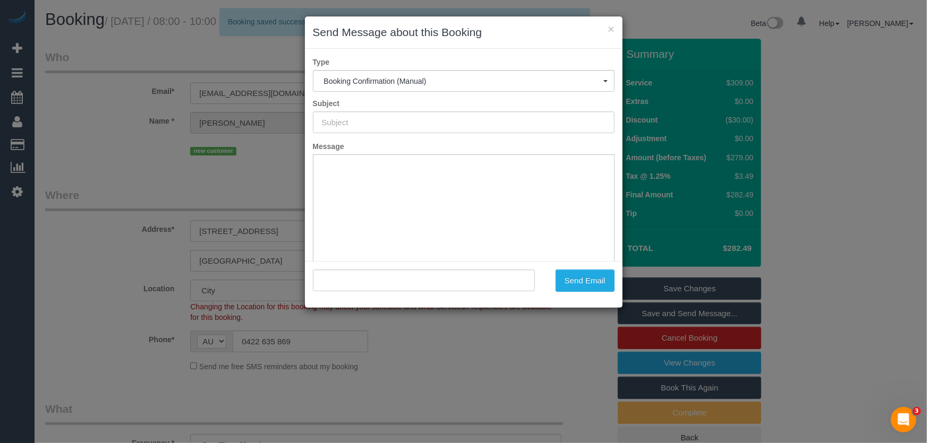
type input "Booking Confirmed"
type input ""Louise Burke" <louisemb1966@gmail.com>"
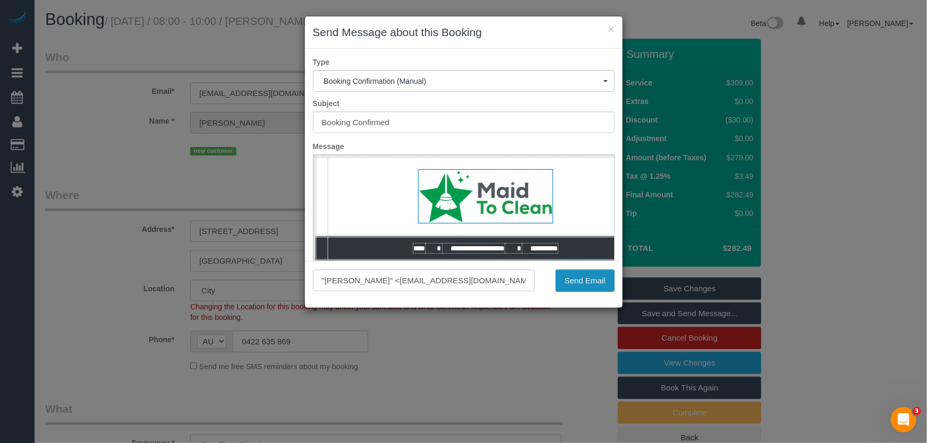
click at [580, 286] on button "Send Email" at bounding box center [584, 281] width 59 height 22
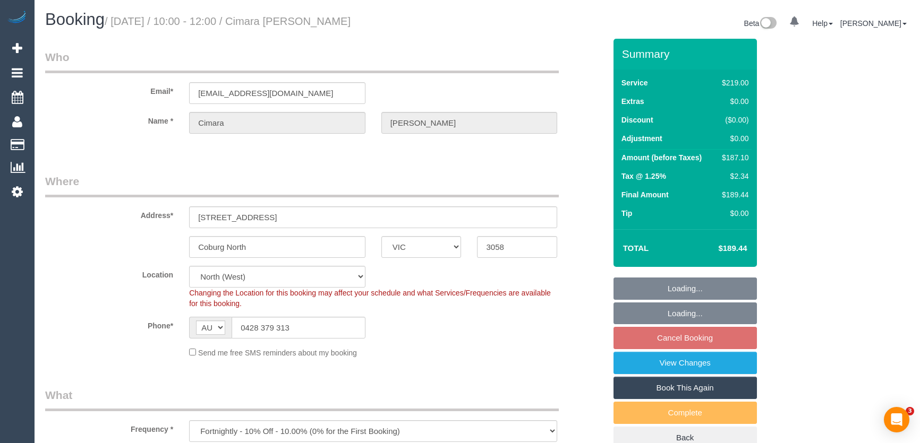
select select "VIC"
select select "number:28"
select select "number:14"
select select "number:19"
select select "number:36"
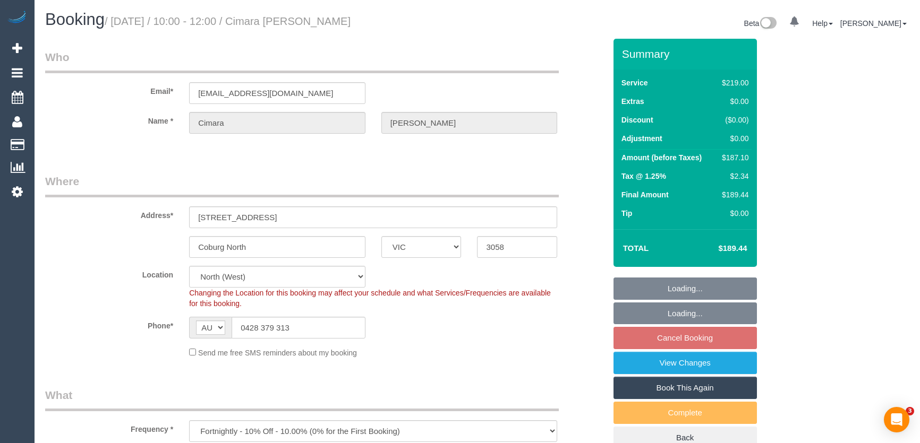
select select "number:35"
select select "number:26"
select select "VIC"
select select "number:28"
select select "number:14"
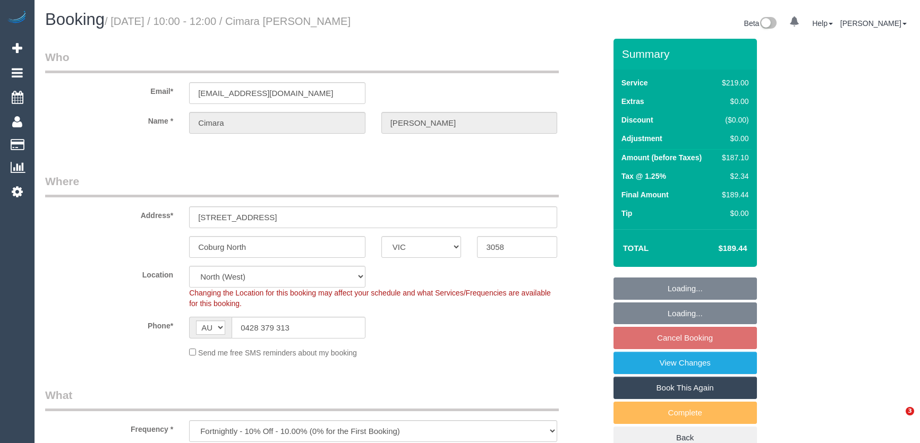
select select "number:19"
select select "number:36"
select select "number:35"
select select "number:26"
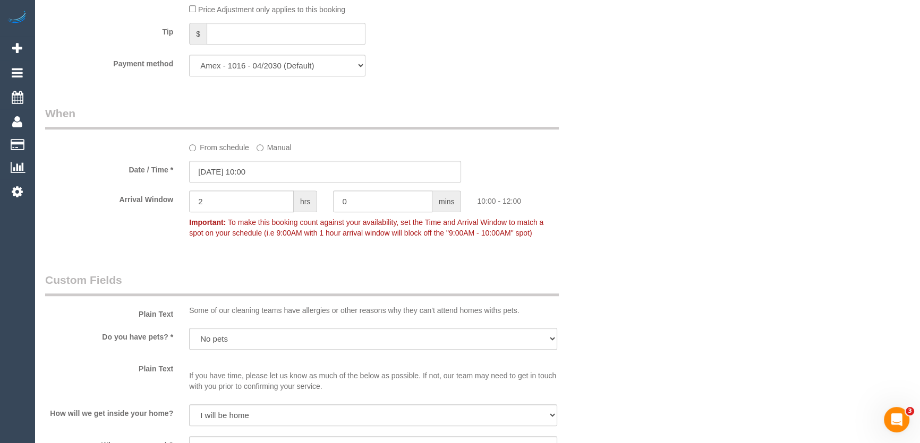
scroll to position [1062, 0]
click at [277, 178] on input "[DATE] 10:00" at bounding box center [325, 170] width 272 height 22
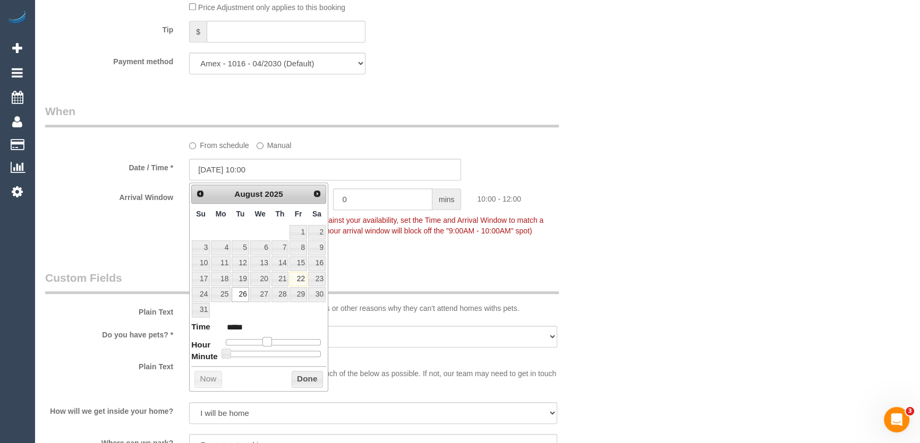
type input "[DATE] 11:00"
type input "*****"
type input "[DATE] 12:00"
type input "*****"
type input "[DATE] 13:00"
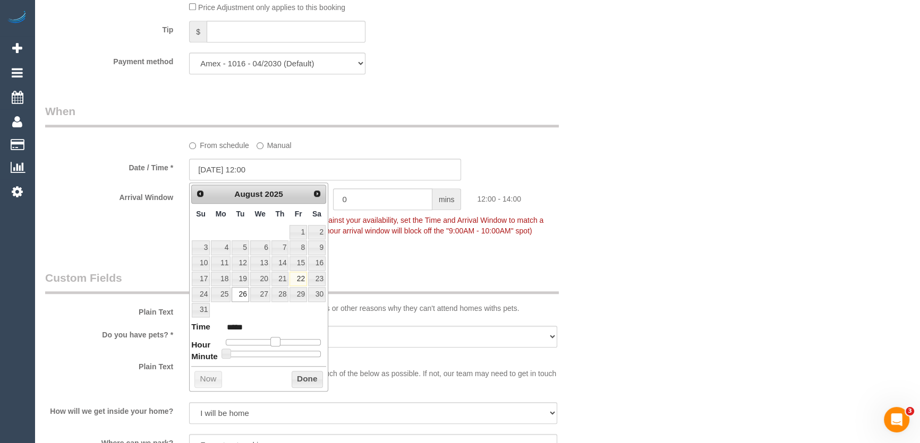
type input "*****"
drag, startPoint x: 266, startPoint y: 343, endPoint x: 279, endPoint y: 343, distance: 13.8
click at [279, 343] on span at bounding box center [280, 342] width 10 height 10
type input "[DATE] 13:05"
type input "*****"
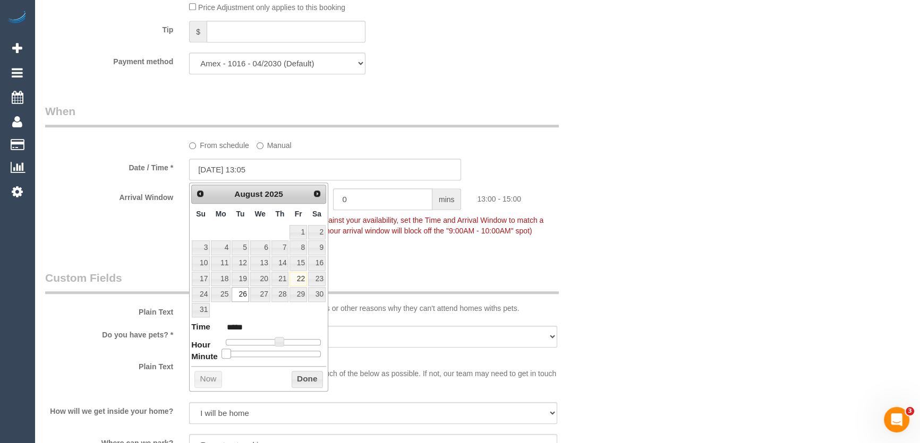
type input "[DATE] 13:10"
type input "*****"
type input "[DATE] 13:15"
type input "*****"
type input "[DATE] 13:20"
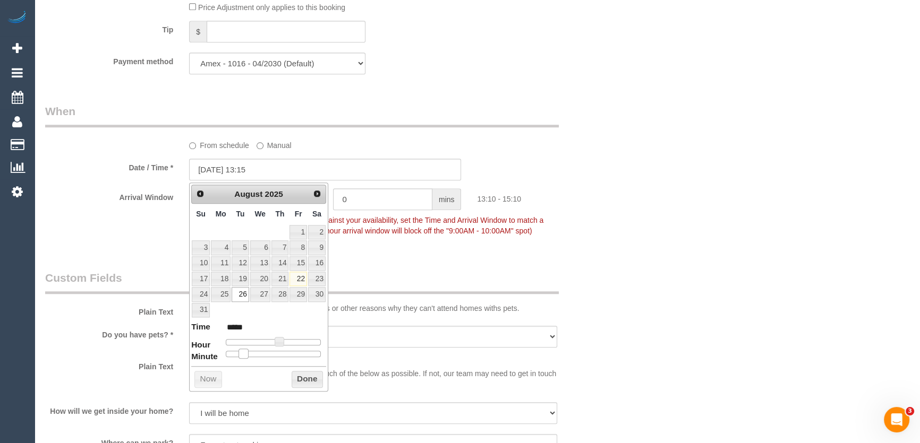
type input "*****"
drag, startPoint x: 223, startPoint y: 352, endPoint x: 272, endPoint y: 355, distance: 49.5
click at [248, 349] on span at bounding box center [243, 354] width 10 height 10
click at [275, 356] on div at bounding box center [273, 354] width 95 height 6
type input "26/08/2025 13:30"
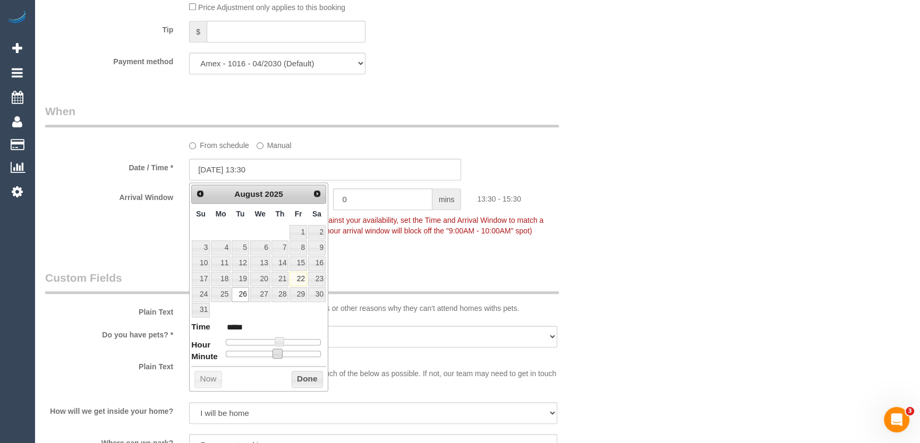
type input "*****"
click at [376, 272] on legend "Custom Fields" at bounding box center [302, 282] width 514 height 24
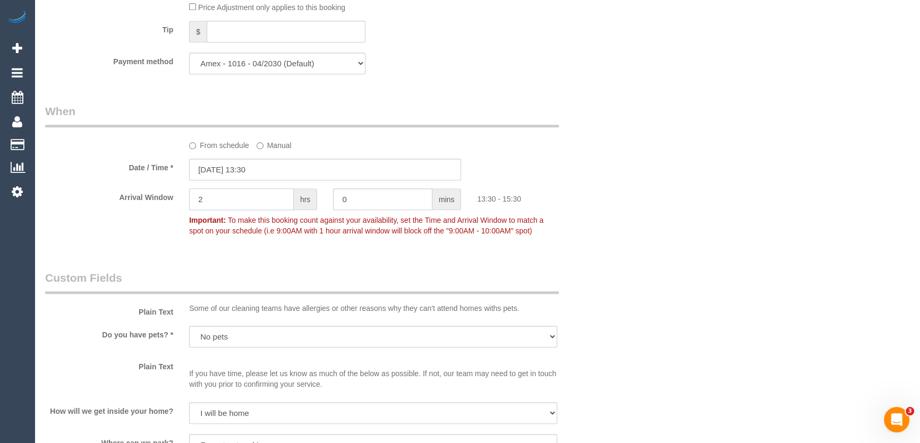
click at [242, 204] on input "2" at bounding box center [241, 200] width 105 height 22
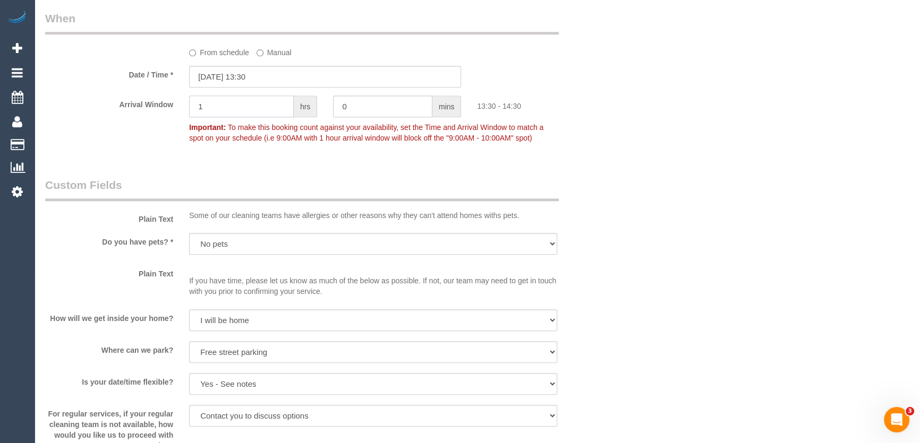
type input "1"
click at [215, 220] on div "Who Email* cimaradoutre@gmail.com Name * Cimara Doutre Where Address* 5 Lake Gr…" at bounding box center [325, 4] width 576 height 2241
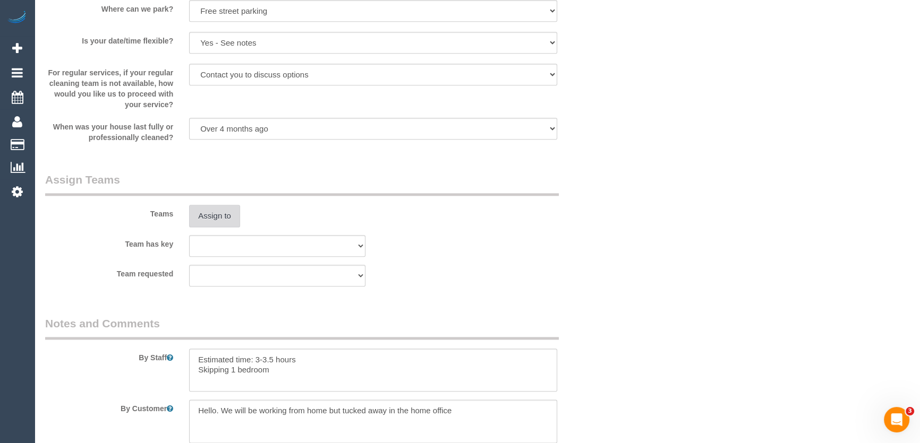
click at [223, 216] on button "Assign to" at bounding box center [214, 216] width 51 height 22
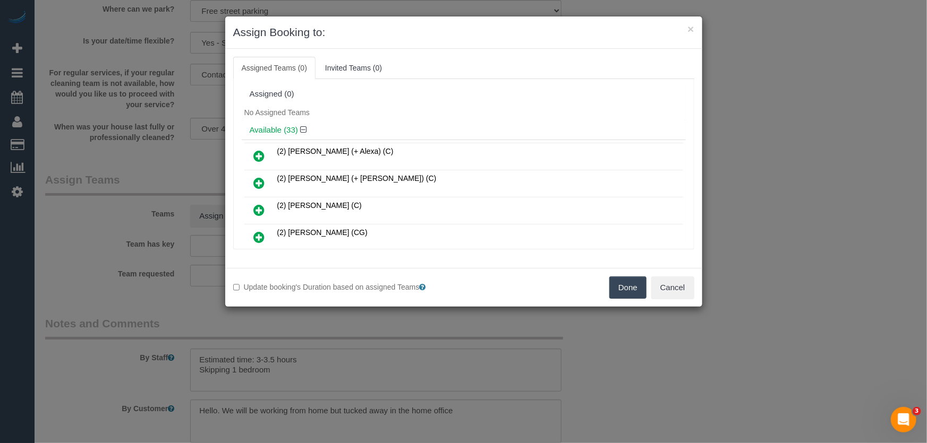
click at [261, 233] on icon at bounding box center [259, 237] width 11 height 13
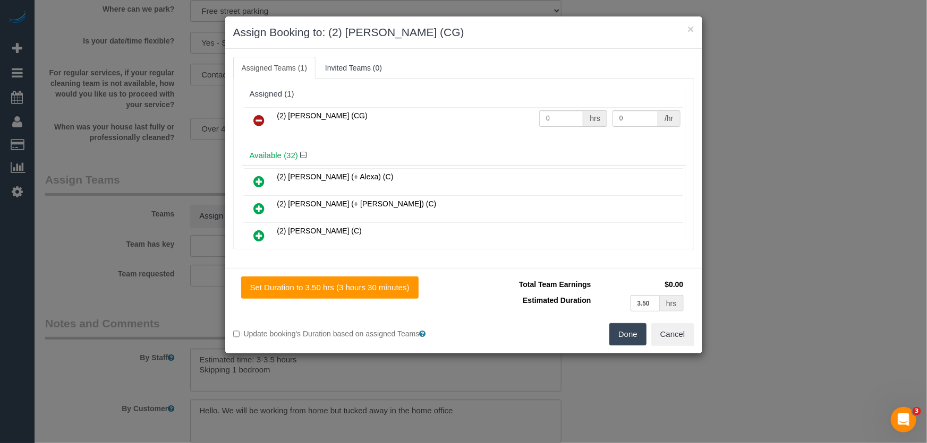
click at [625, 331] on button "Done" at bounding box center [627, 334] width 37 height 22
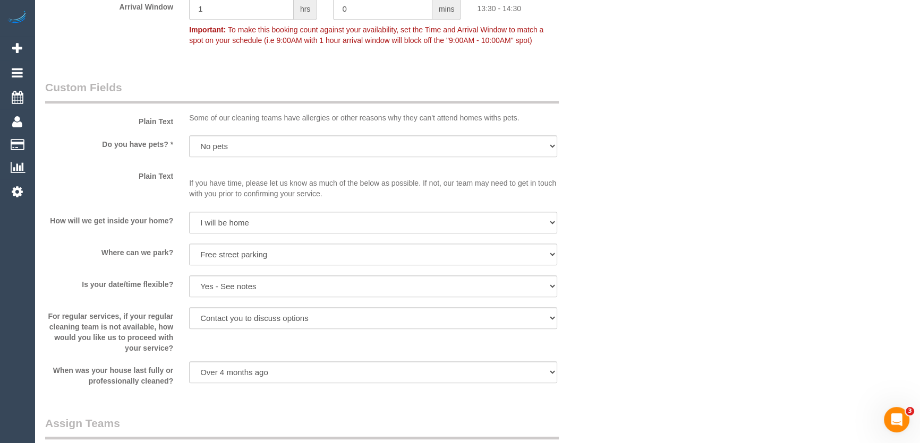
scroll to position [1303, 0]
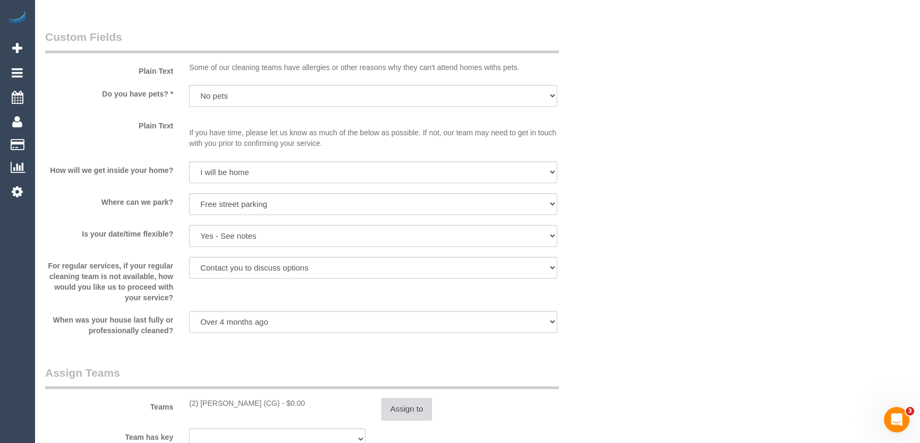
click at [413, 412] on button "Assign to" at bounding box center [406, 409] width 51 height 22
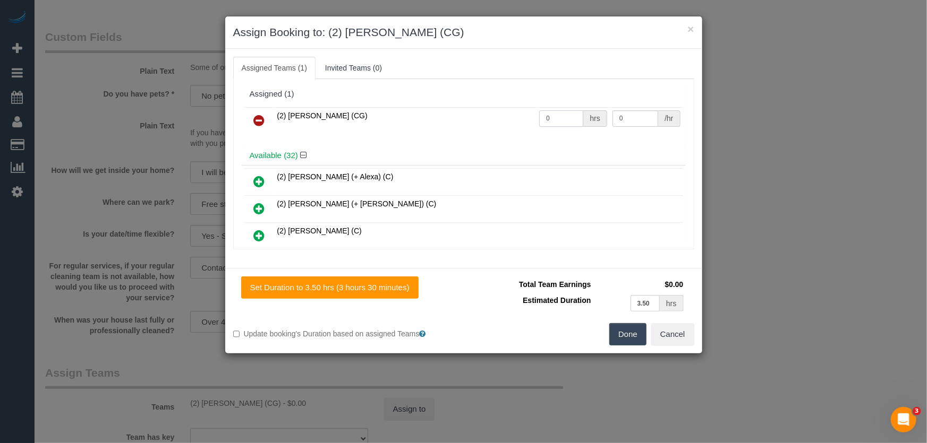
click at [550, 111] on input "0" at bounding box center [561, 118] width 44 height 16
type input "1"
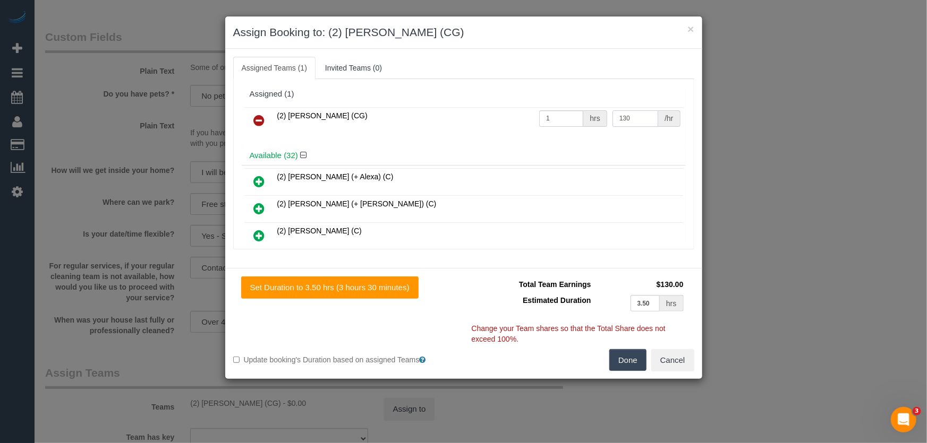
type input "130"
click at [629, 359] on button "Done" at bounding box center [627, 360] width 37 height 22
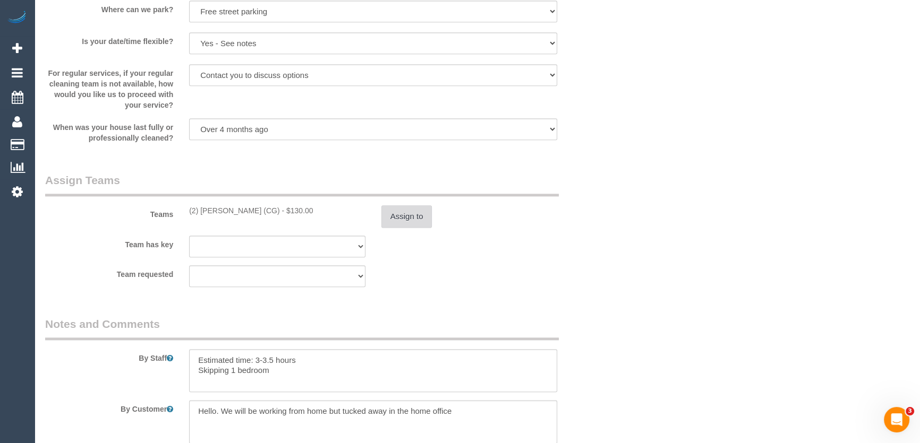
scroll to position [1497, 0]
click at [194, 358] on textarea at bounding box center [373, 371] width 368 height 44
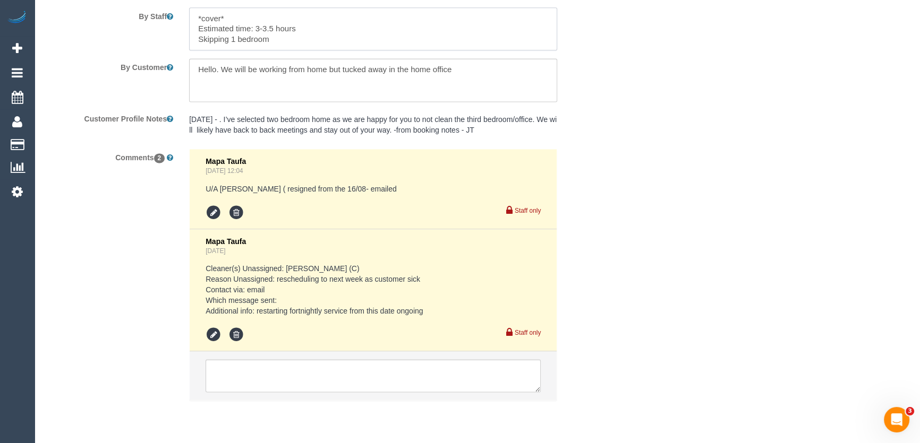
scroll to position [1873, 0]
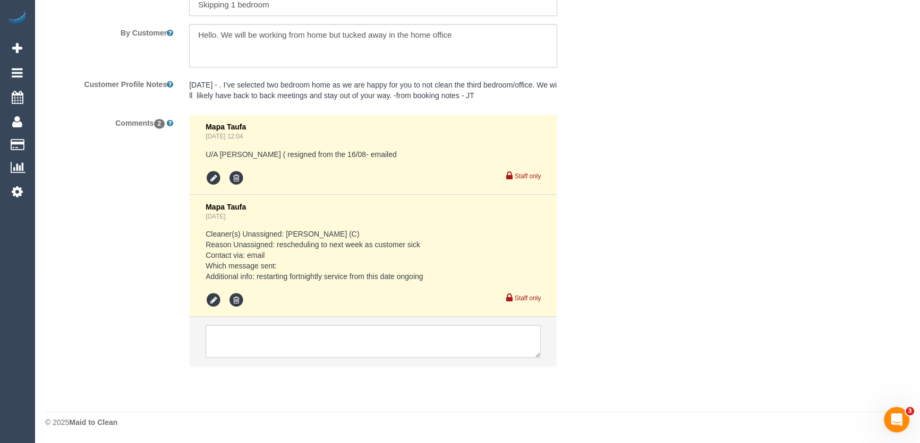
type textarea "*cover* Estimated time: 3-3.5 hours Skipping 1 bedroom"
click at [302, 348] on textarea at bounding box center [373, 341] width 335 height 33
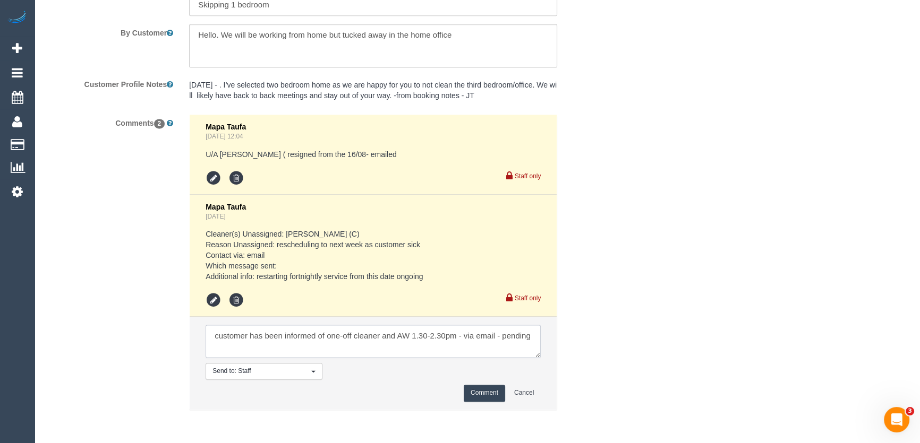
type textarea "customer has been informed of one-off cleaner and AW 1.30-2.30pm - via email - …"
click at [477, 393] on button "Comment" at bounding box center [484, 393] width 41 height 16
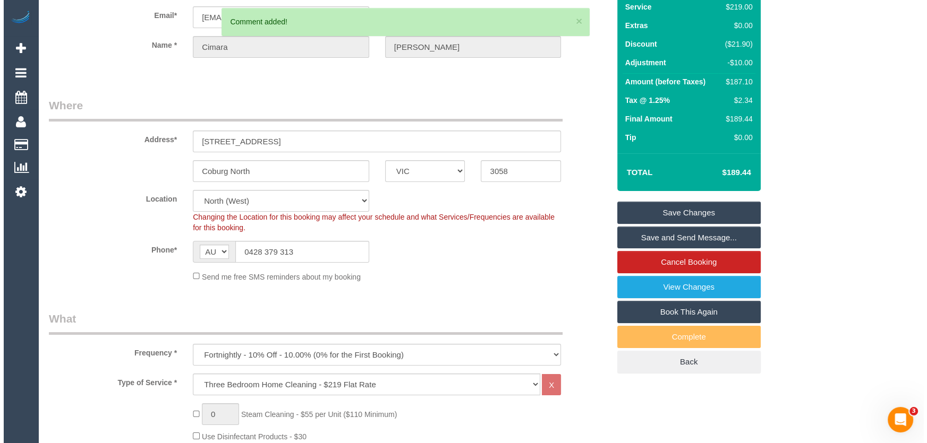
scroll to position [0, 0]
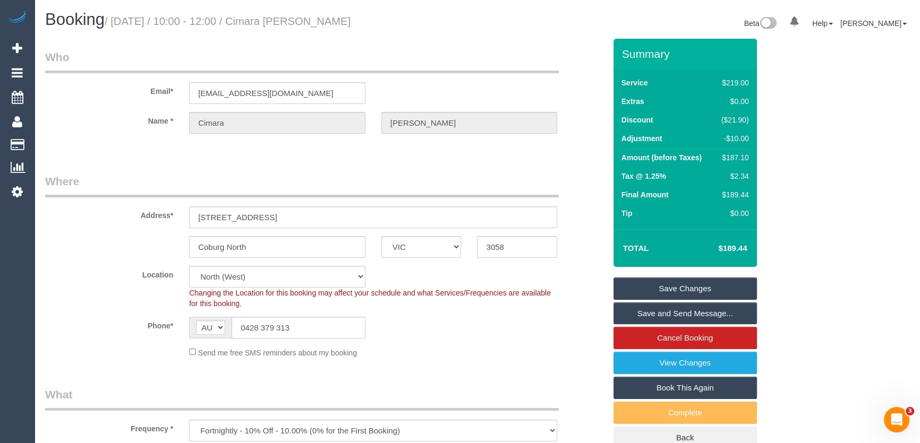
click at [292, 20] on small "/ August 26, 2025 / 10:00 - 12:00 / Cimara Doutre" at bounding box center [228, 21] width 246 height 12
copy small "Cimara Doutre"
click at [319, 92] on input "cimaradoutre@gmail.com" at bounding box center [277, 93] width 176 height 22
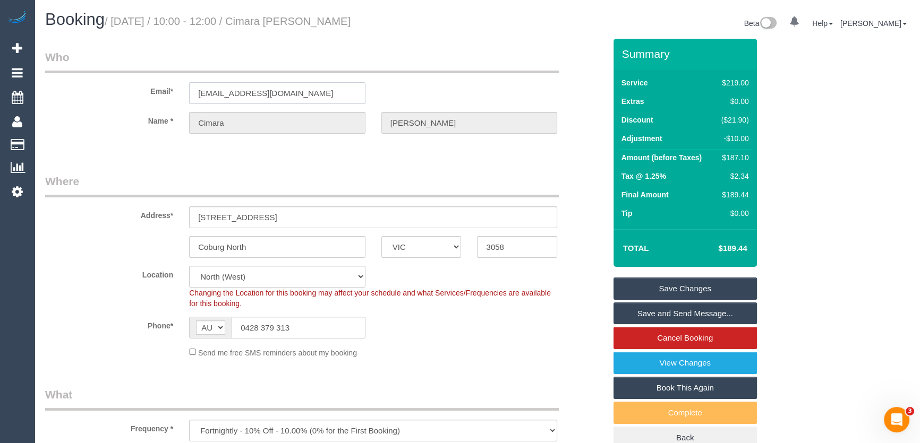
click at [319, 92] on input "cimaradoutre@gmail.com" at bounding box center [277, 93] width 176 height 22
click at [666, 287] on link "Save Changes" at bounding box center [684, 289] width 143 height 22
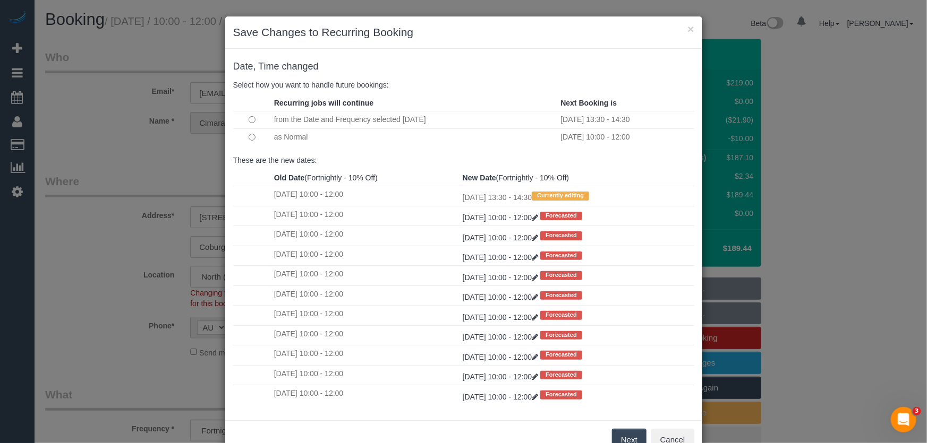
click at [621, 440] on button "Next" at bounding box center [629, 440] width 35 height 22
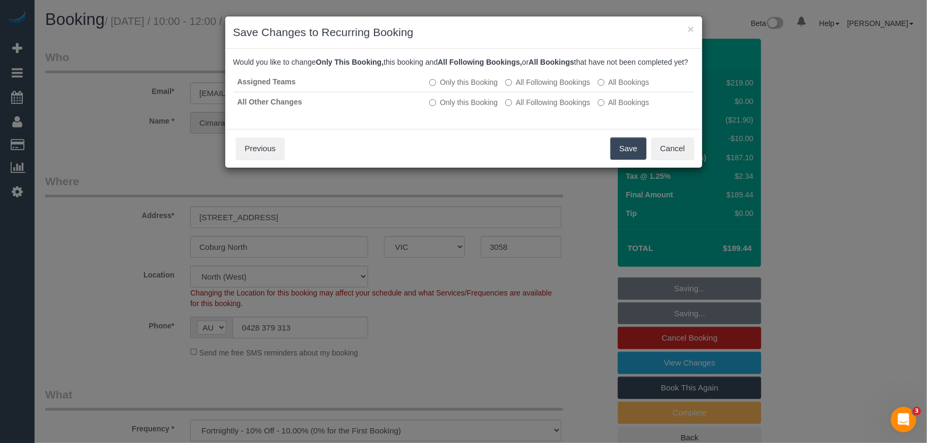
click at [629, 160] on button "Save" at bounding box center [628, 149] width 36 height 22
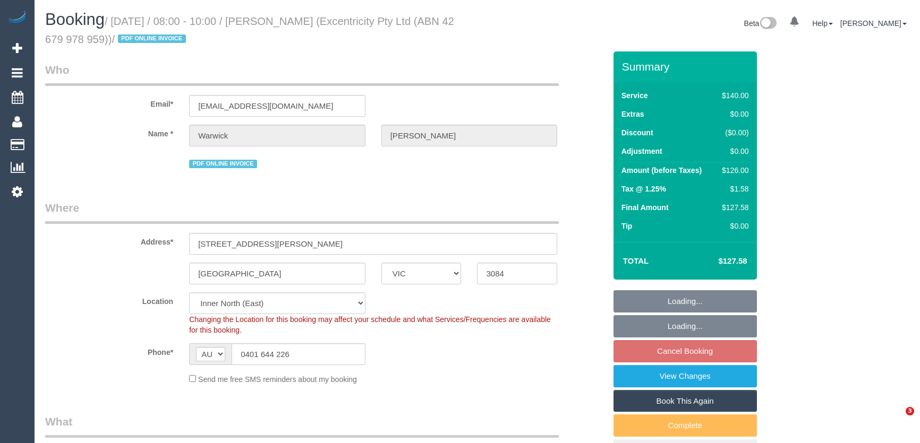
select select "VIC"
select select "number:30"
select select "number:14"
select select "number:19"
select select "number:24"
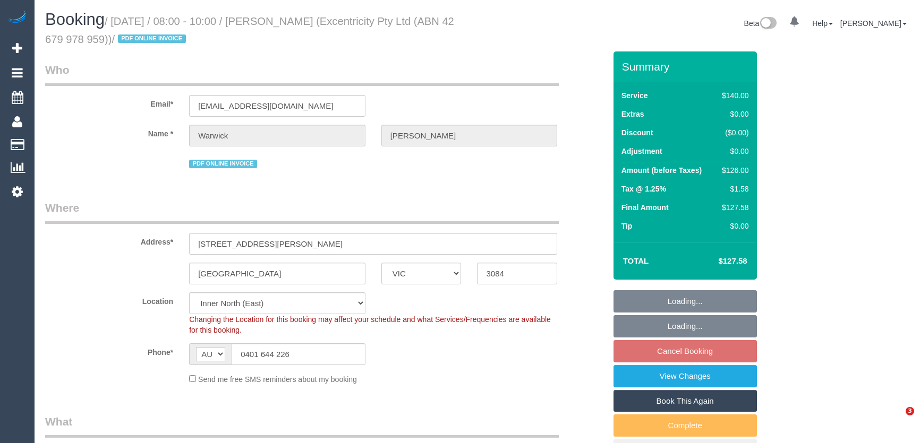
select select "number:34"
select select "number:26"
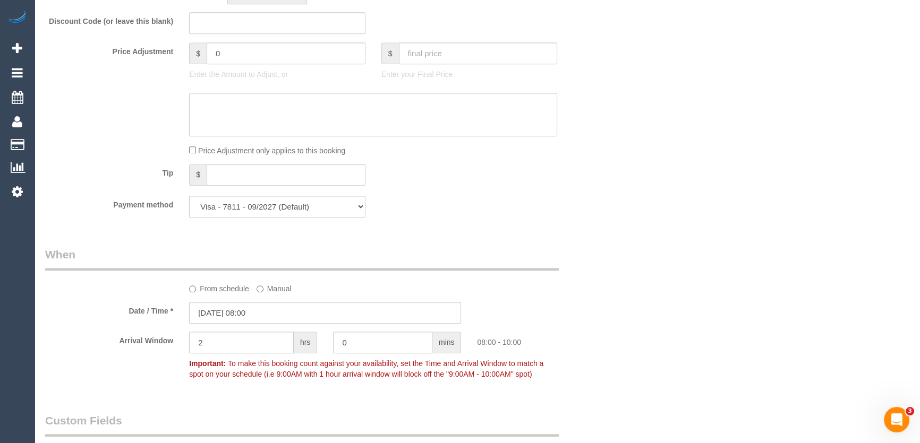
scroll to position [1158, 0]
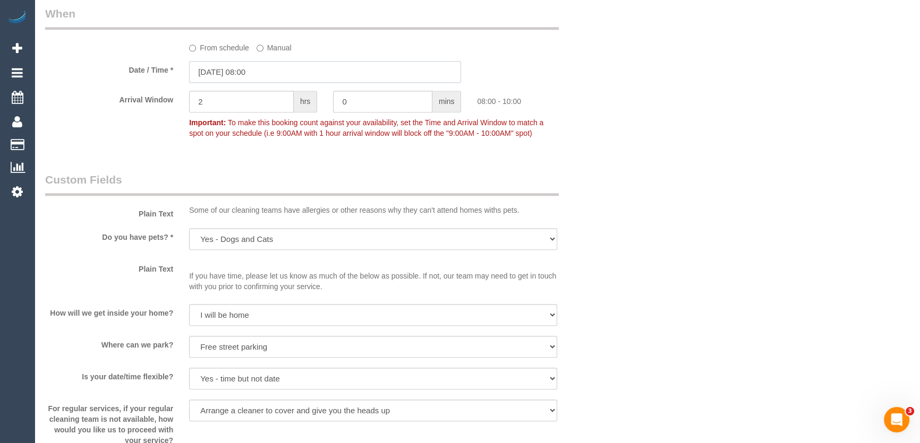
click at [275, 72] on input "[DATE] 08:00" at bounding box center [325, 72] width 272 height 22
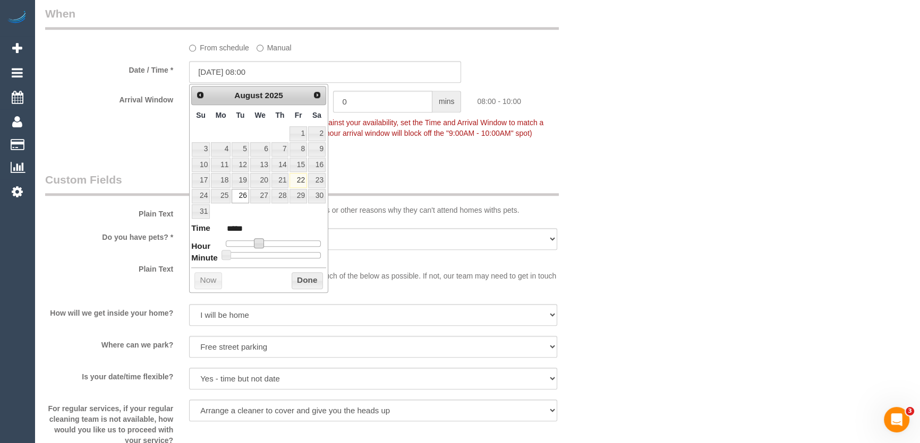
type input "[DATE] 09:00"
type input "*****"
type input "[DATE] 10:00"
type input "*****"
type input "[DATE] 11:00"
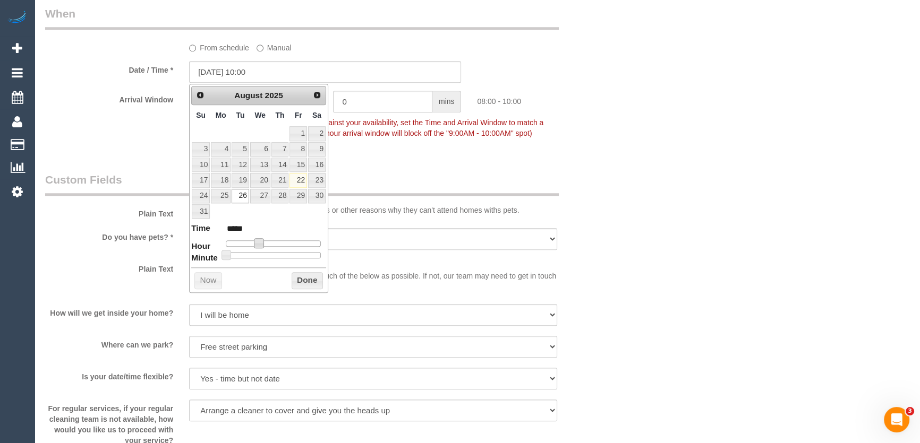
type input "*****"
type input "[DATE] 12:00"
type input "*****"
drag, startPoint x: 268, startPoint y: 241, endPoint x: 276, endPoint y: 242, distance: 8.1
click at [276, 242] on div at bounding box center [273, 244] width 95 height 6
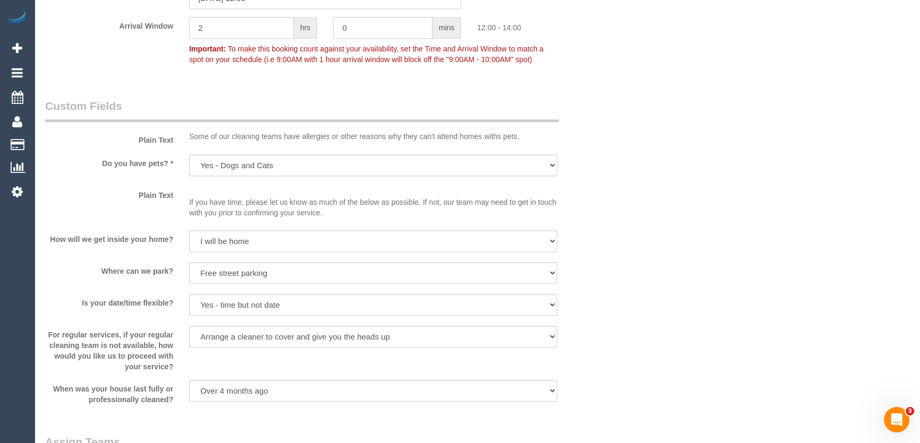
scroll to position [1352, 0]
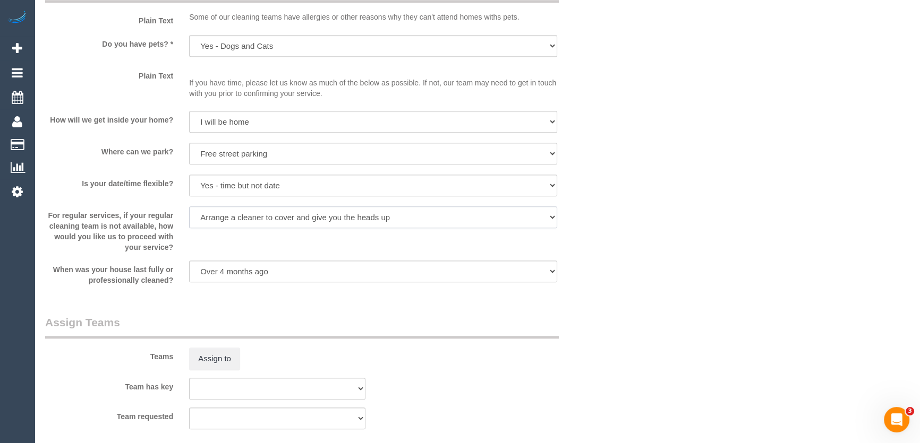
click at [213, 215] on select "Arrange a cleaner to cover and do not bother you Arrange a cleaner to cover and…" at bounding box center [373, 218] width 368 height 22
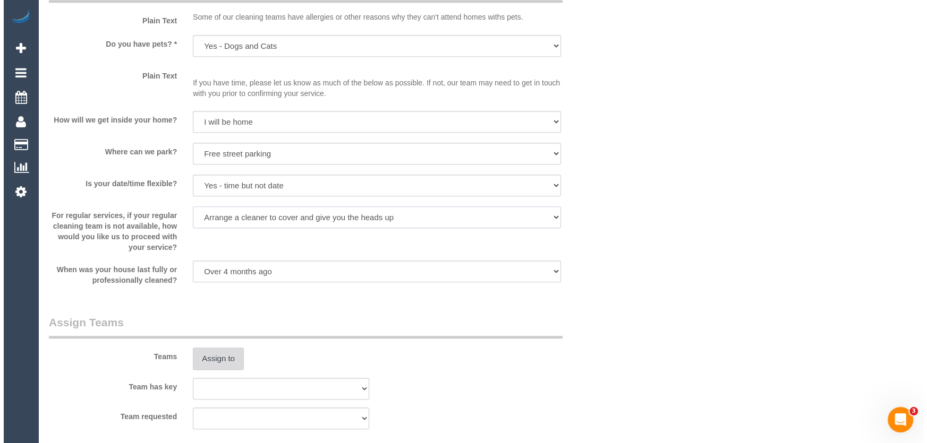
scroll to position [1497, 0]
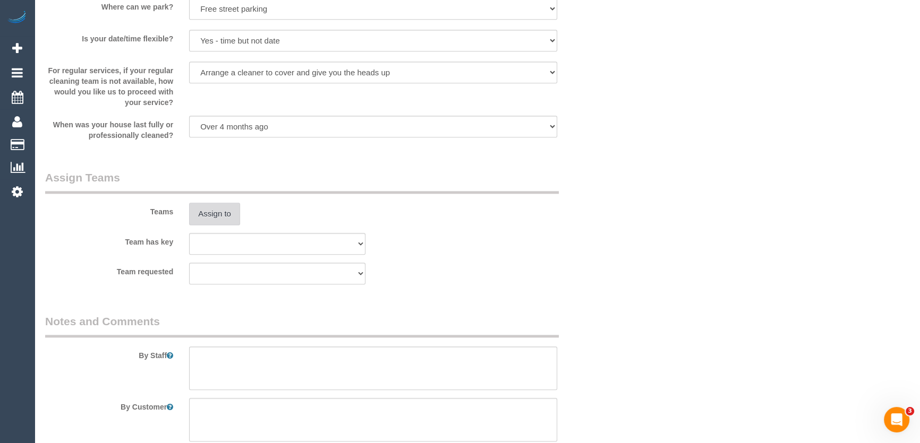
click at [217, 215] on button "Assign to" at bounding box center [214, 214] width 51 height 22
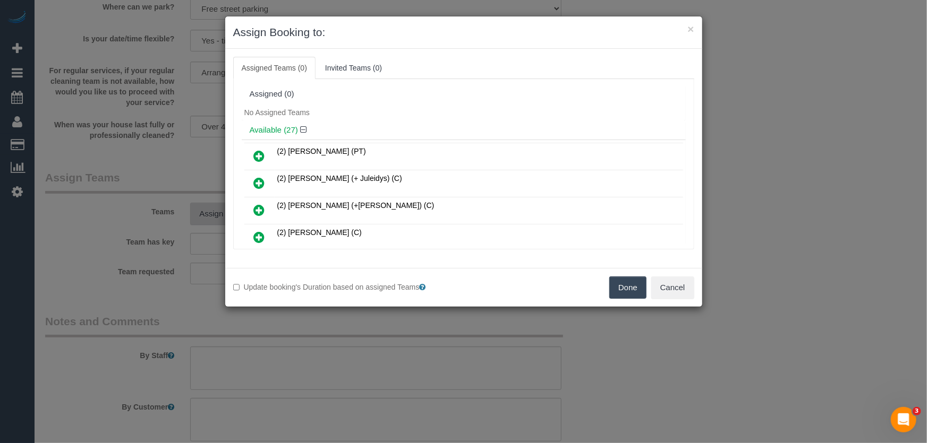
scroll to position [306, 0]
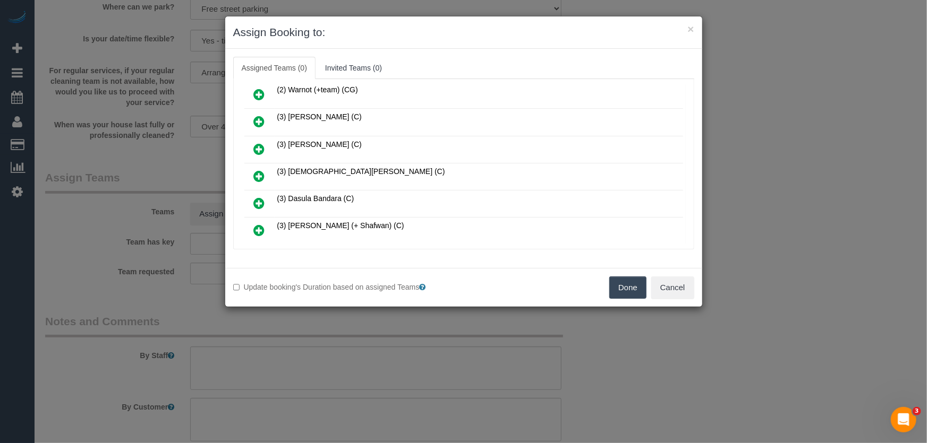
click at [258, 170] on icon at bounding box center [259, 176] width 11 height 13
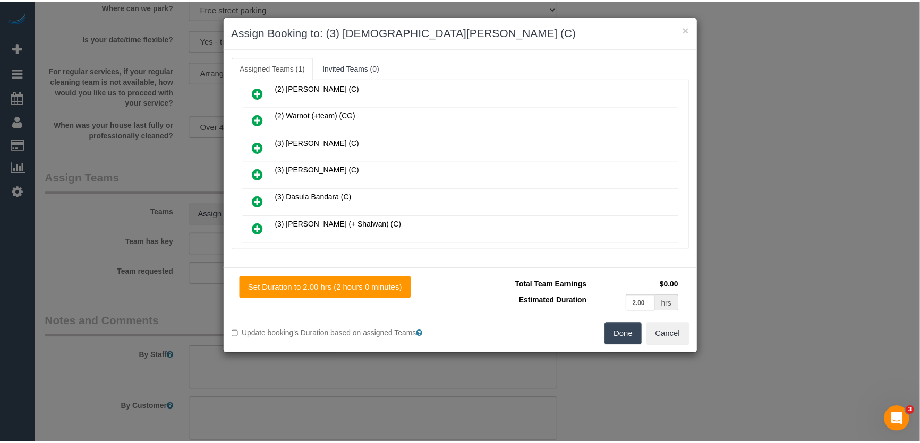
scroll to position [331, 0]
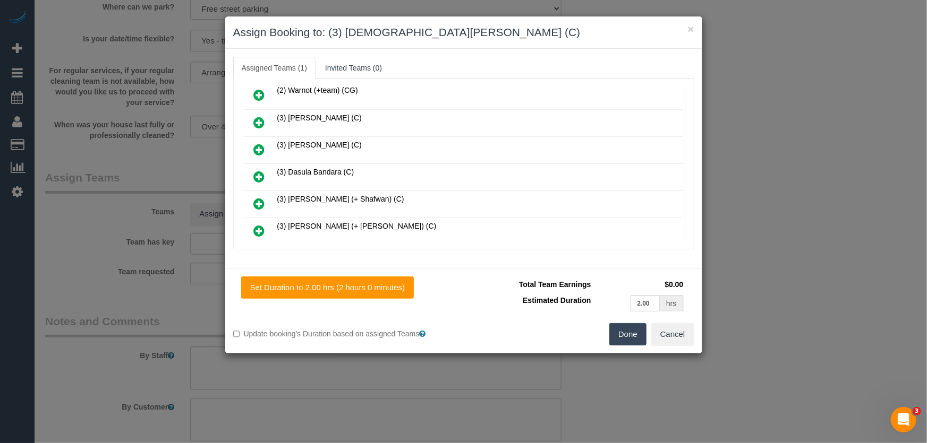
click at [617, 334] on button "Done" at bounding box center [627, 334] width 37 height 22
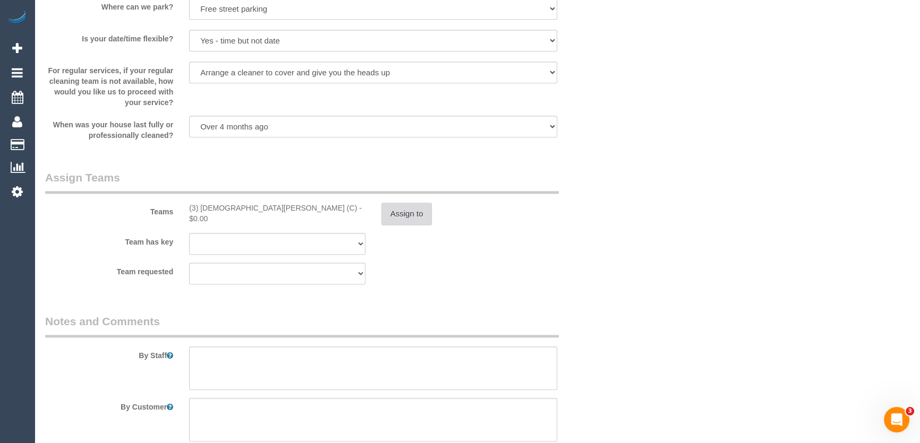
click at [407, 213] on button "Assign to" at bounding box center [406, 214] width 51 height 22
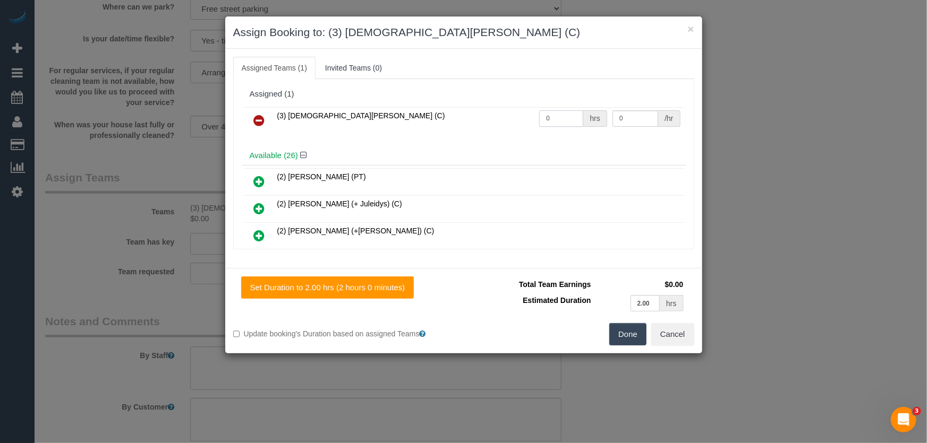
click at [548, 116] on input "0" at bounding box center [561, 118] width 44 height 16
type input "2"
type input "35"
click at [613, 339] on button "Done" at bounding box center [627, 334] width 37 height 22
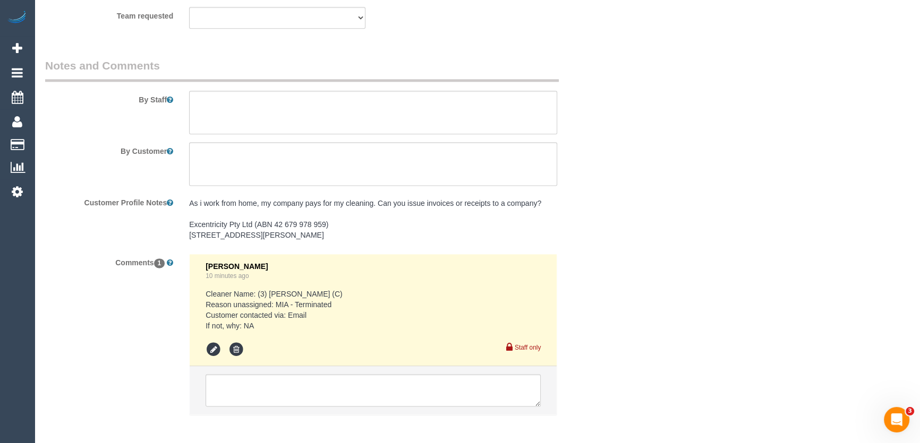
scroll to position [1811, 0]
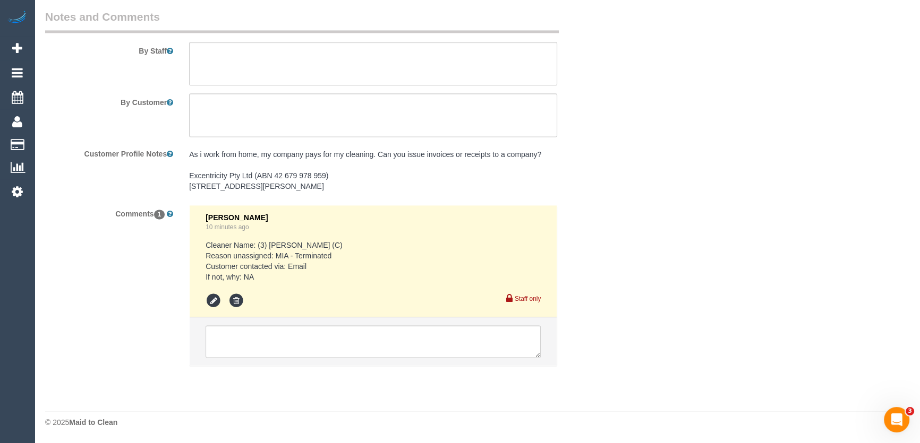
click at [297, 324] on li at bounding box center [373, 342] width 367 height 49
click at [293, 340] on textarea at bounding box center [373, 342] width 335 height 33
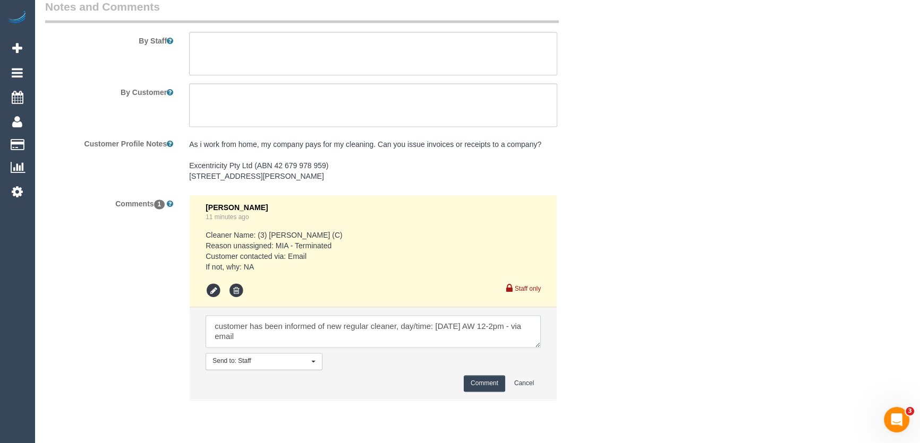
type textarea "customer has been informed of new regular cleaner, day/time: [DATE] AW 12-2pm -…"
click at [479, 392] on button "Comment" at bounding box center [484, 383] width 41 height 16
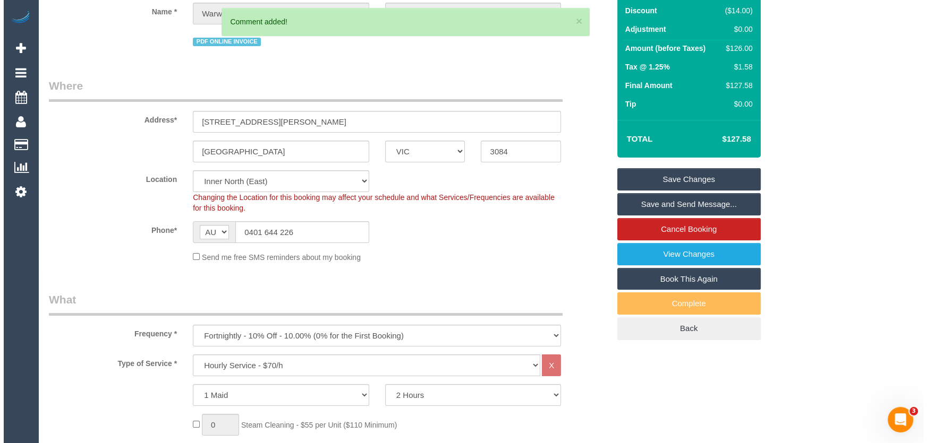
scroll to position [0, 0]
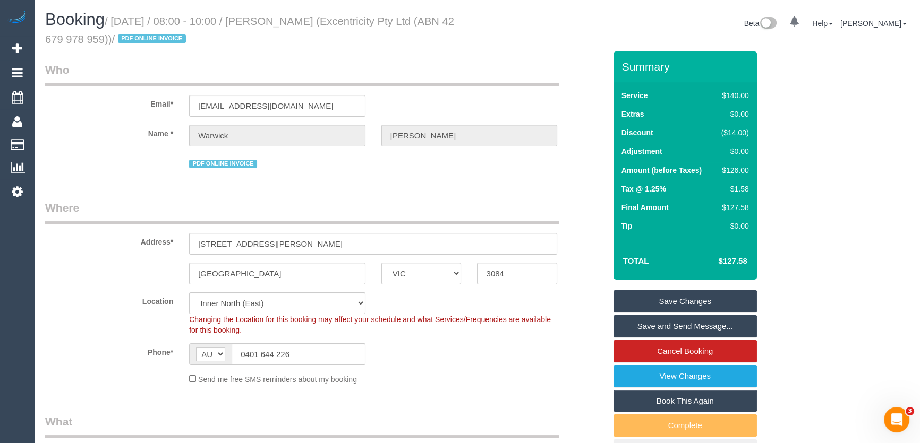
click at [293, 19] on small "/ [DATE] / 08:00 - 10:00 / [PERSON_NAME] (Excentricity Pty Ltd (ABN 42 679 978 …" at bounding box center [249, 30] width 409 height 30
copy small "[PERSON_NAME] (Excentricity Pty Ltd"
click at [308, 106] on input "[EMAIL_ADDRESS][DOMAIN_NAME]" at bounding box center [277, 106] width 176 height 22
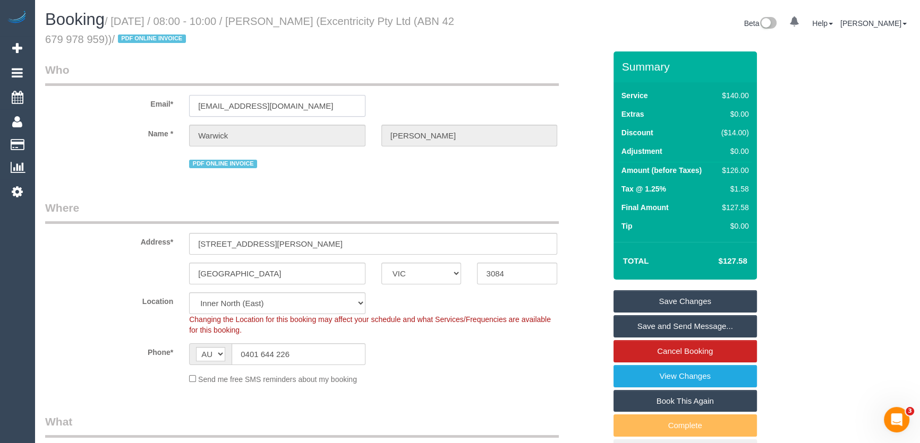
click at [308, 106] on input "[EMAIL_ADDRESS][DOMAIN_NAME]" at bounding box center [277, 106] width 176 height 22
click at [671, 329] on link "Save and Send Message..." at bounding box center [684, 326] width 143 height 22
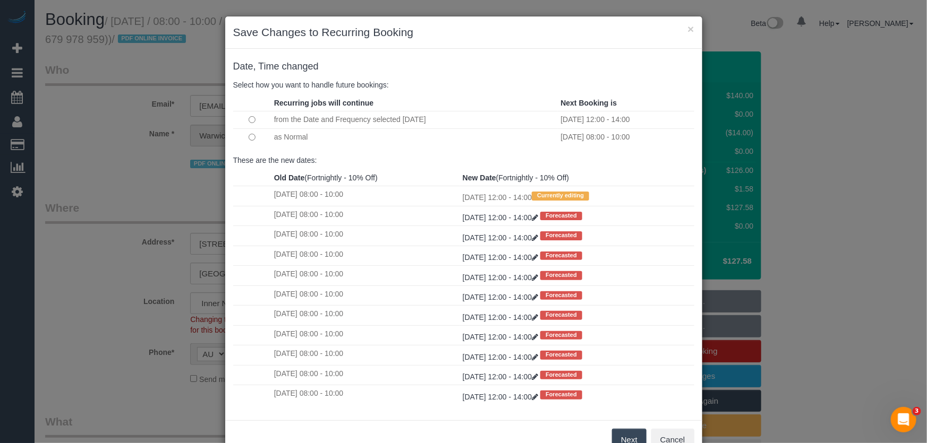
click at [618, 435] on button "Next" at bounding box center [629, 440] width 35 height 22
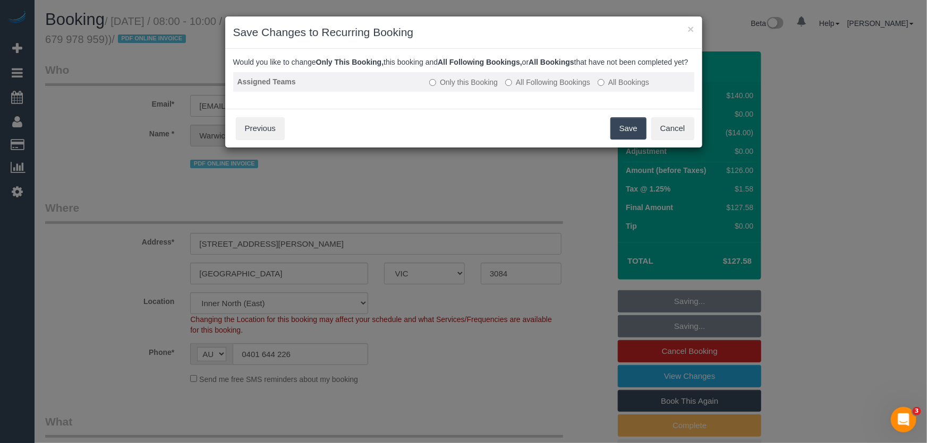
click at [515, 88] on label "All Following Bookings" at bounding box center [547, 82] width 85 height 11
click at [627, 139] on button "Save" at bounding box center [628, 128] width 36 height 22
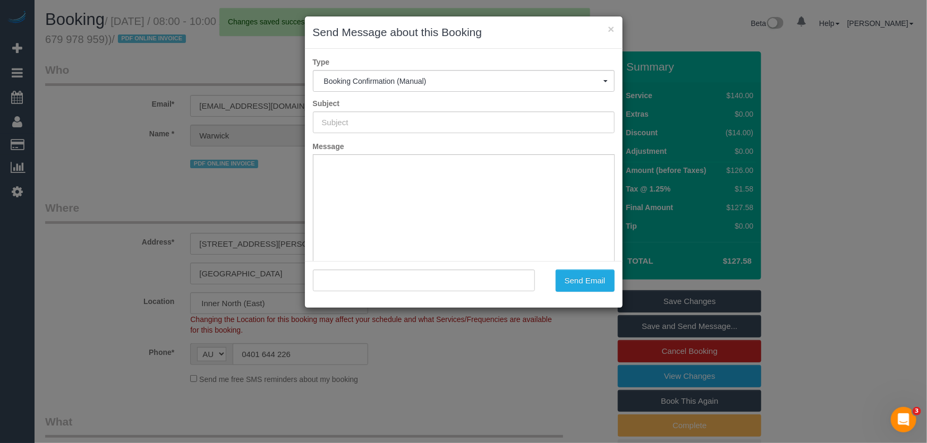
type input "Booking Confirmed"
type input ""[PERSON_NAME]" <[EMAIL_ADDRESS][DOMAIN_NAME]>"
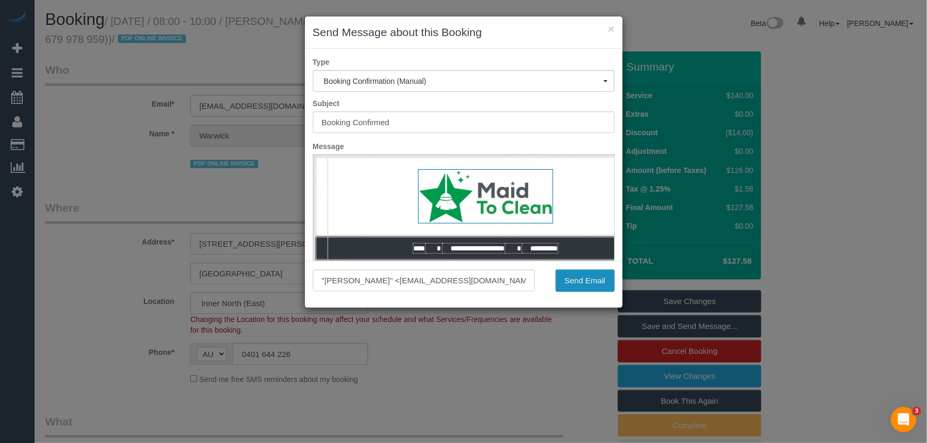
click at [584, 283] on button "Send Email" at bounding box center [584, 281] width 59 height 22
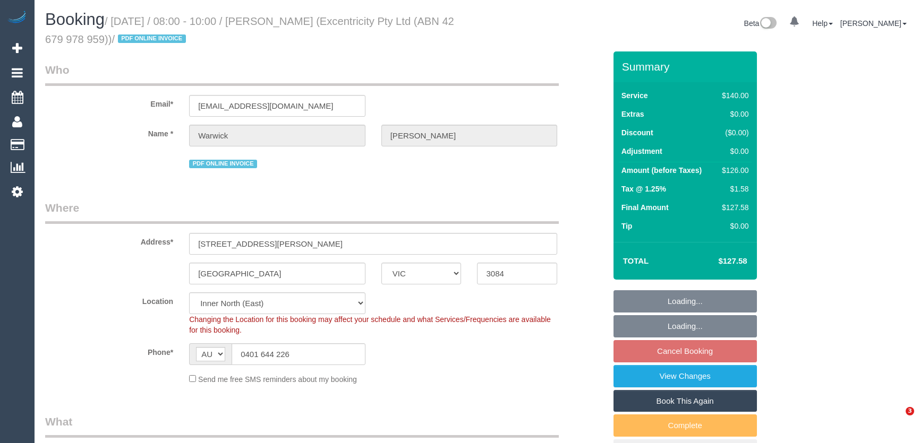
select select "VIC"
select select "number:30"
select select "number:14"
select select "number:19"
select select "number:24"
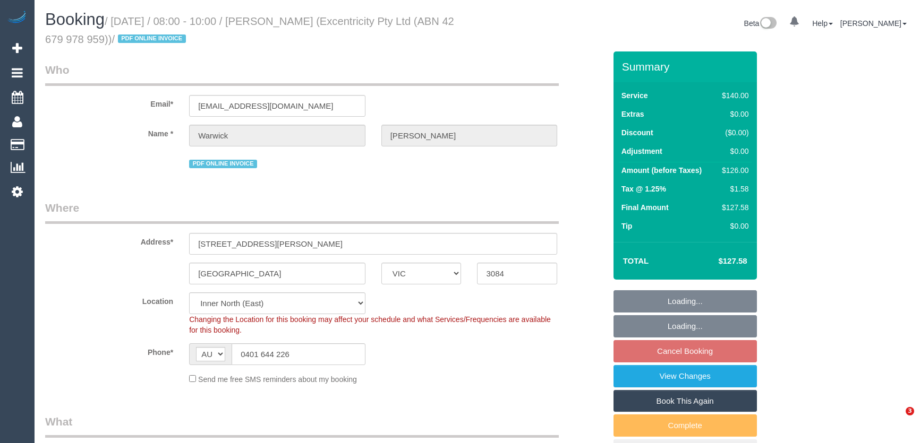
select select "number:34"
select select "number:26"
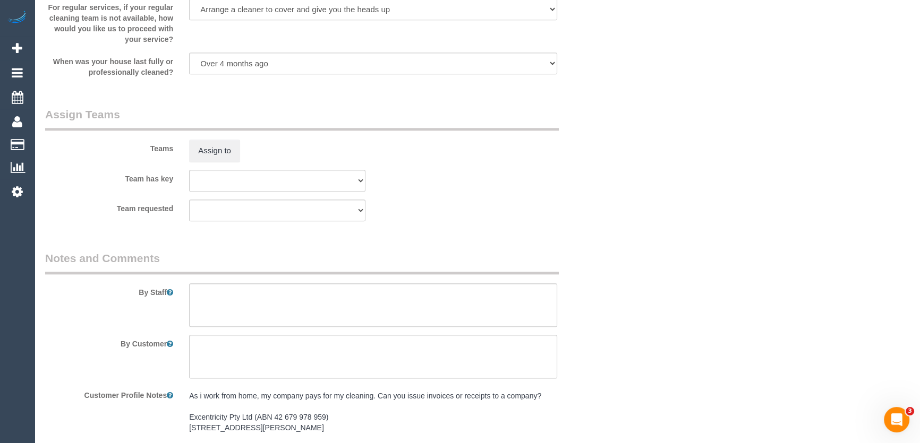
scroll to position [1545, 0]
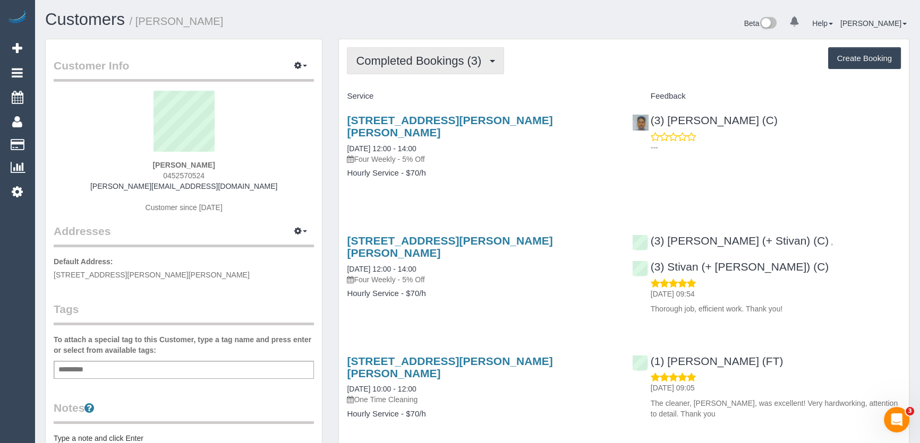
click at [444, 62] on span "Completed Bookings (3)" at bounding box center [421, 60] width 131 height 13
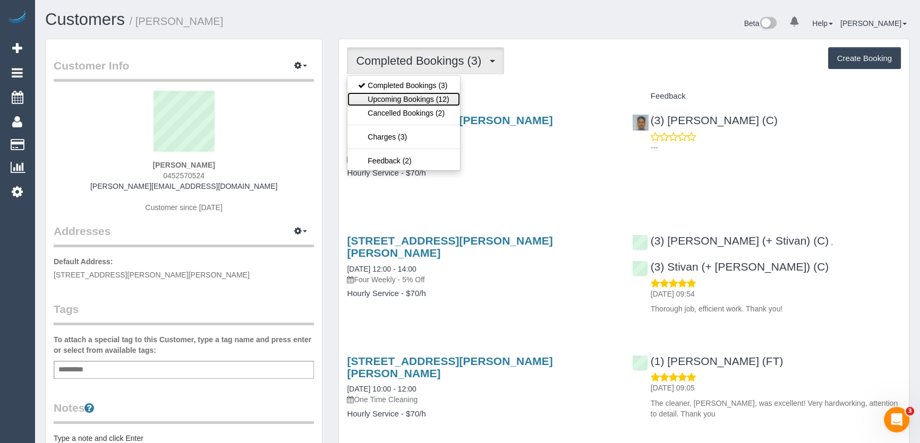
click at [436, 98] on link "Upcoming Bookings (12)" at bounding box center [403, 99] width 112 height 14
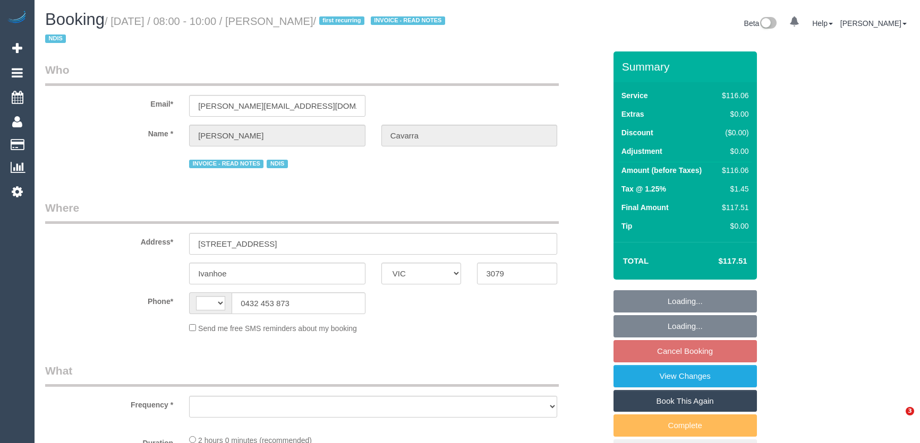
select select "VIC"
select select "string:AU"
select select "object:566"
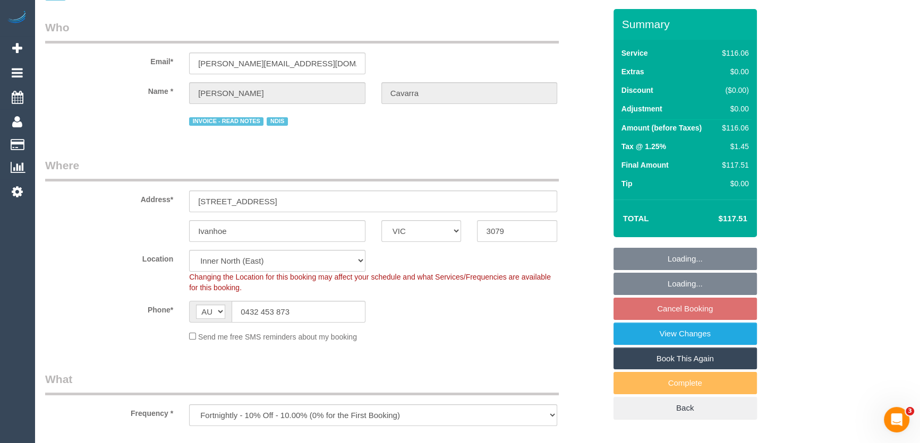
select select "number:28"
select select "number:14"
select select "number:19"
select select "number:36"
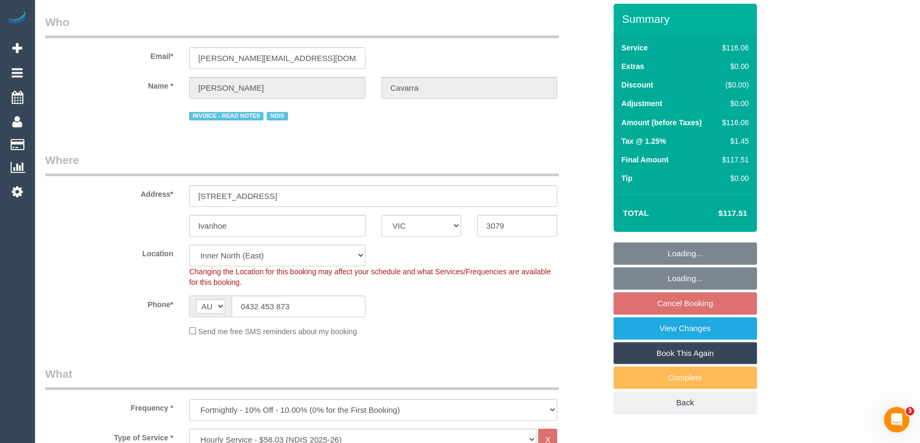
select select "object:1581"
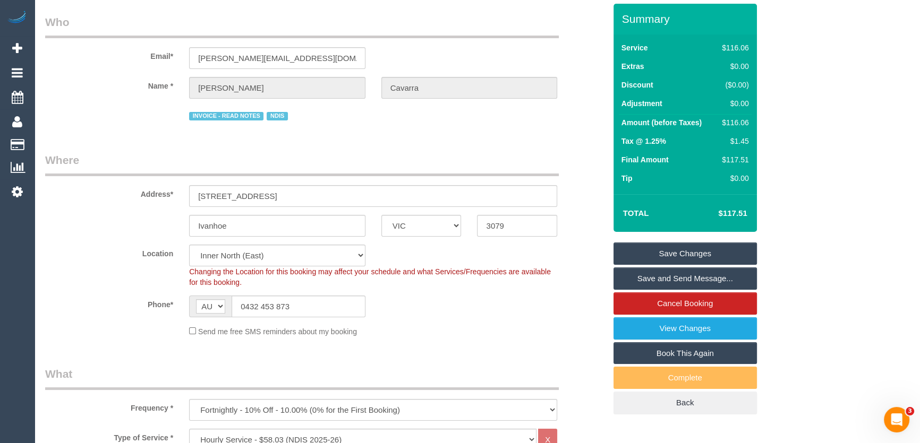
click at [669, 380] on div "Complete" at bounding box center [684, 378] width 143 height 22
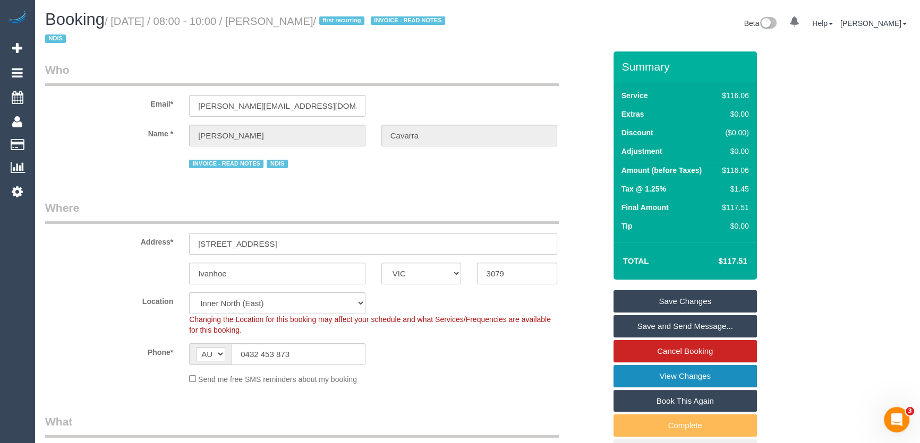
click at [697, 371] on link "View Changes" at bounding box center [684, 376] width 143 height 22
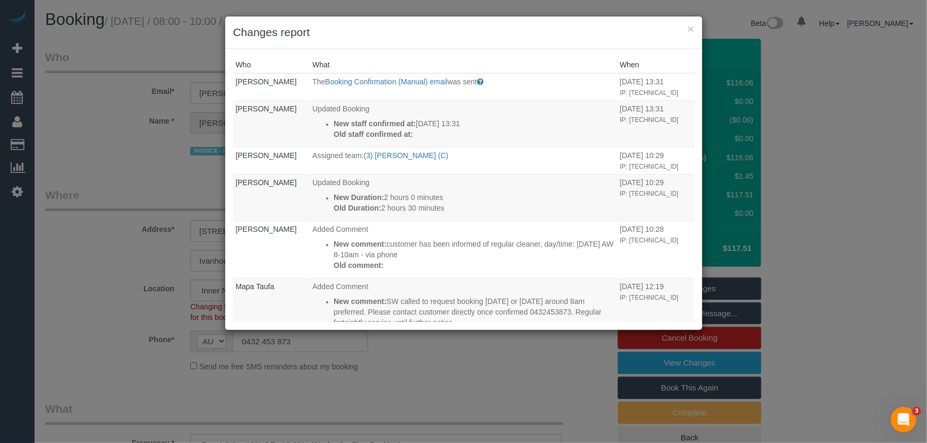
click at [533, 398] on div "× Changes report Who What When Jessica Trentin The Booking Confirmation (Manual…" at bounding box center [463, 221] width 927 height 443
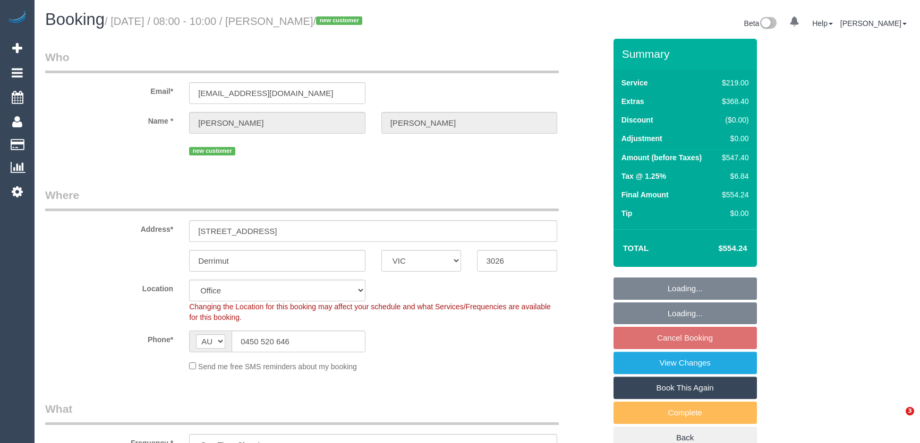
select select "VIC"
select select "number:28"
select select "number:14"
select select "number:19"
select select "number:25"
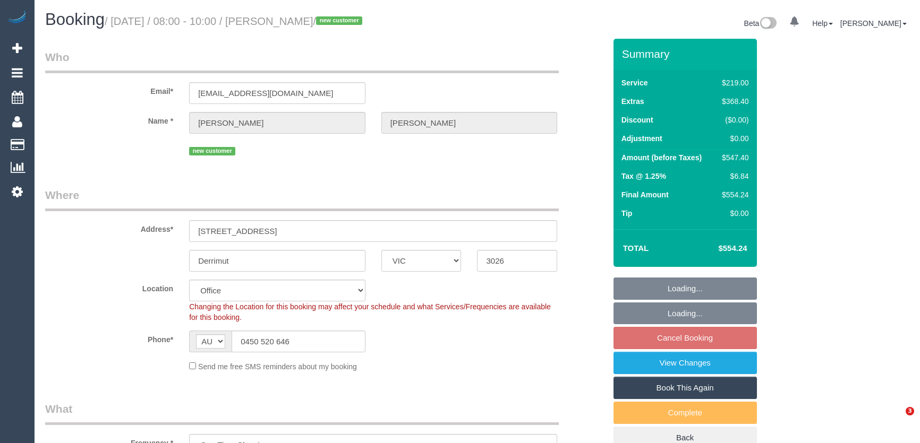
select select "number:13"
select select "object:2150"
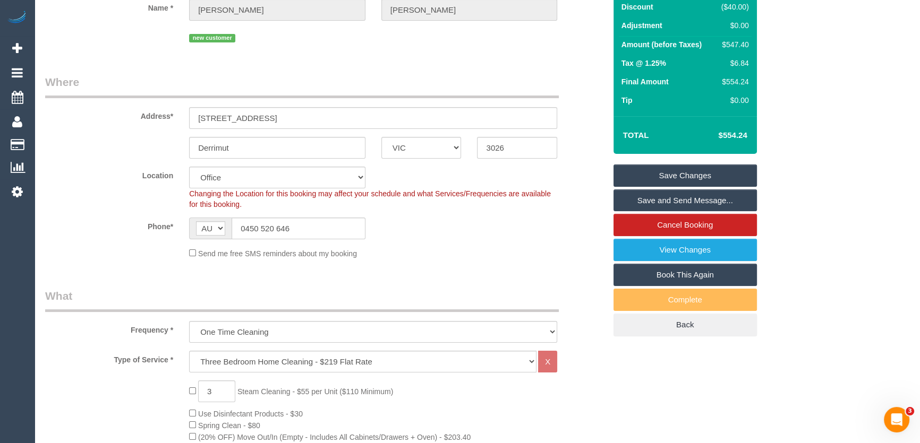
scroll to position [144, 0]
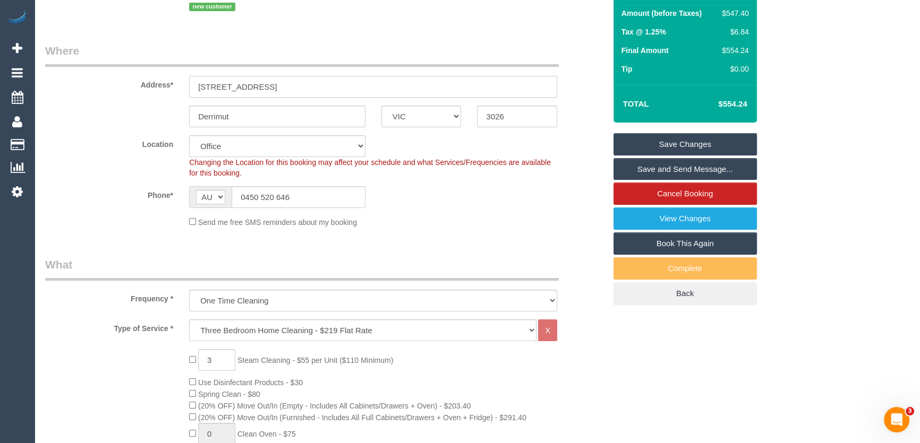
click at [295, 90] on input "2a Capesthorne Drive" at bounding box center [373, 87] width 368 height 22
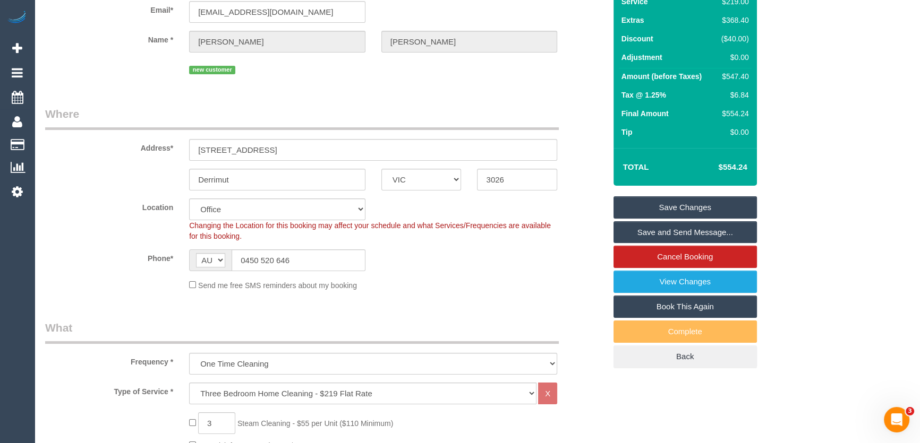
scroll to position [0, 0]
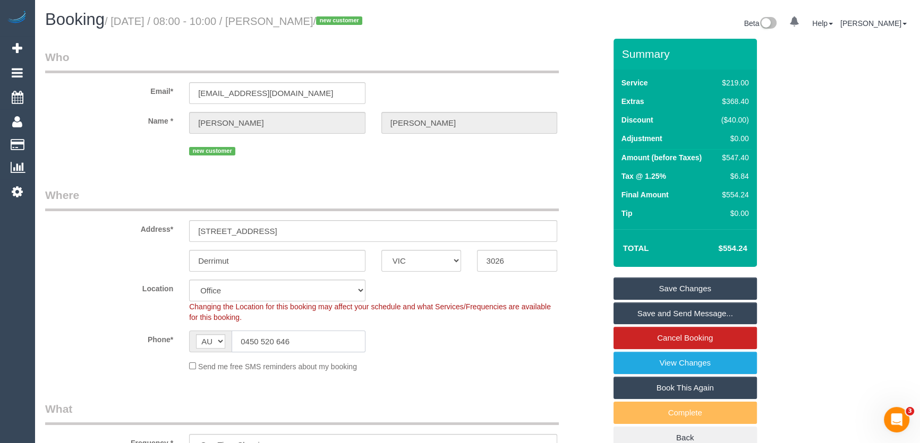
click at [319, 339] on input "0450 520 646" at bounding box center [299, 342] width 134 height 22
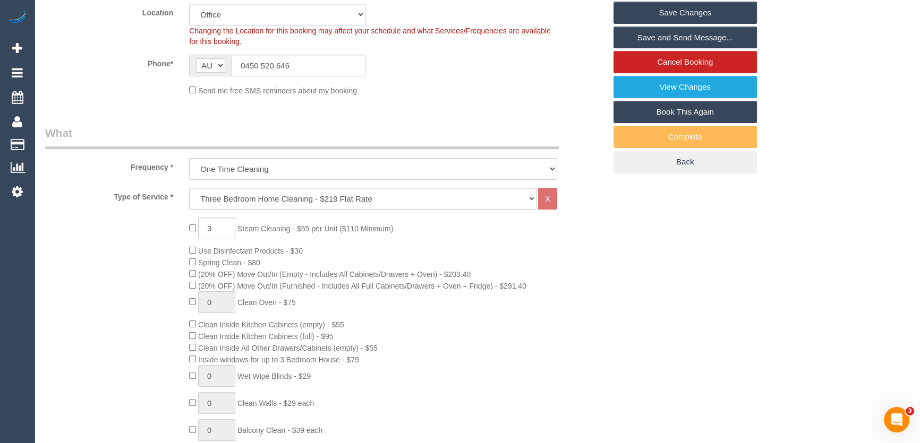
scroll to position [289, 0]
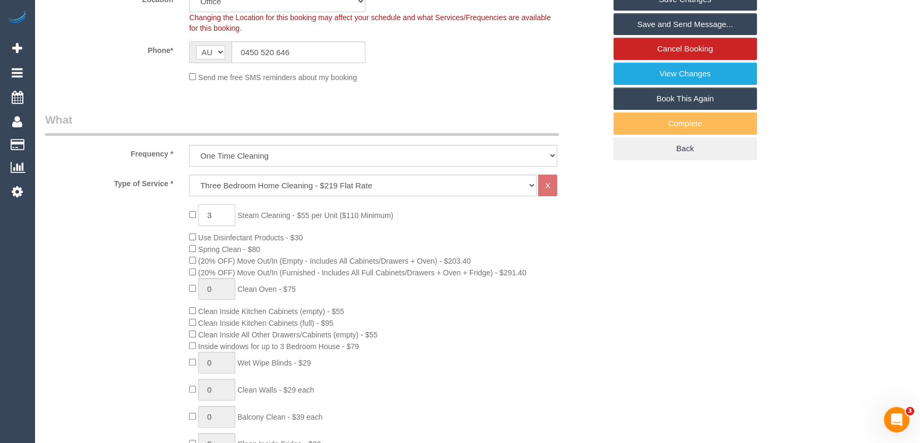
click at [212, 218] on input "3" at bounding box center [216, 215] width 37 height 22
type input "4"
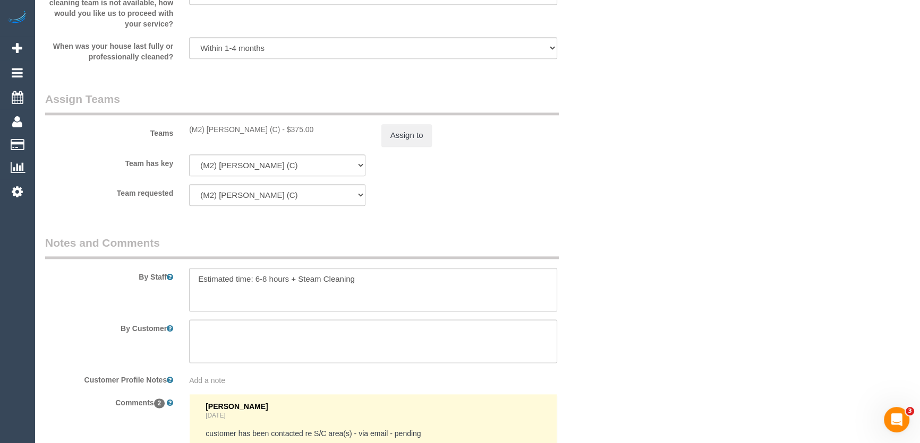
scroll to position [1641, 0]
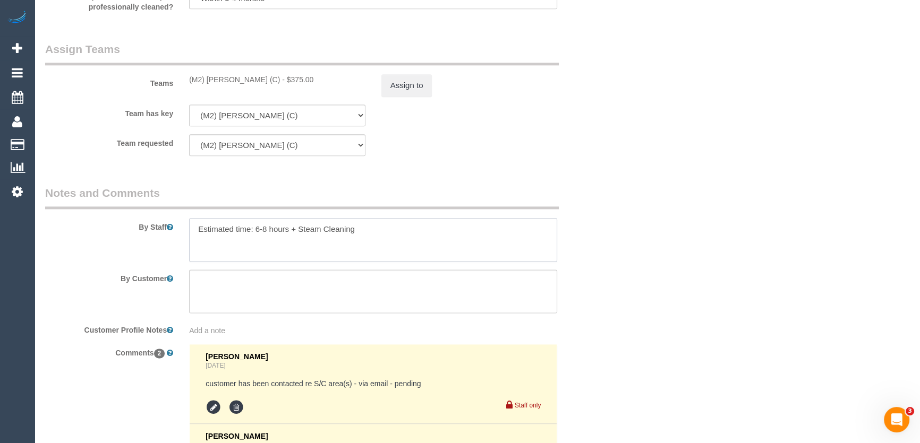
click at [380, 231] on textarea at bounding box center [373, 240] width 368 height 44
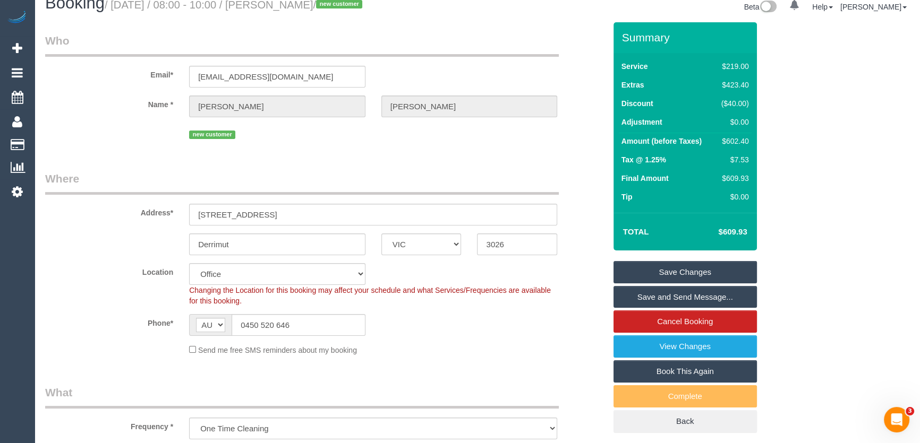
scroll to position [0, 0]
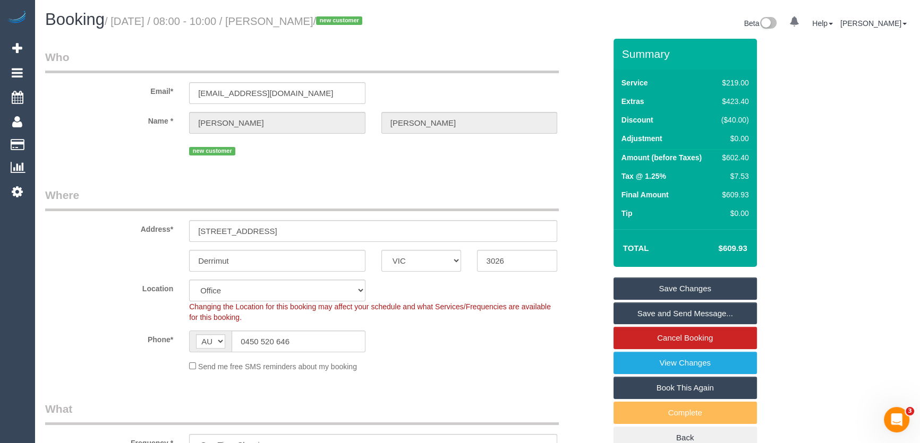
type textarea "Estimated time: 6-8 hours + Steam Cleaning (3 bedrooms + hallway + landing)"
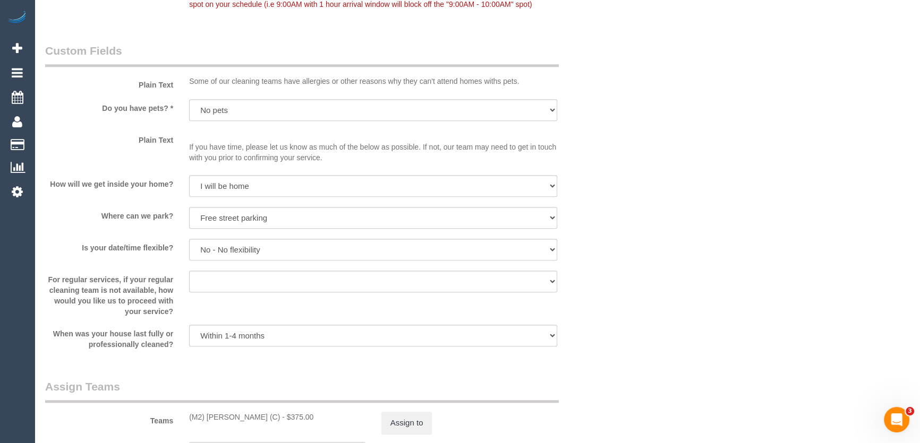
scroll to position [1497, 0]
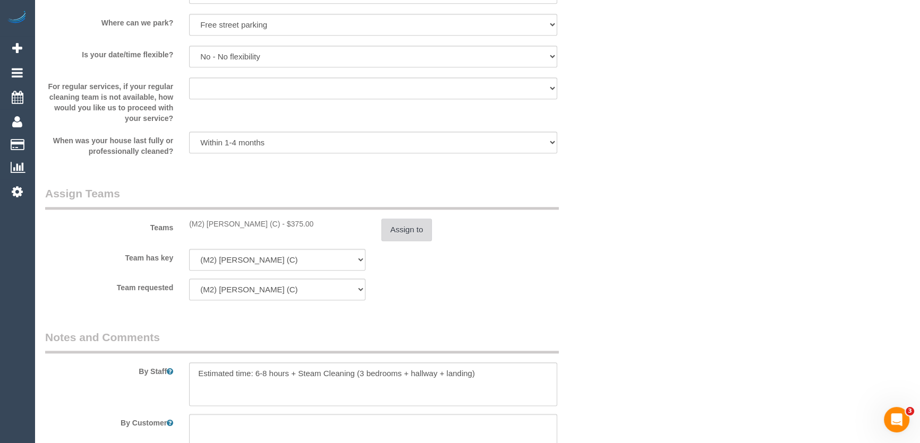
click at [408, 233] on button "Assign to" at bounding box center [406, 230] width 51 height 22
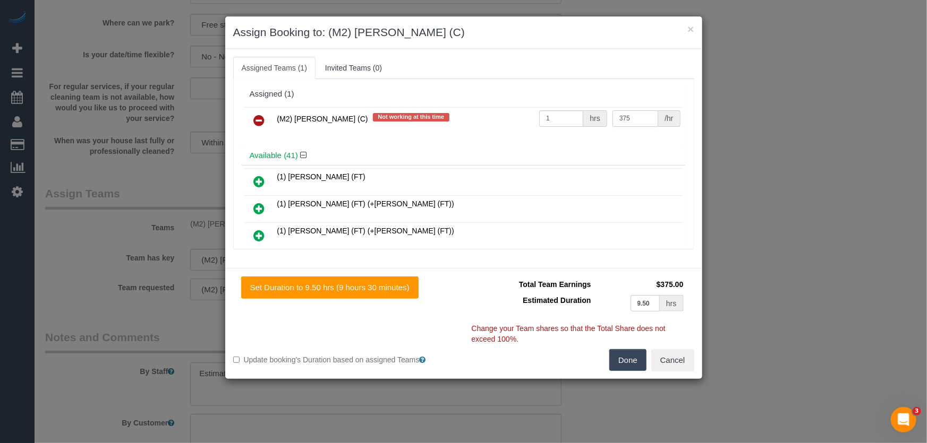
click at [627, 117] on input "375" at bounding box center [635, 118] width 46 height 16
type input "410"
click at [628, 356] on button "Done" at bounding box center [627, 360] width 37 height 22
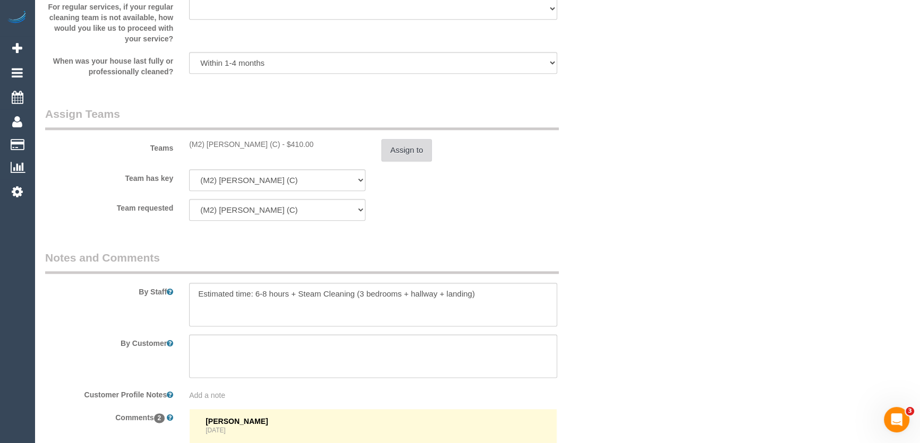
scroll to position [1769, 0]
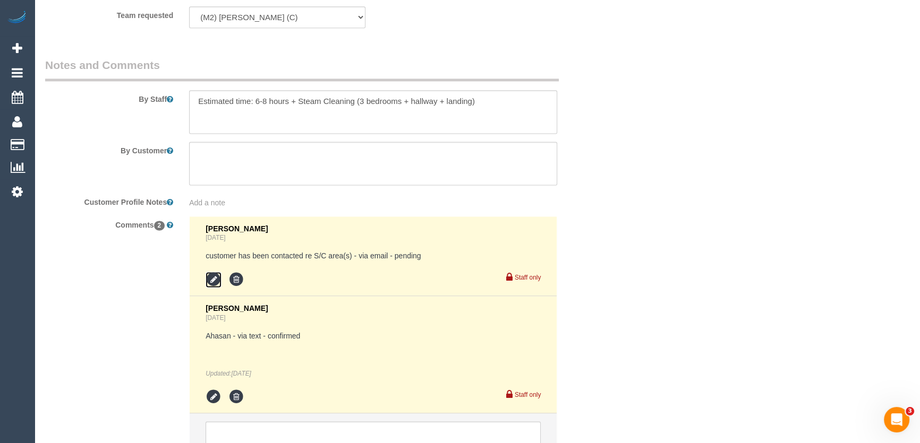
click at [214, 280] on icon at bounding box center [214, 280] width 16 height 16
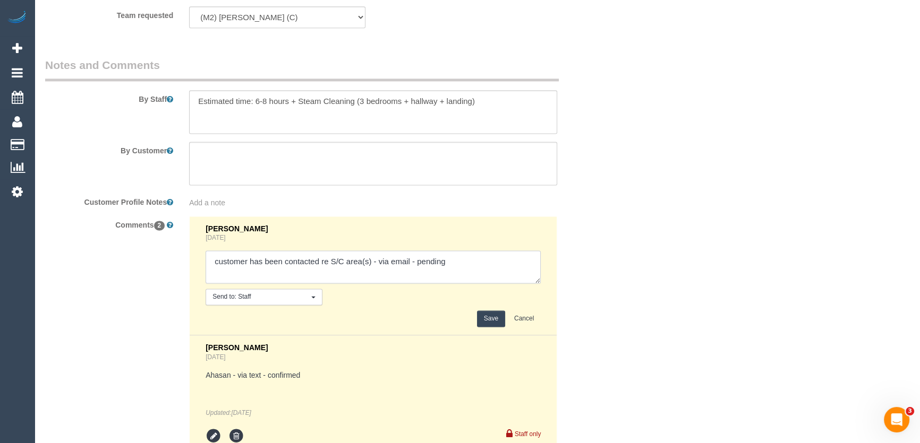
click at [468, 265] on textarea at bounding box center [373, 267] width 335 height 33
type textarea "customer has been contacted re S/C area(s) - via email - confirmed"
click at [491, 323] on button "Save" at bounding box center [491, 319] width 28 height 16
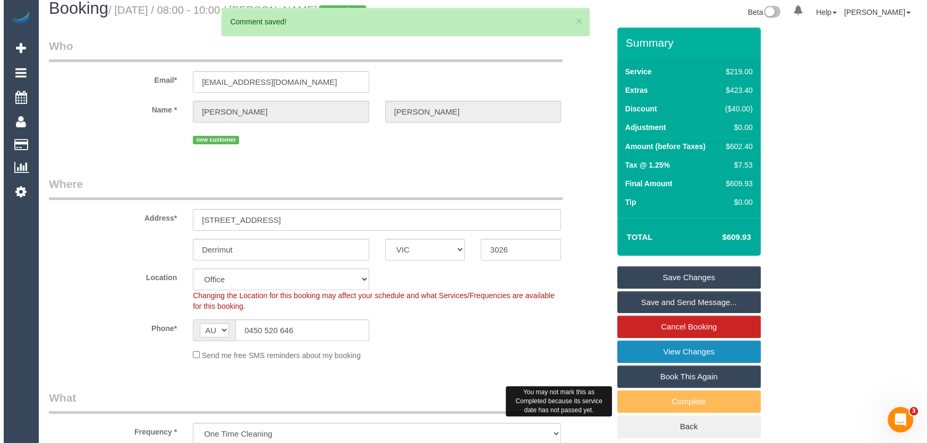
scroll to position [0, 0]
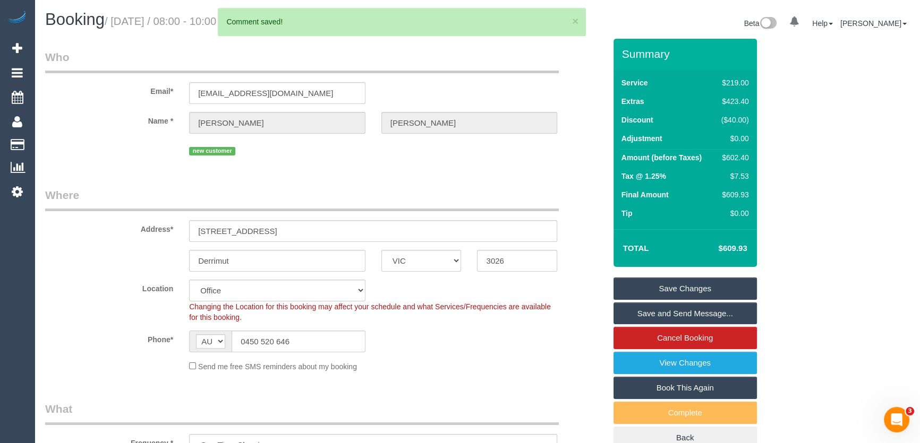
click at [666, 313] on link "Save and Send Message..." at bounding box center [684, 314] width 143 height 22
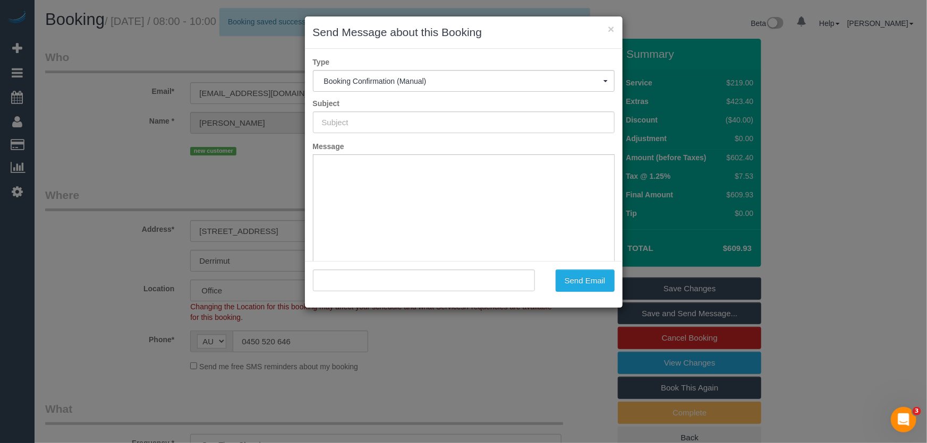
type input "Booking Confirmed"
type input ""Jillian Sutherland" <jilsut@gmail.com>"
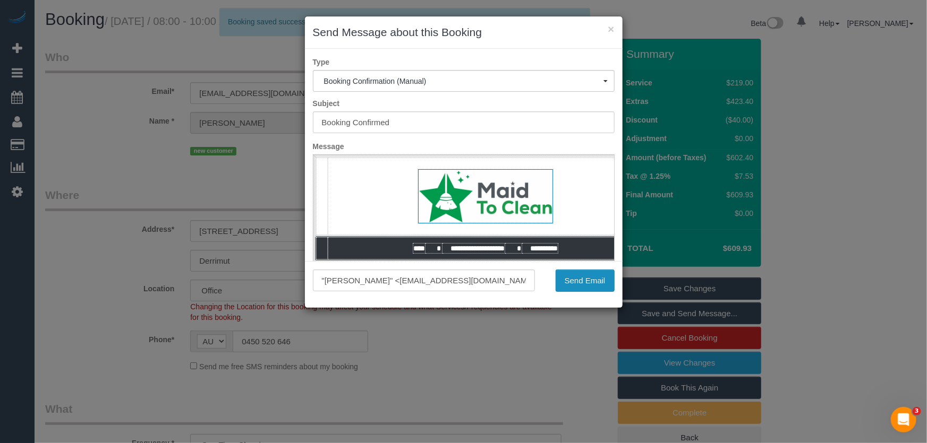
click at [577, 281] on button "Send Email" at bounding box center [584, 281] width 59 height 22
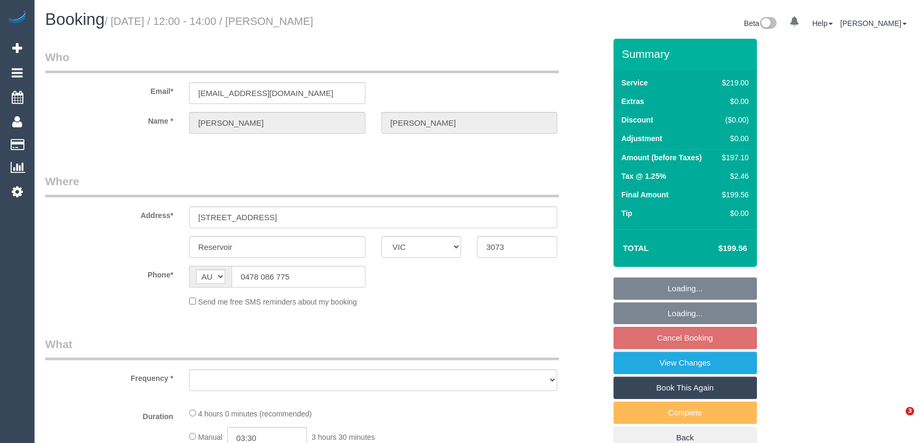
select select "VIC"
select select "string:stripe-pm_1PYGAB2GScqysDRV6f1FMYru"
select select "object:1433"
select select "number:28"
select select "number:14"
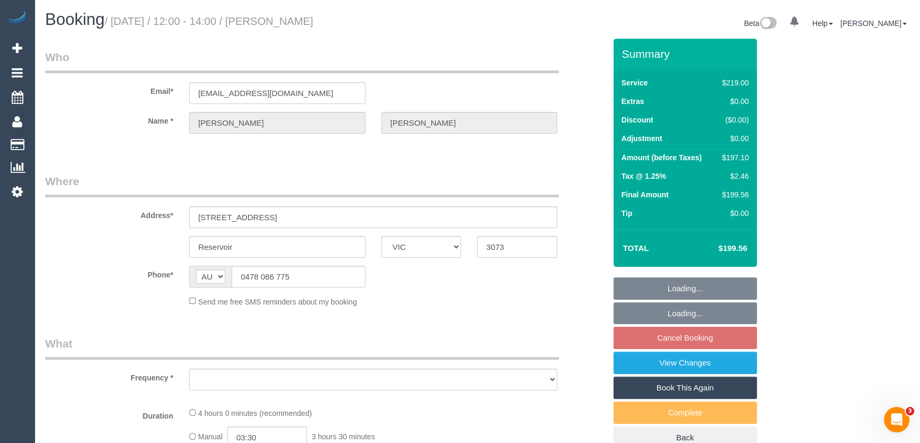
select select "number:19"
select select "number:22"
select select "number:34"
select select "number:26"
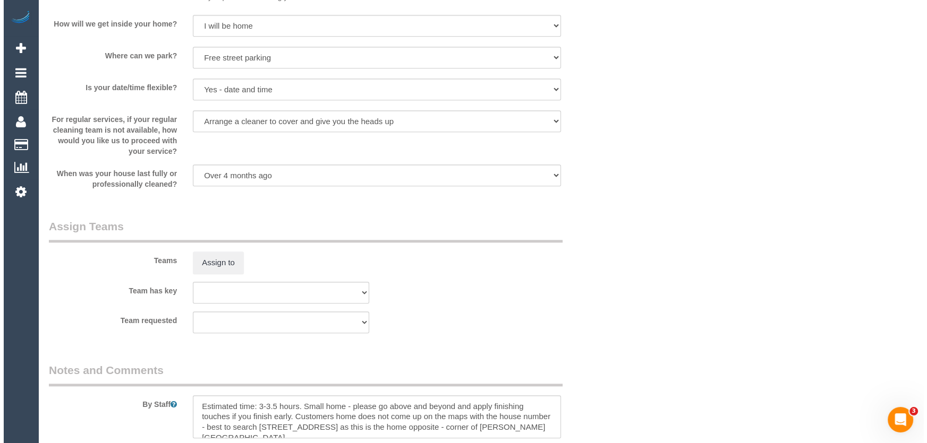
scroll to position [1497, 0]
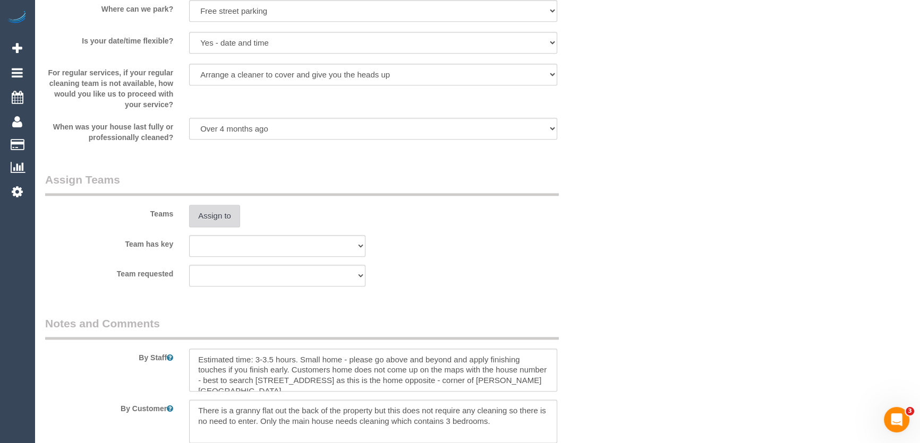
click at [211, 220] on button "Assign to" at bounding box center [214, 216] width 51 height 22
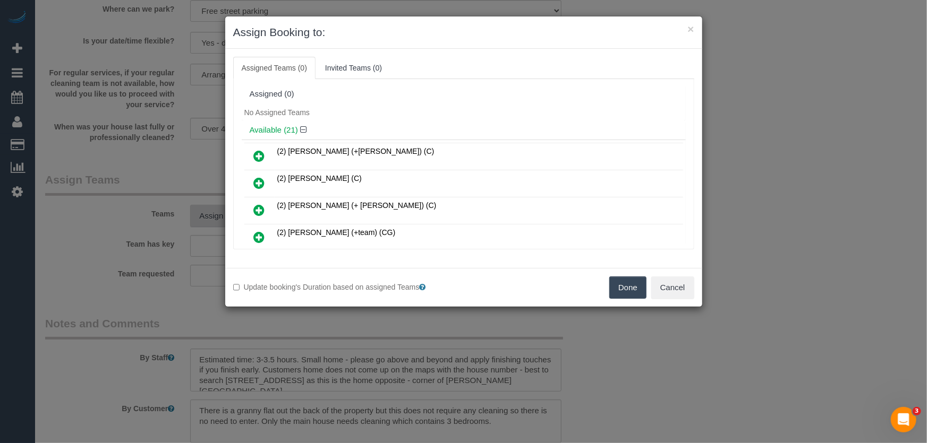
scroll to position [332, 0]
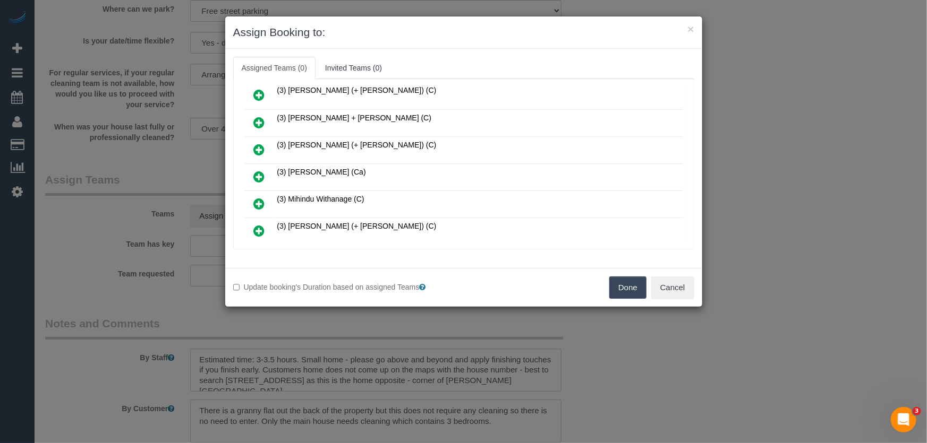
click at [263, 225] on icon at bounding box center [259, 231] width 11 height 13
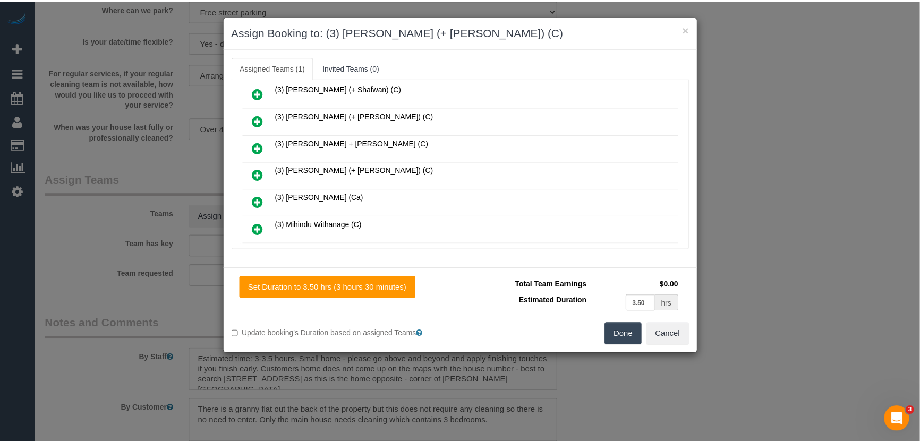
scroll to position [357, 0]
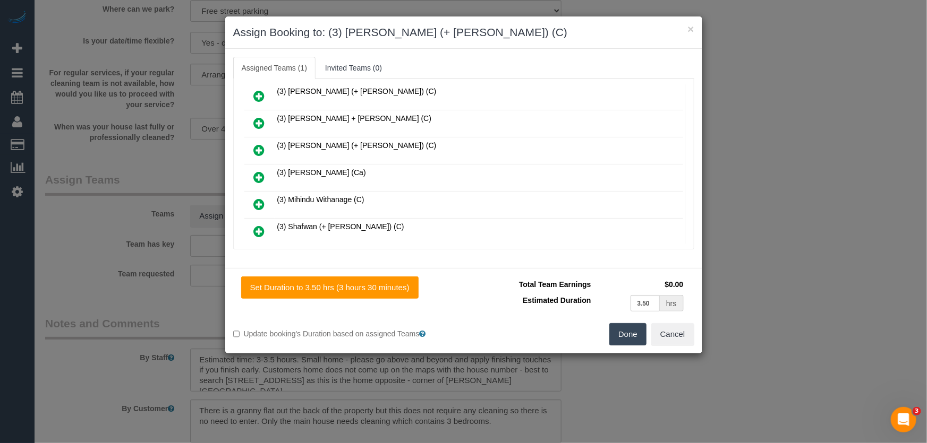
click at [637, 338] on button "Done" at bounding box center [627, 334] width 37 height 22
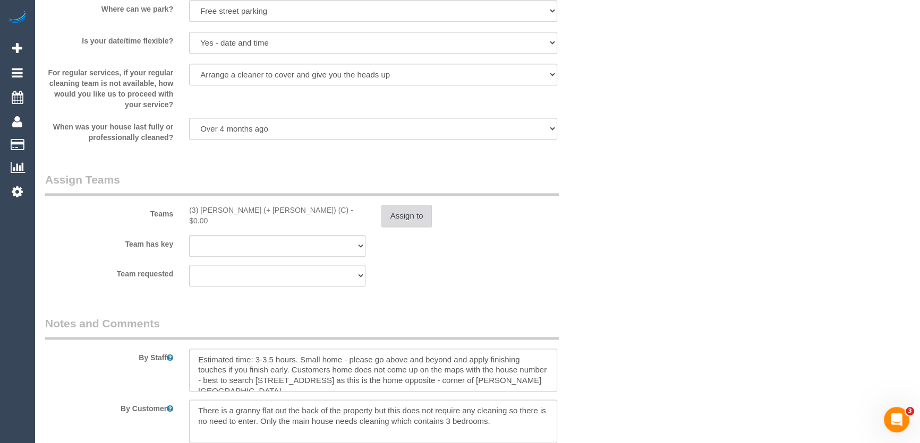
click at [399, 217] on button "Assign to" at bounding box center [406, 216] width 51 height 22
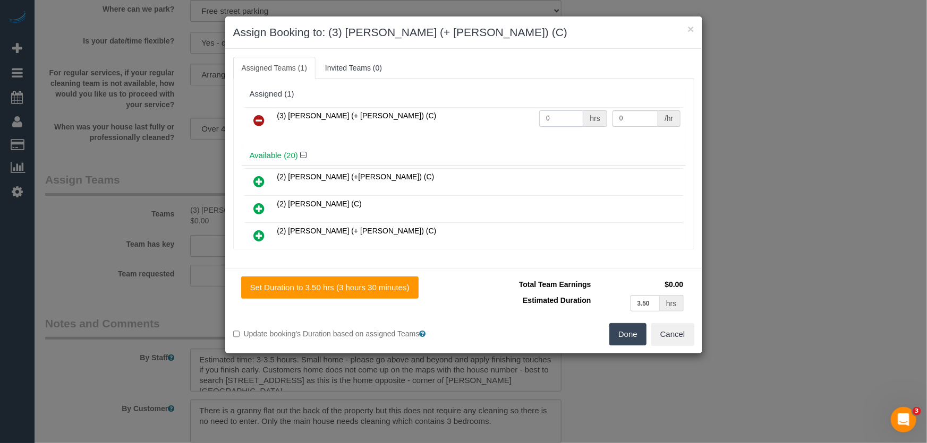
click at [553, 112] on input "0" at bounding box center [561, 118] width 44 height 16
type input "1"
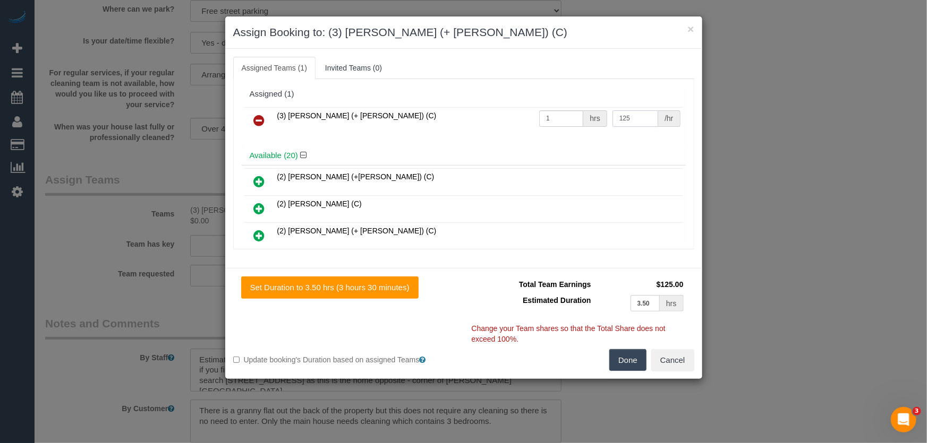
type input "125"
click at [626, 361] on button "Done" at bounding box center [627, 360] width 37 height 22
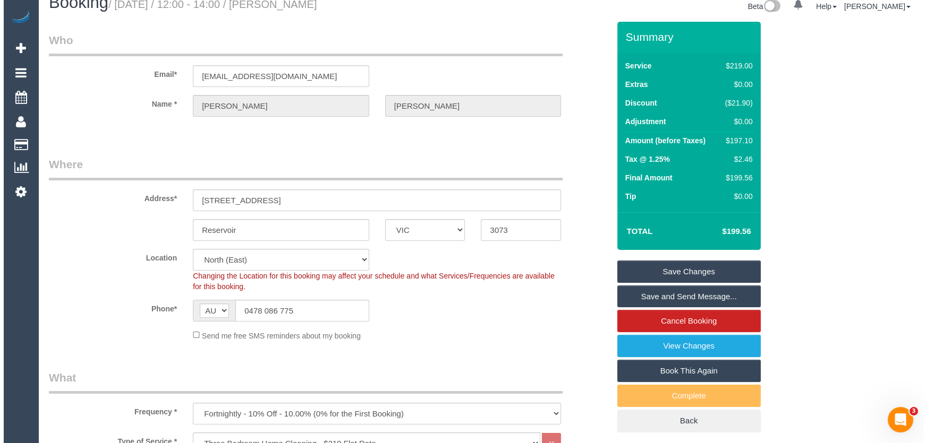
scroll to position [0, 0]
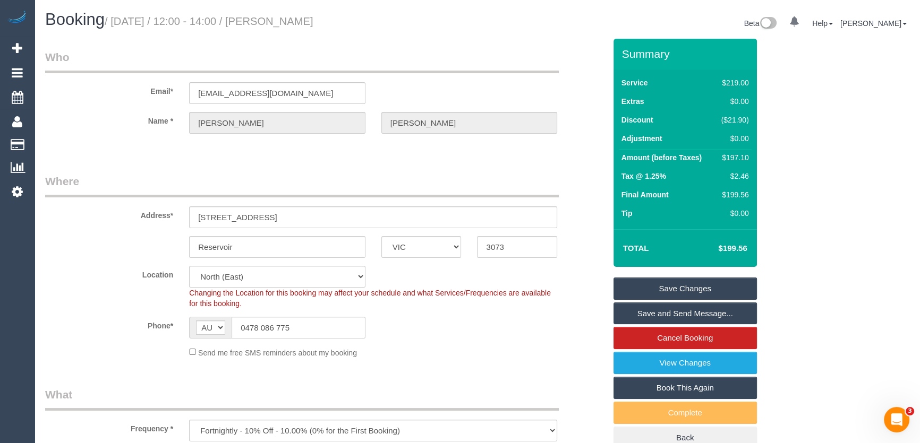
click at [290, 23] on small "/ [DATE] / 12:00 - 14:00 / [PERSON_NAME]" at bounding box center [209, 21] width 209 height 12
copy small "[PERSON_NAME]"
click at [686, 313] on link "Save and Send Message..." at bounding box center [684, 314] width 143 height 22
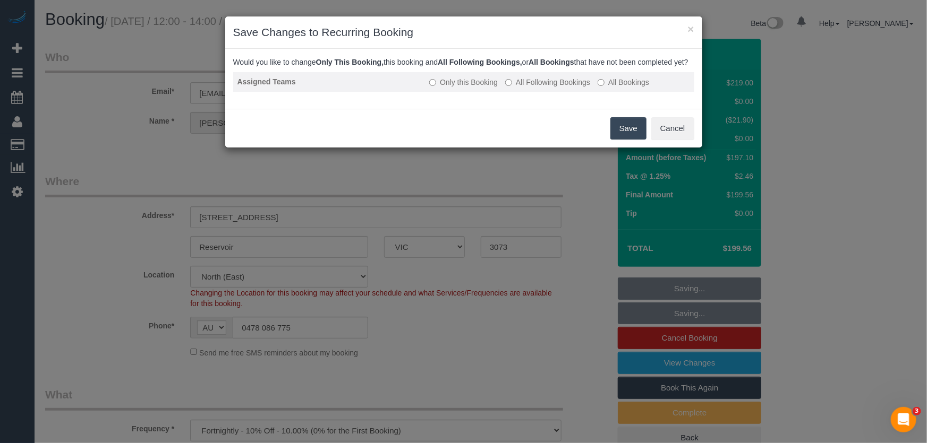
click at [543, 88] on label "All Following Bookings" at bounding box center [547, 82] width 85 height 11
click at [629, 138] on button "Save" at bounding box center [628, 128] width 36 height 22
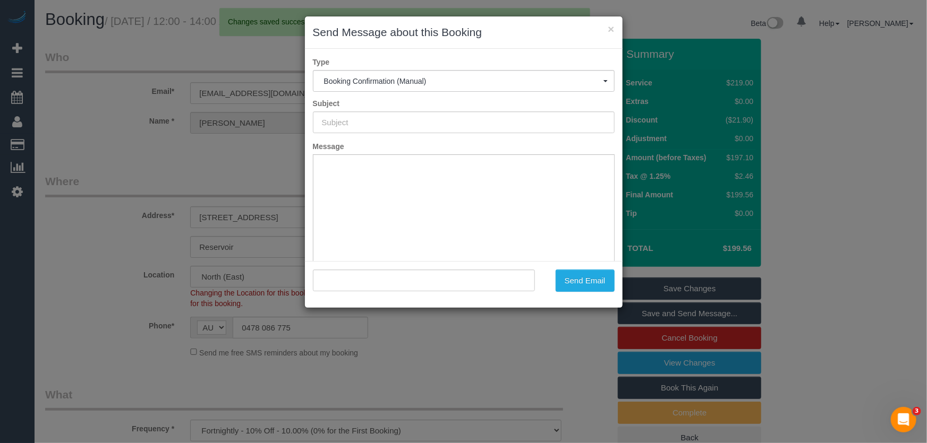
type input "Booking Confirmed"
type input ""[PERSON_NAME]" <[EMAIL_ADDRESS][DOMAIN_NAME]>"
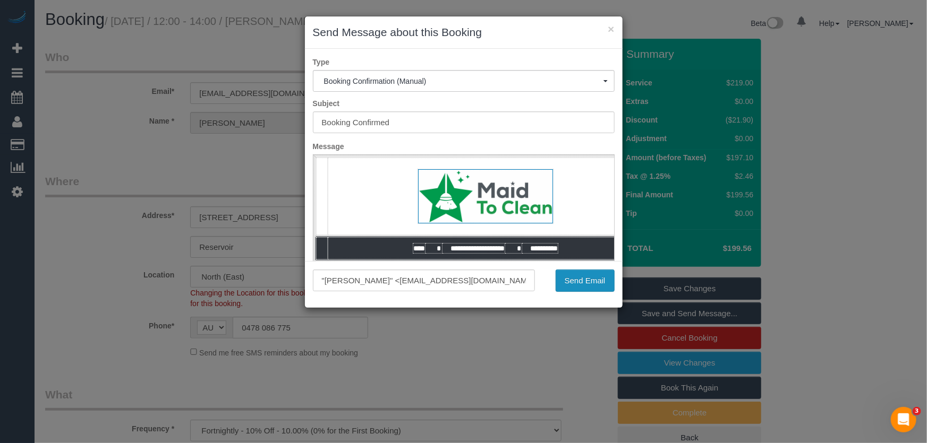
click at [575, 283] on button "Send Email" at bounding box center [584, 281] width 59 height 22
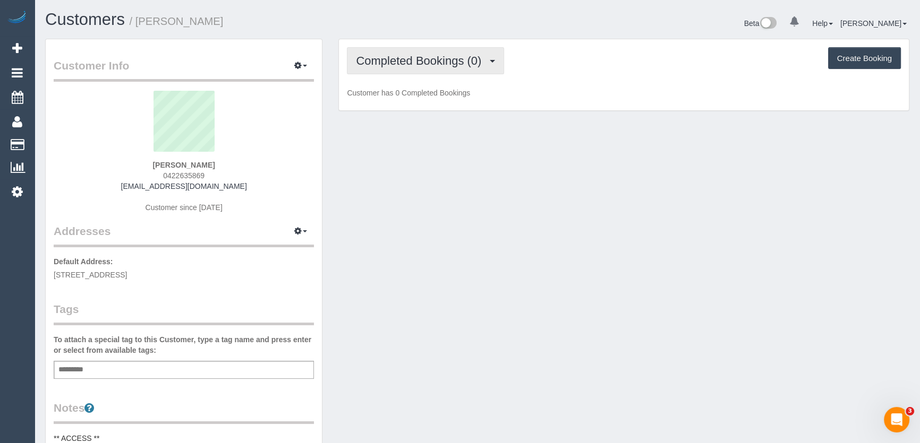
click at [471, 62] on span "Completed Bookings (0)" at bounding box center [421, 60] width 131 height 13
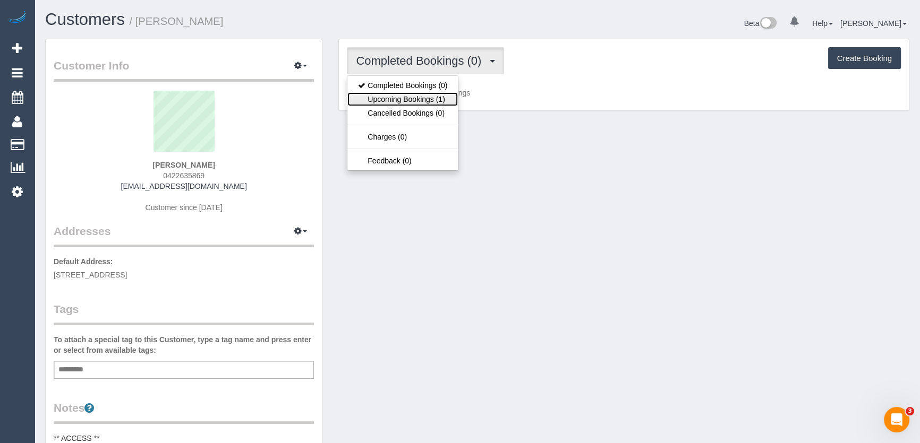
click at [443, 100] on link "Upcoming Bookings (1)" at bounding box center [402, 99] width 110 height 14
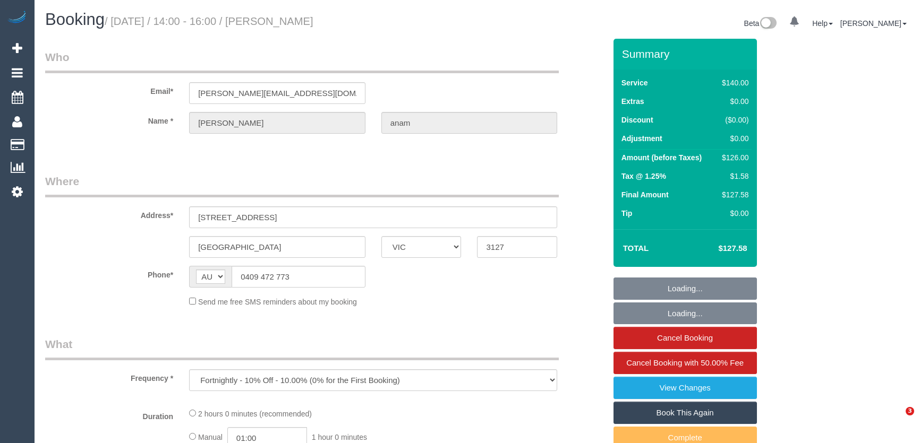
select select "VIC"
select select "number:28"
select select "number:14"
select select "number:18"
select select "number:25"
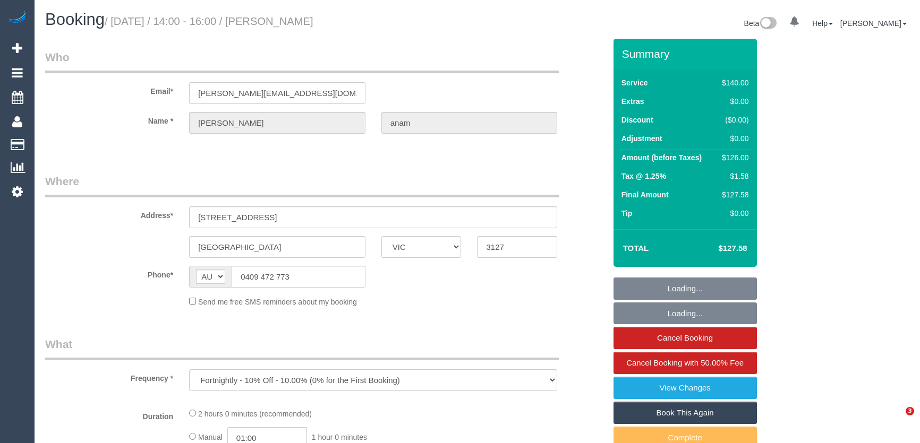
select select "number:35"
select select "number:12"
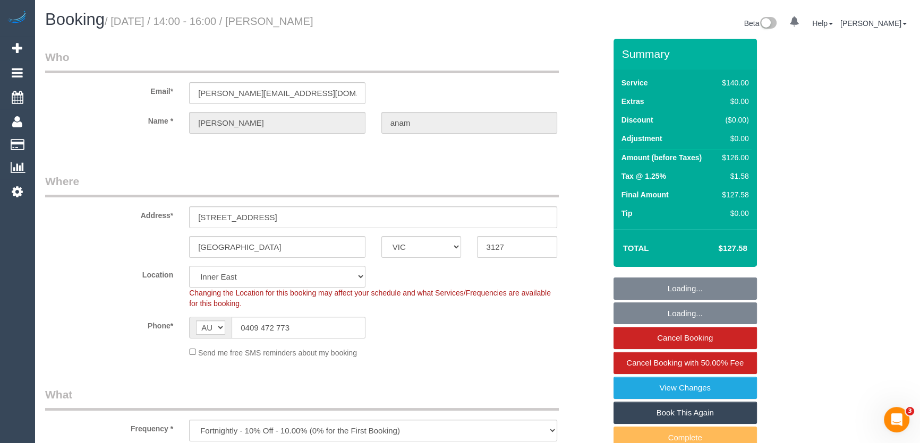
select select "object:1573"
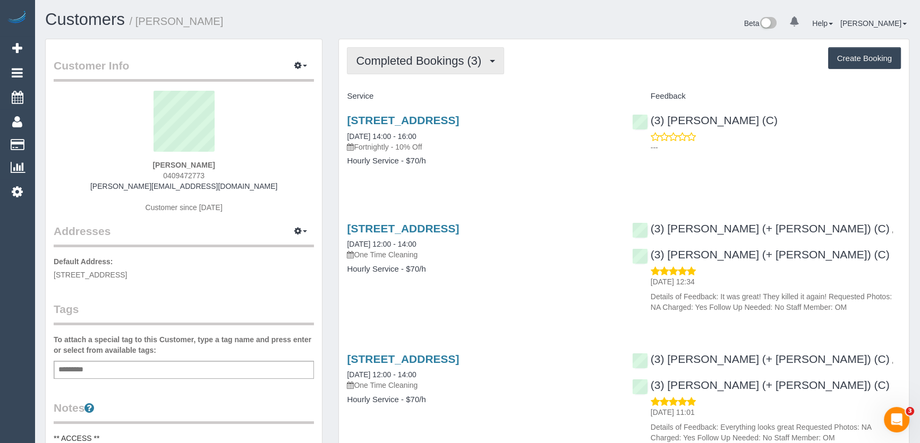
click at [448, 63] on span "Completed Bookings (3)" at bounding box center [421, 60] width 131 height 13
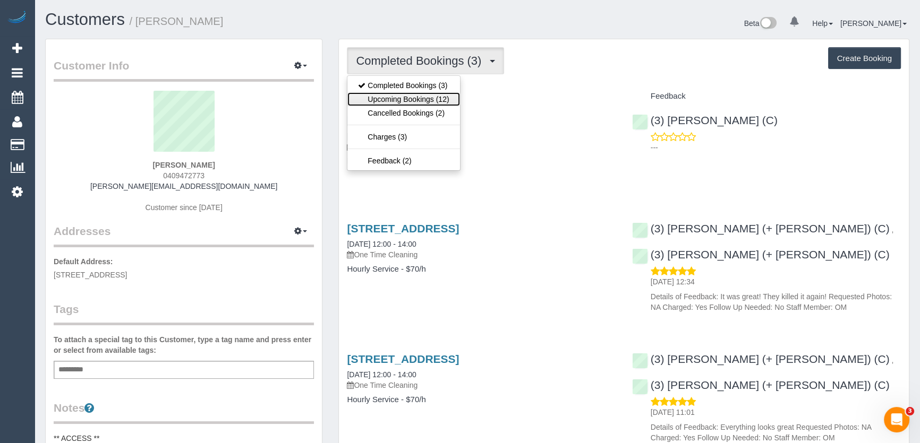
click at [447, 98] on link "Upcoming Bookings (12)" at bounding box center [403, 99] width 112 height 14
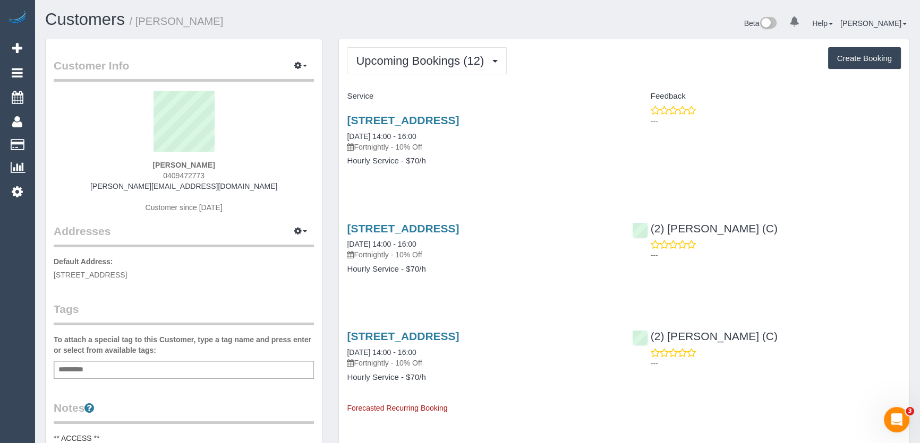
click at [215, 177] on div "sabrina anam 0409472773 sabrinaa.batrisyia@gmail.com Customer since 2025" at bounding box center [184, 157] width 260 height 133
copy div "0409472773"
click at [212, 173] on div "sabrina anam 0409472773 sabrinaa.batrisyia@gmail.com Customer since 2025" at bounding box center [184, 157] width 260 height 133
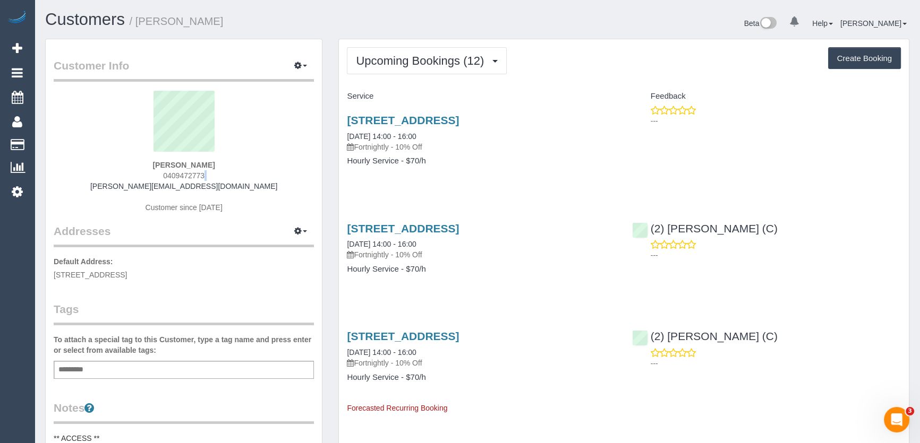
click at [212, 173] on div "sabrina anam 0409472773 sabrinaa.batrisyia@gmail.com Customer since 2025" at bounding box center [184, 157] width 260 height 133
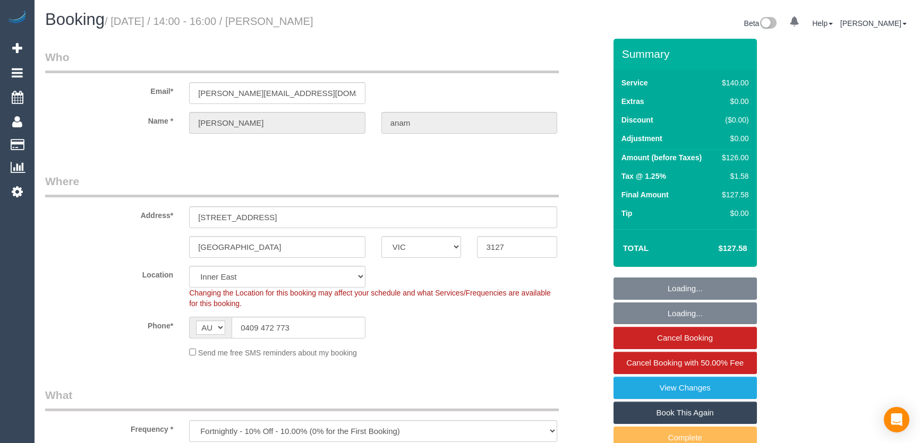
select select "VIC"
select select "object:959"
select select "number:28"
select select "number:14"
select select "number:18"
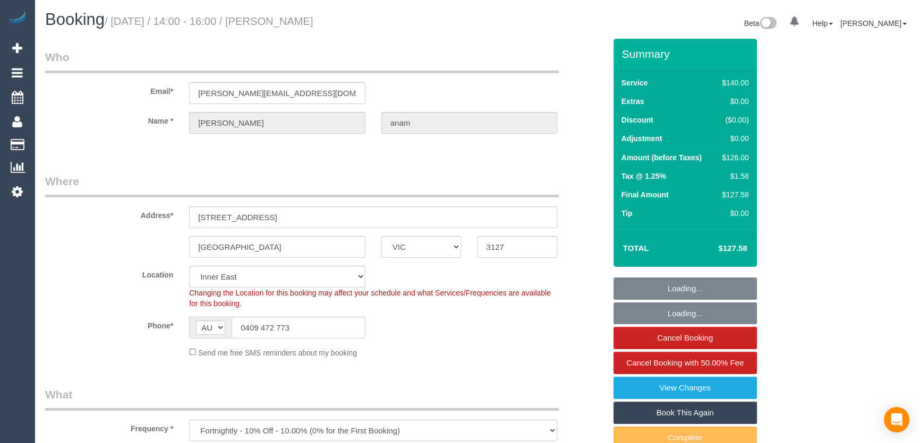
select select "number:25"
select select "number:35"
select select "number:12"
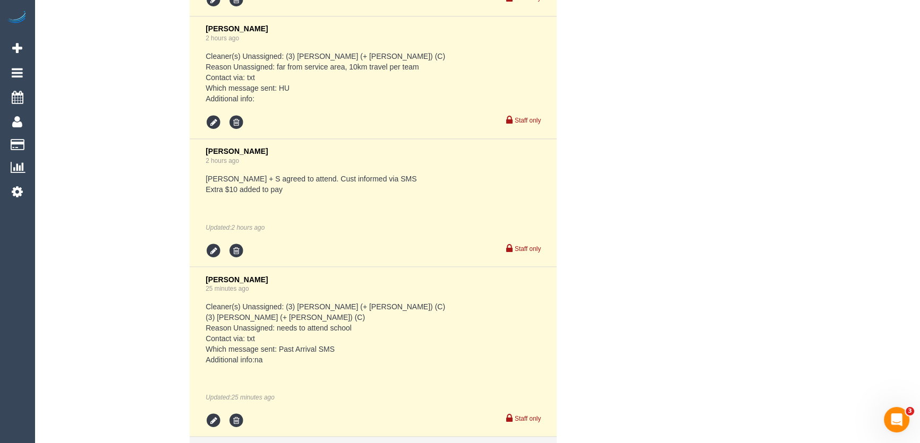
scroll to position [2415, 0]
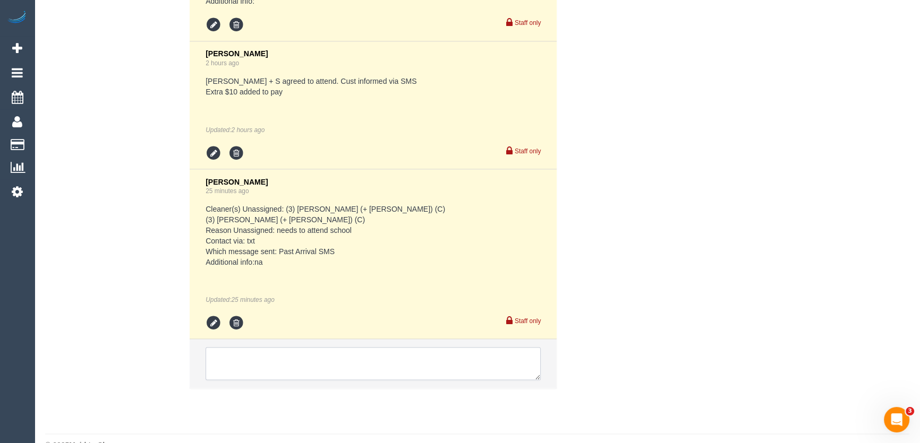
click at [262, 347] on textarea at bounding box center [373, 363] width 335 height 33
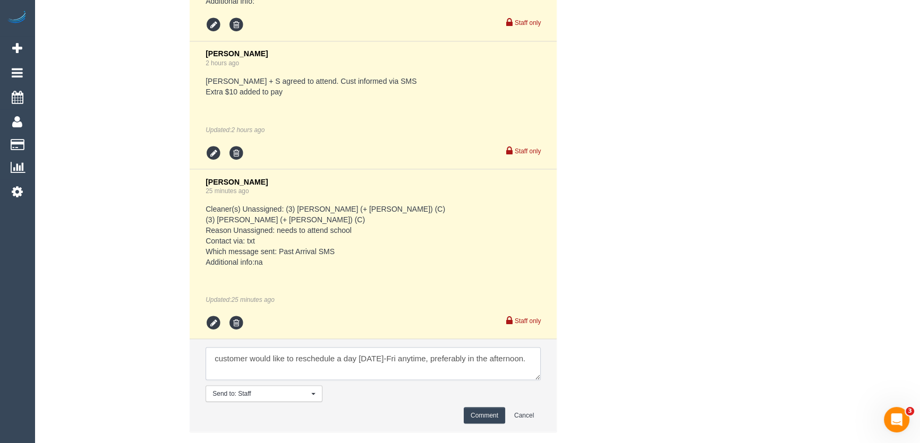
scroll to position [4, 0]
type textarea "customer would like to reschedule a day next week Tues-Fri anytime, preferably …"
click at [479, 407] on button "Comment" at bounding box center [484, 415] width 41 height 16
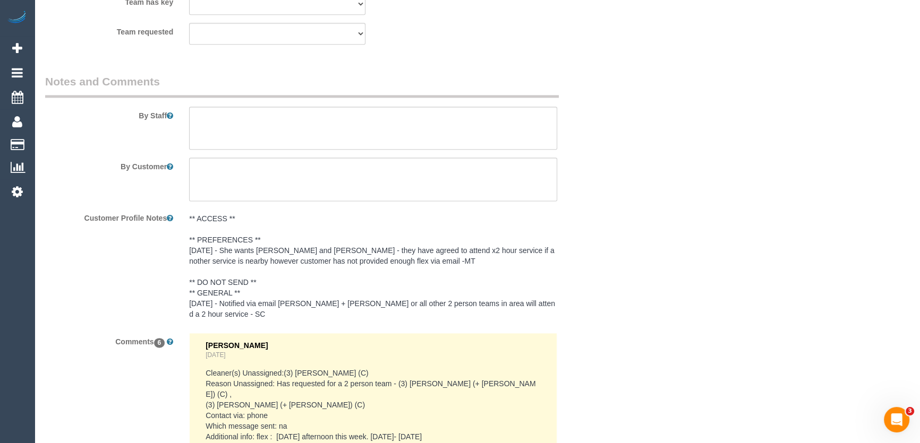
scroll to position [1732, 0]
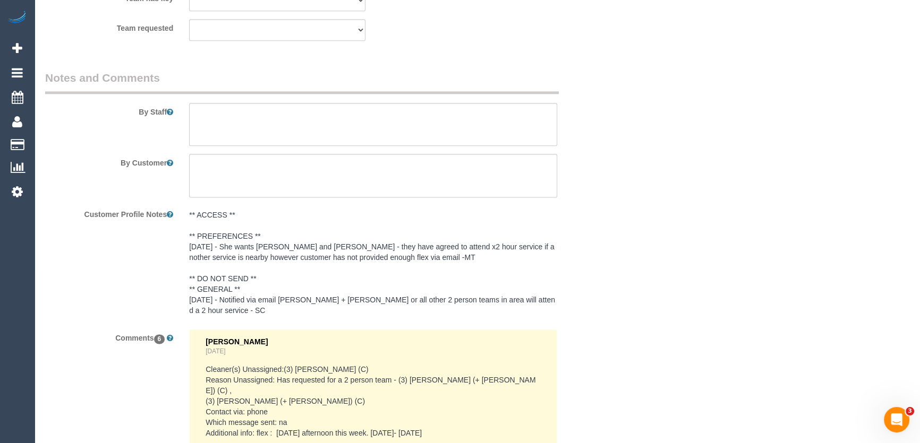
click at [203, 250] on pre "** ACCESS ** ** PREFERENCES ** 13/08/25 - She wants Jay and Smruti - they have …" at bounding box center [373, 263] width 368 height 106
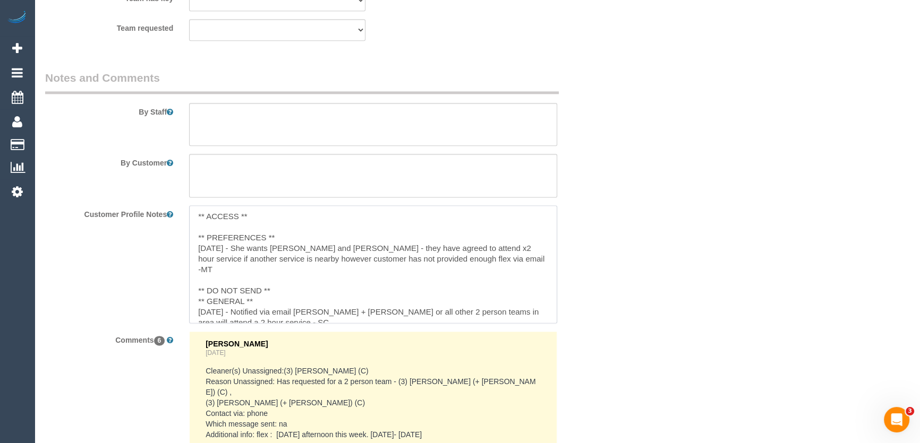
click at [200, 248] on textarea "** ACCESS ** ** PREFERENCES ** 13/08/25 - She wants Jay and Smruti - they have …" at bounding box center [373, 264] width 368 height 117
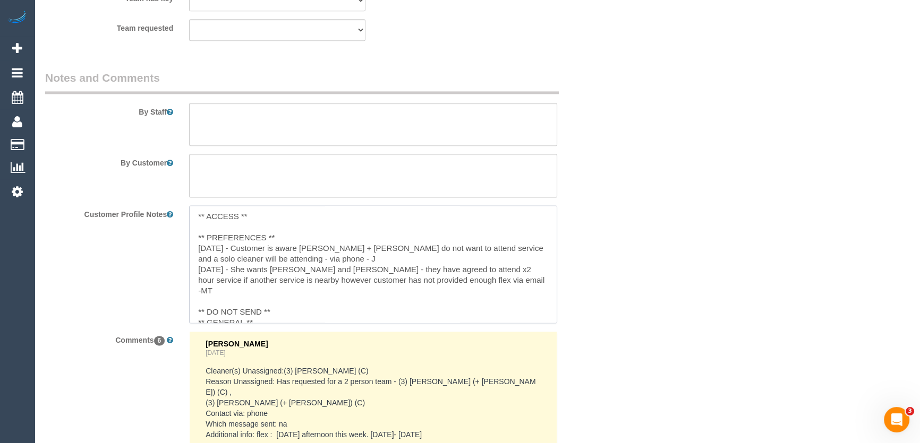
type textarea "** ACCESS ** ** PREFERENCES ** 22/05/25 - Customer is aware Jay + Smruti do not…"
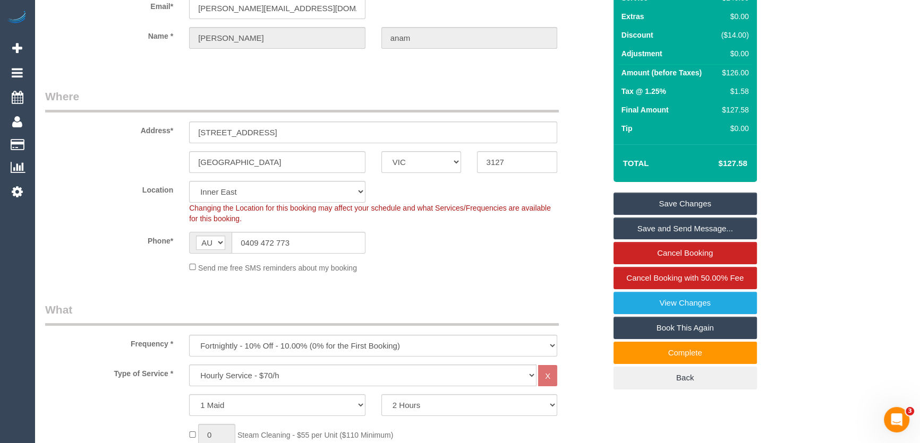
scroll to position [0, 0]
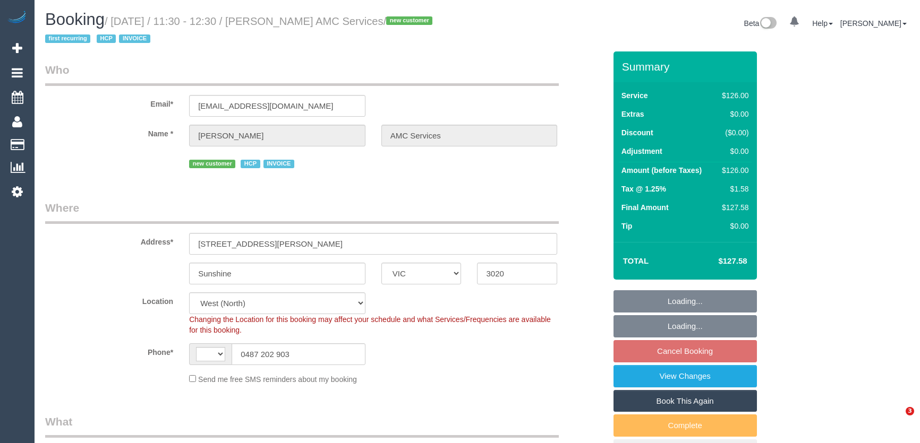
select select "VIC"
select select "string:AU"
select select "object:673"
select select "number:28"
select select "number:14"
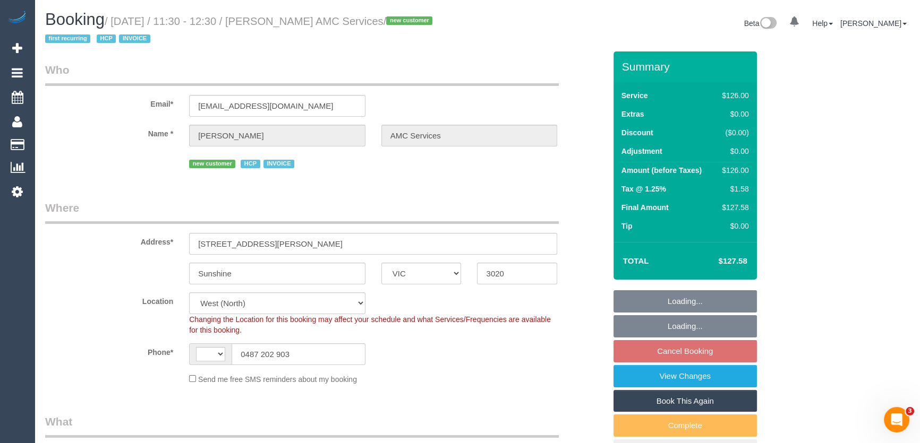
select select "number:19"
select select "number:36"
select select "number:35"
select select "object:678"
select select "120"
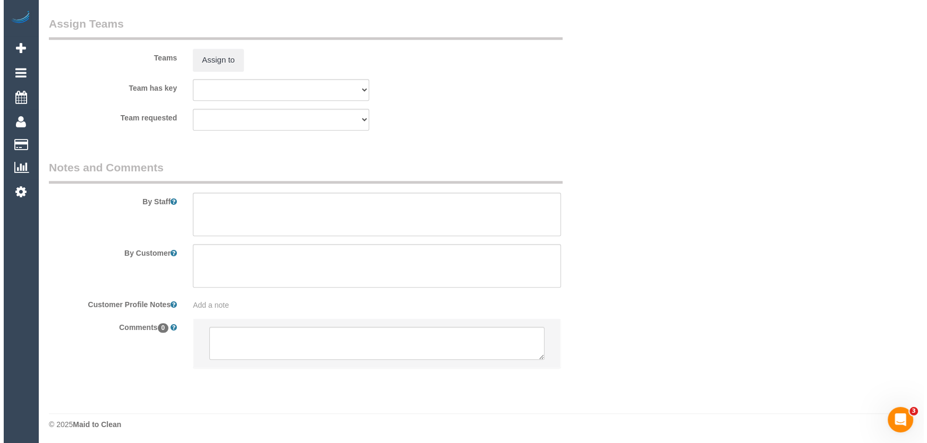
scroll to position [1192, 0]
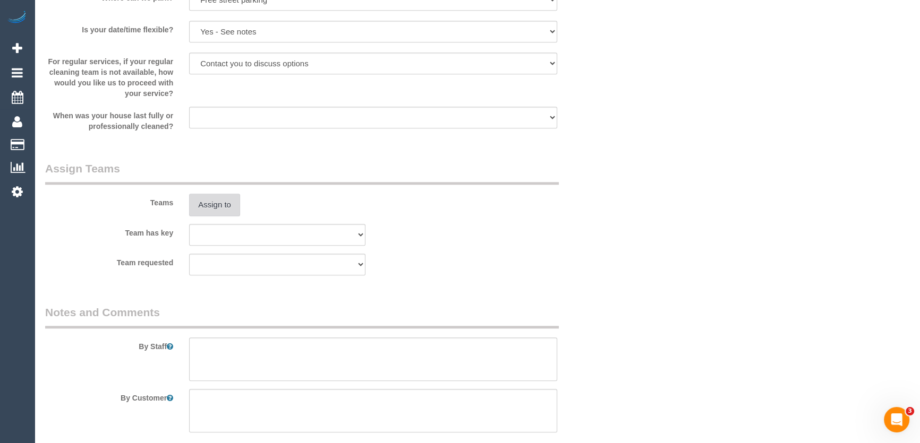
click at [218, 206] on button "Assign to" at bounding box center [214, 205] width 51 height 22
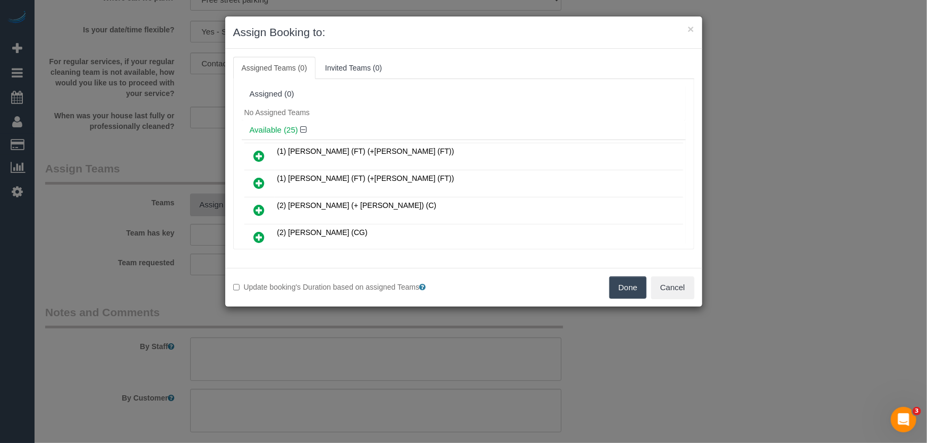
scroll to position [386, 0]
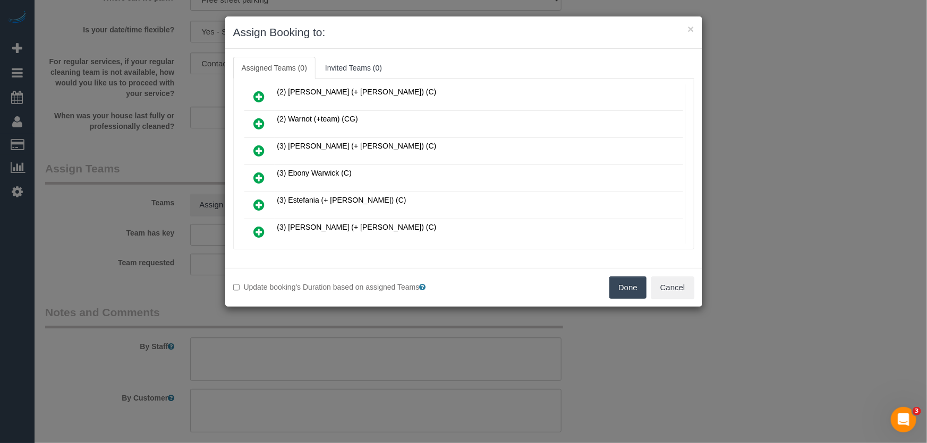
click at [255, 172] on icon at bounding box center [259, 178] width 11 height 13
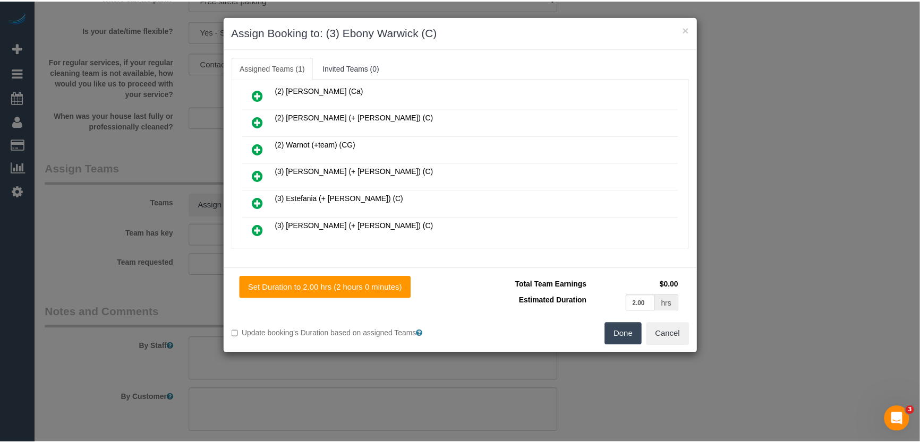
scroll to position [411, 0]
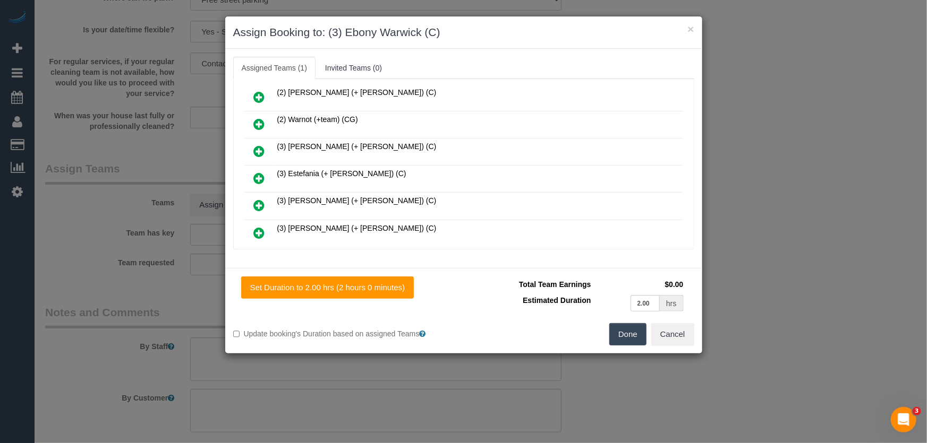
click at [625, 335] on button "Done" at bounding box center [627, 334] width 37 height 22
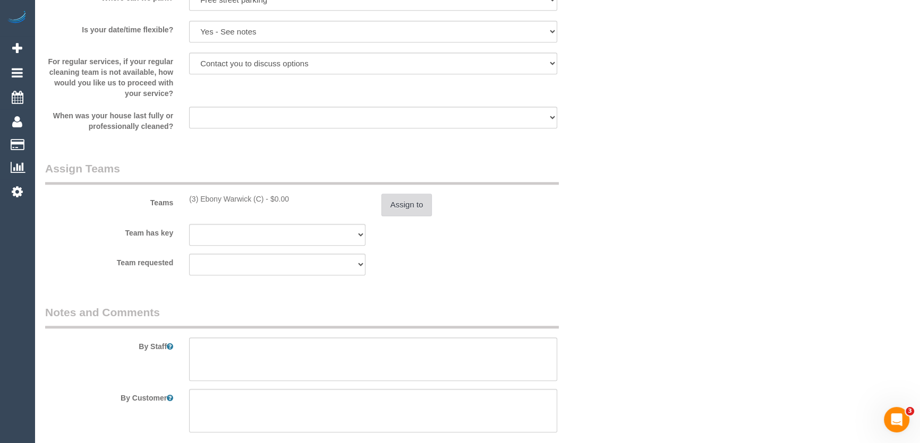
click at [398, 201] on button "Assign to" at bounding box center [406, 205] width 51 height 22
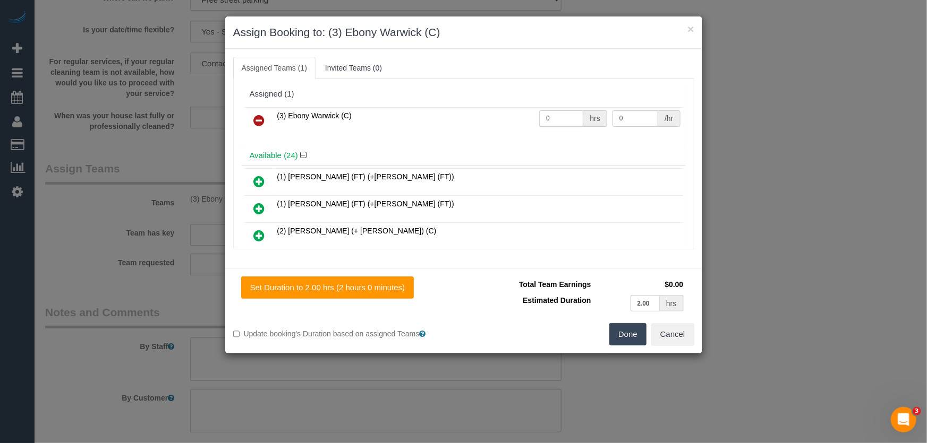
click at [558, 120] on input "0" at bounding box center [561, 118] width 44 height 16
type input "2"
type input "35"
click at [627, 333] on button "Done" at bounding box center [627, 334] width 37 height 22
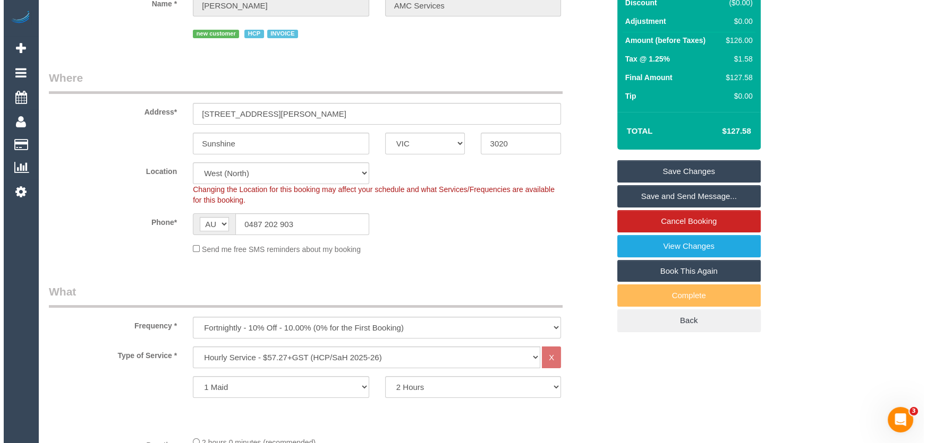
scroll to position [0, 0]
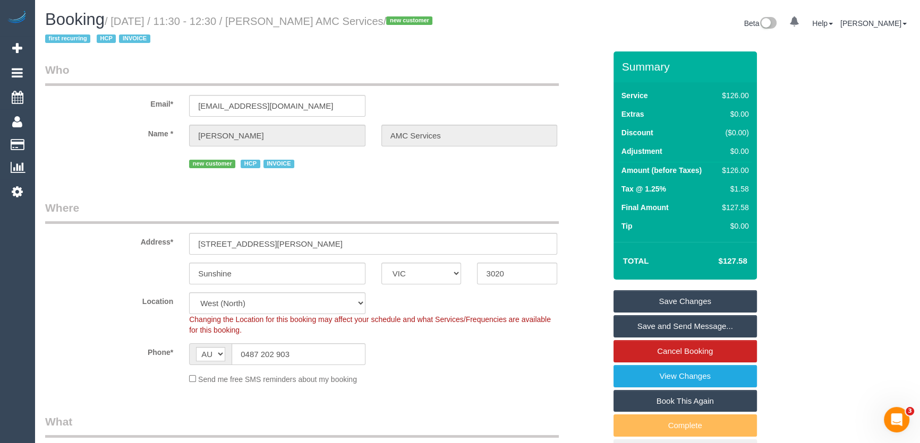
click at [276, 21] on small "/ [DATE] / 11:30 - 12:30 / [PERSON_NAME] AMC Services / new customer first recu…" at bounding box center [240, 30] width 390 height 30
copy small "[PERSON_NAME] AMC Services"
click at [687, 303] on link "Save Changes" at bounding box center [684, 301] width 143 height 22
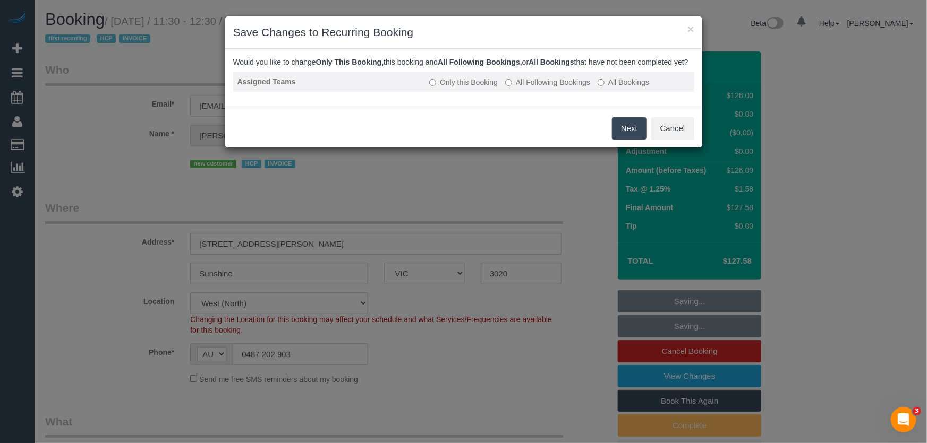
click at [529, 88] on label "All Following Bookings" at bounding box center [547, 82] width 85 height 11
click at [623, 140] on button "Save" at bounding box center [628, 128] width 36 height 22
